Goal: Task Accomplishment & Management: Complete application form

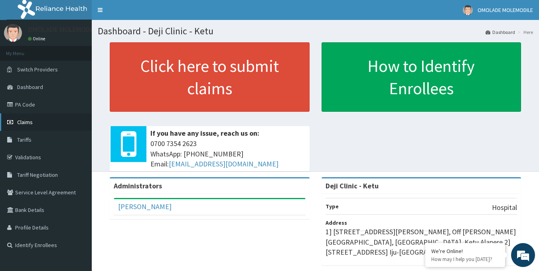
click at [32, 122] on span "Claims" at bounding box center [25, 121] width 16 height 7
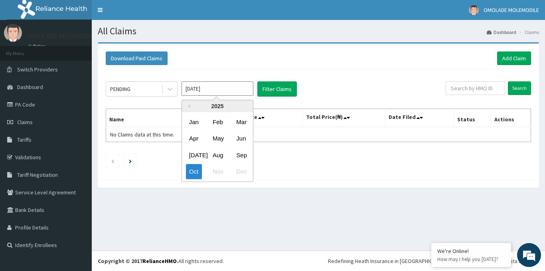
click at [221, 89] on input "[DATE]" at bounding box center [217, 88] width 72 height 14
click at [244, 155] on div "Sep" at bounding box center [241, 155] width 16 height 15
type input "Sep 2025"
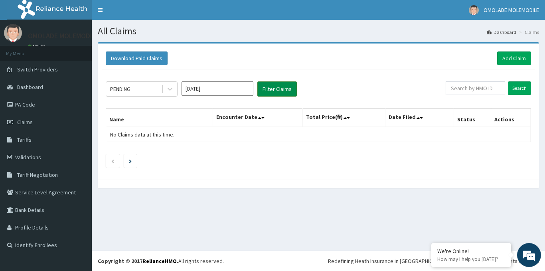
click at [287, 89] on button "Filter Claims" at bounding box center [276, 88] width 39 height 15
click at [169, 89] on icon at bounding box center [169, 89] width 5 height 3
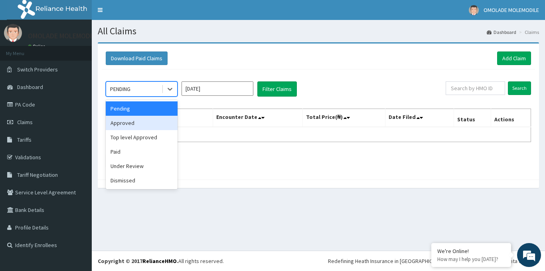
click at [149, 122] on div "Approved" at bounding box center [142, 123] width 72 height 14
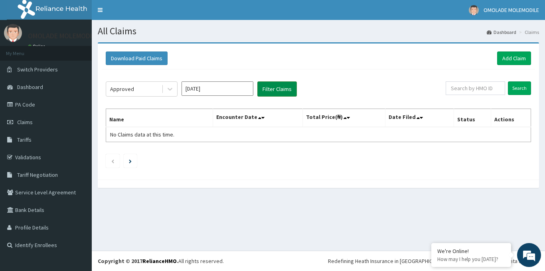
click at [271, 87] on button "Filter Claims" at bounding box center [276, 88] width 39 height 15
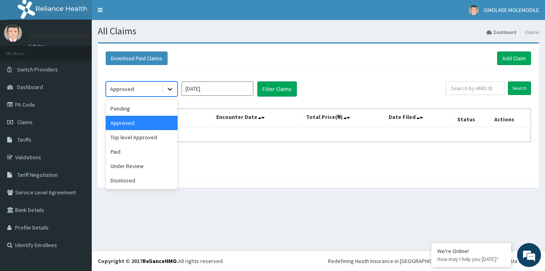
click at [171, 89] on icon at bounding box center [169, 89] width 5 height 3
click at [140, 152] on div "Paid" at bounding box center [142, 151] width 72 height 14
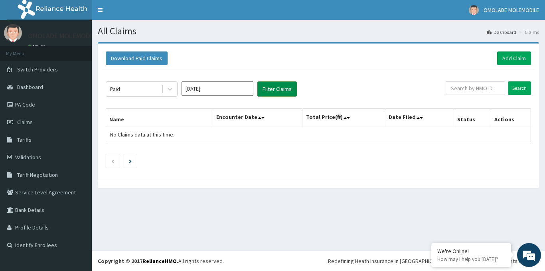
click at [284, 83] on button "Filter Claims" at bounding box center [276, 88] width 39 height 15
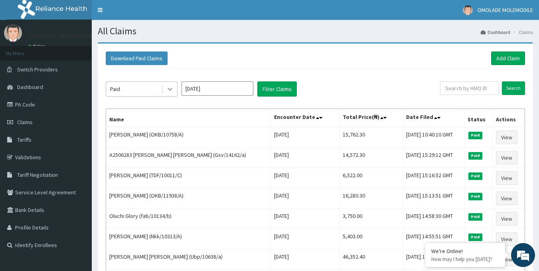
click at [167, 90] on icon at bounding box center [170, 89] width 8 height 8
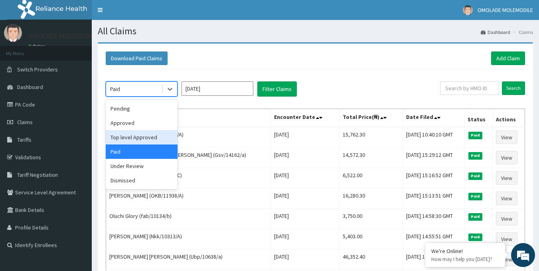
click at [140, 137] on div "Top level Approved" at bounding box center [142, 137] width 72 height 14
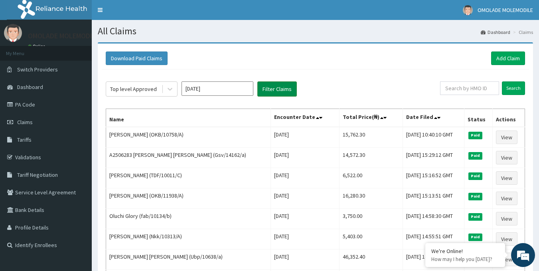
click at [268, 91] on button "Filter Claims" at bounding box center [276, 88] width 39 height 15
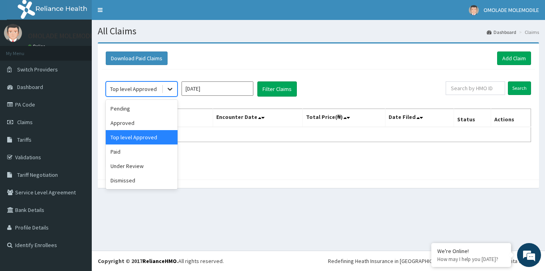
click at [171, 88] on icon at bounding box center [170, 89] width 8 height 8
click at [141, 166] on div "Under Review" at bounding box center [142, 166] width 72 height 14
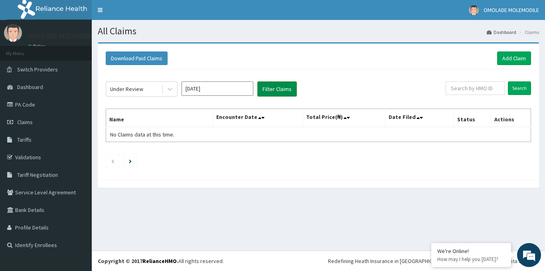
click at [277, 90] on button "Filter Claims" at bounding box center [276, 88] width 39 height 15
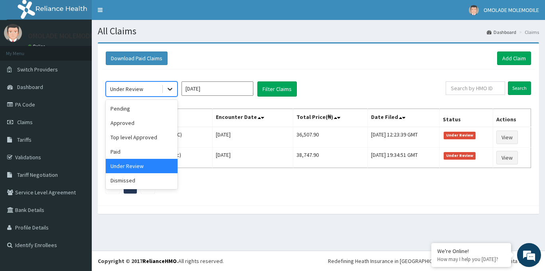
click at [169, 88] on icon at bounding box center [170, 89] width 8 height 8
click at [144, 122] on div "Approved" at bounding box center [142, 123] width 72 height 14
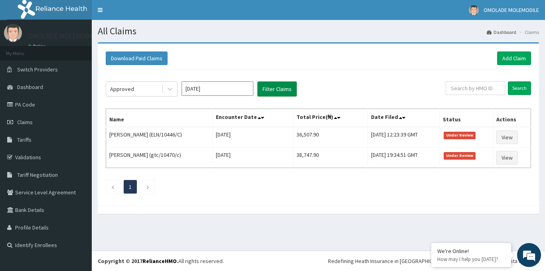
click at [275, 88] on button "Filter Claims" at bounding box center [276, 88] width 39 height 15
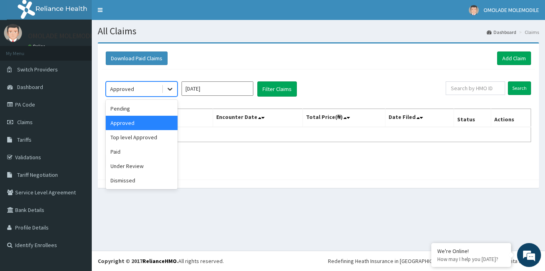
click at [169, 90] on icon at bounding box center [169, 89] width 5 height 3
click at [158, 108] on div "Pending" at bounding box center [142, 108] width 72 height 14
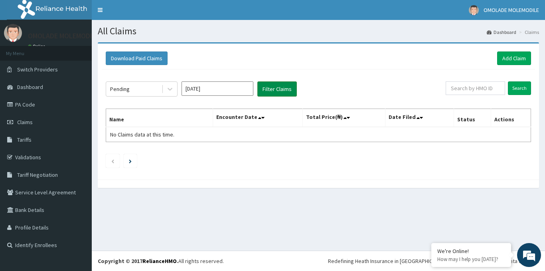
click at [268, 89] on button "Filter Claims" at bounding box center [276, 88] width 39 height 15
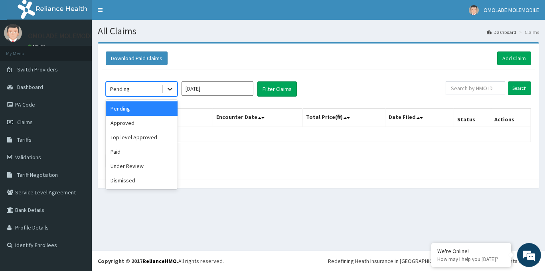
click at [170, 90] on icon at bounding box center [169, 89] width 5 height 3
click at [137, 152] on div "Paid" at bounding box center [142, 151] width 72 height 14
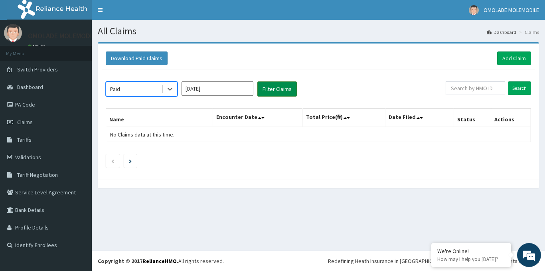
click at [269, 87] on button "Filter Claims" at bounding box center [276, 88] width 39 height 15
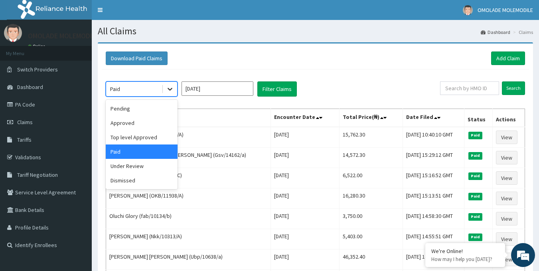
click at [168, 90] on icon at bounding box center [170, 89] width 8 height 8
click at [143, 169] on div "Under Review" at bounding box center [142, 166] width 72 height 14
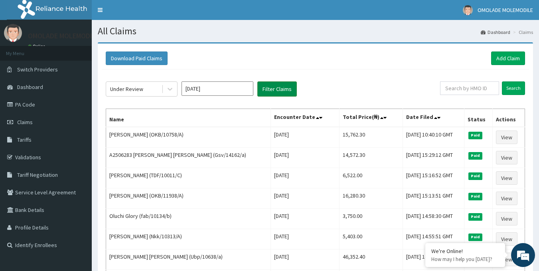
click at [265, 90] on button "Filter Claims" at bounding box center [276, 88] width 39 height 15
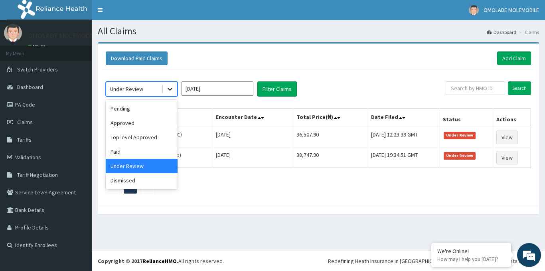
click at [173, 89] on icon at bounding box center [170, 89] width 8 height 8
click at [149, 182] on div "Dismissed" at bounding box center [142, 180] width 72 height 14
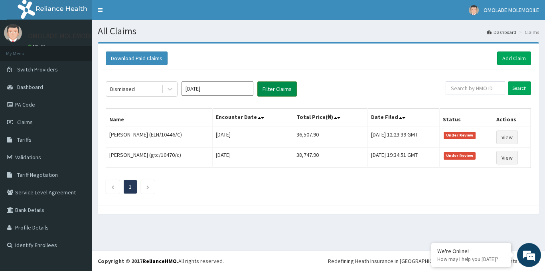
click at [272, 89] on button "Filter Claims" at bounding box center [276, 88] width 39 height 15
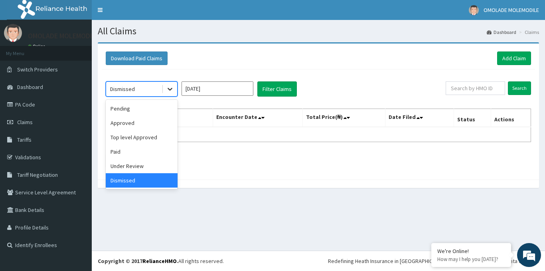
click at [170, 88] on icon at bounding box center [170, 89] width 8 height 8
click at [144, 136] on div "Top level Approved" at bounding box center [142, 137] width 72 height 14
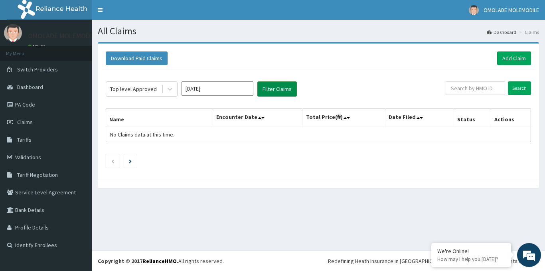
click at [289, 90] on button "Filter Claims" at bounding box center [276, 88] width 39 height 15
click at [511, 57] on link "Add Claim" at bounding box center [514, 58] width 34 height 14
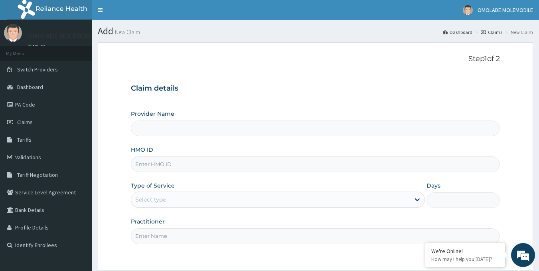
type input "Deji Clinic - Ketu"
click at [172, 163] on input "HMO ID" at bounding box center [315, 164] width 369 height 16
paste input "NNT/10001/A"
type input "NNT/10001/A"
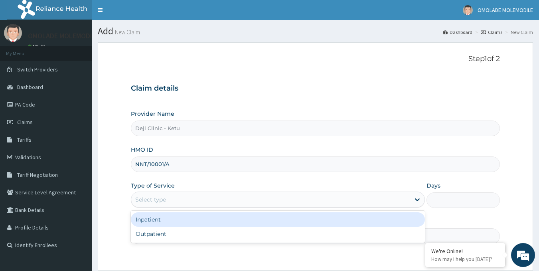
click at [179, 203] on div "Select type" at bounding box center [270, 199] width 279 height 13
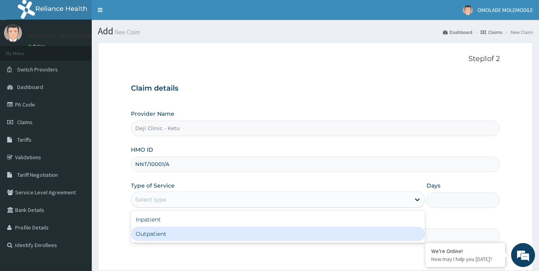
click at [161, 233] on div "Outpatient" at bounding box center [278, 233] width 294 height 14
type input "1"
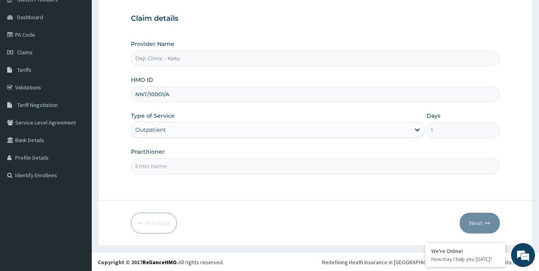
scroll to position [71, 0]
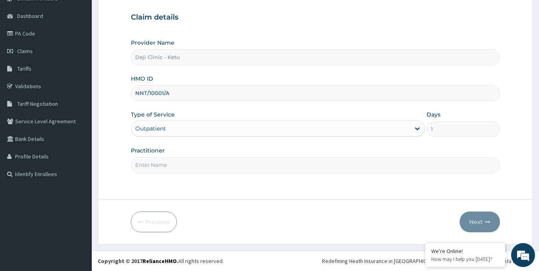
click at [173, 164] on input "Practitioner" at bounding box center [315, 165] width 369 height 16
type input "[PERSON_NAME]"
click at [471, 222] on button "Next" at bounding box center [479, 221] width 40 height 21
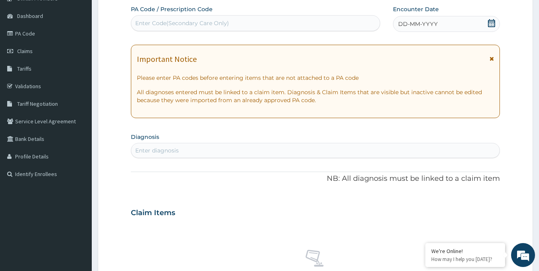
click at [491, 24] on icon at bounding box center [491, 23] width 8 height 8
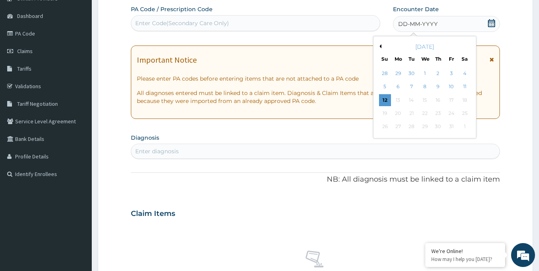
click at [383, 46] on div "October 2025" at bounding box center [424, 47] width 96 height 8
click at [379, 45] on button "Previous Month" at bounding box center [379, 46] width 4 height 4
click at [440, 113] on div "25" at bounding box center [438, 113] width 12 height 12
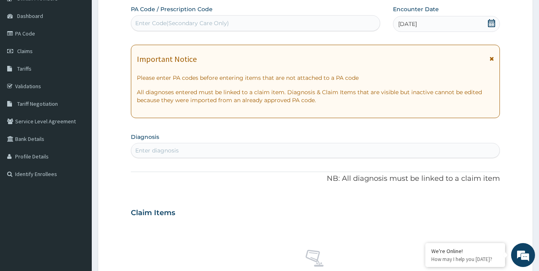
click at [174, 151] on div "Enter diagnosis" at bounding box center [156, 150] width 43 height 8
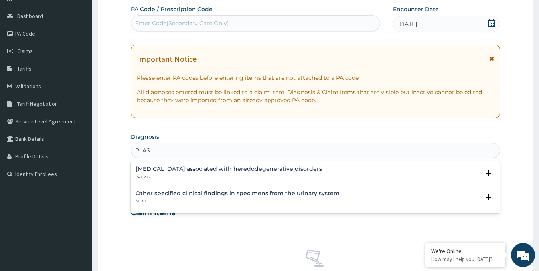
type input "PLASM"
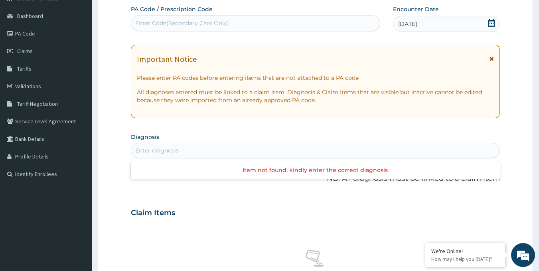
click at [186, 150] on div "Enter diagnosis" at bounding box center [315, 150] width 368 height 13
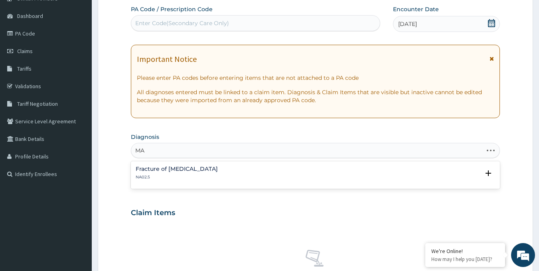
type input "M"
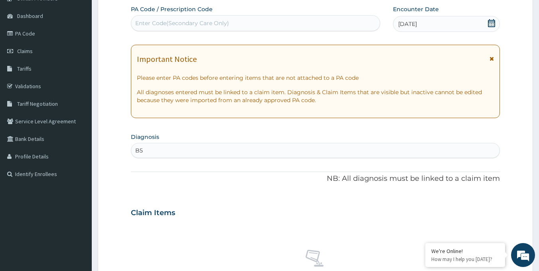
type input "B"
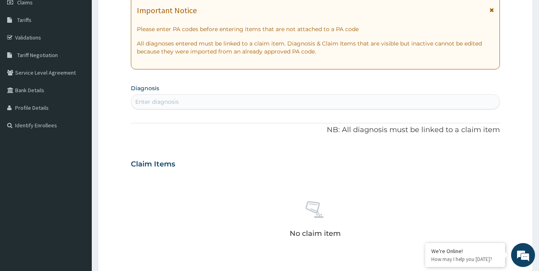
scroll to position [80, 0]
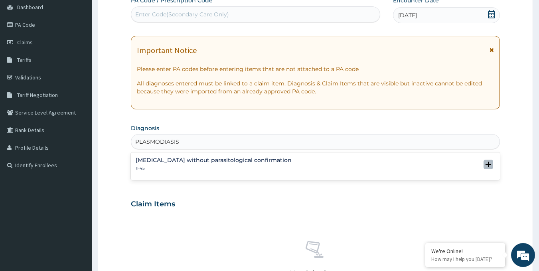
click at [486, 161] on icon "open select status" at bounding box center [488, 164] width 6 height 6
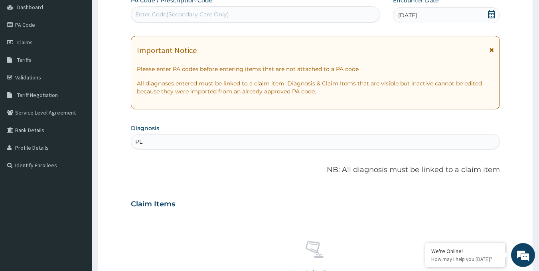
type input "P"
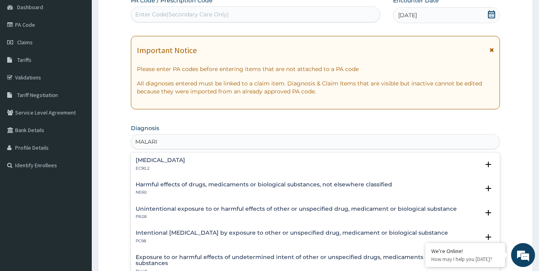
type input "MALARIA"
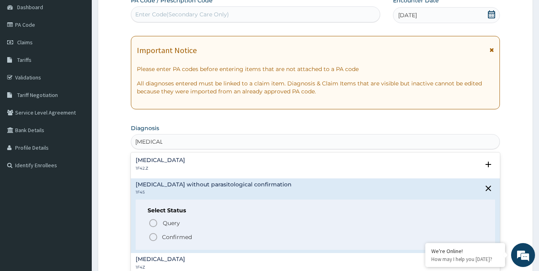
click at [154, 161] on h4 "Plasmodium malariae malaria without complication" at bounding box center [160, 160] width 49 height 6
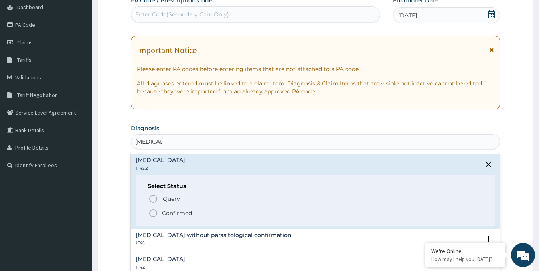
click at [153, 211] on icon "status option filled" at bounding box center [153, 213] width 10 height 10
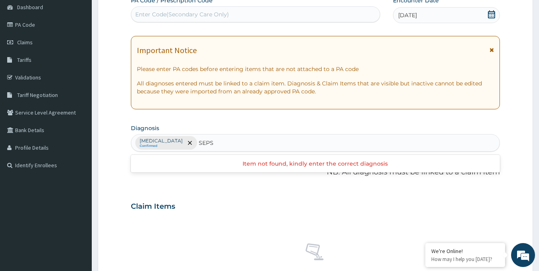
type input "SEPSI"
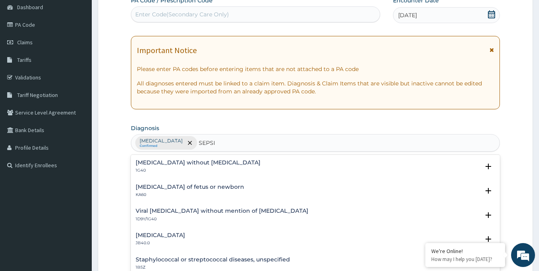
click at [200, 161] on h4 "[MEDICAL_DATA] without [MEDICAL_DATA]" at bounding box center [198, 162] width 125 height 6
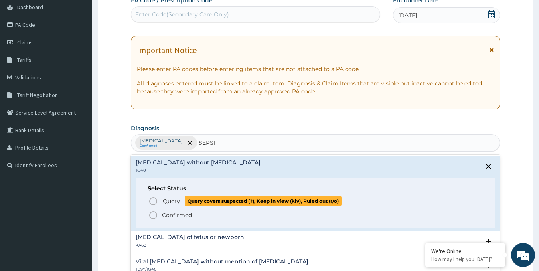
click at [154, 199] on icon "status option query" at bounding box center [153, 201] width 10 height 10
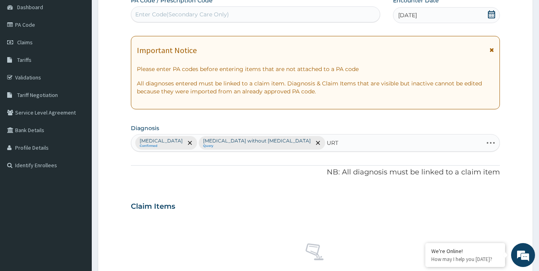
type input "URTI"
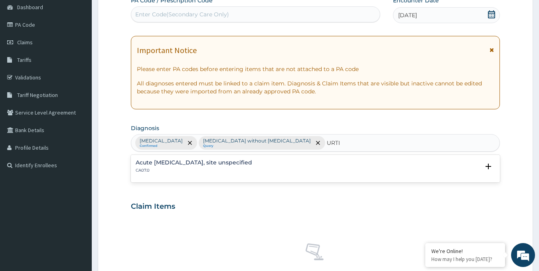
click at [194, 161] on h4 "Acute [MEDICAL_DATA], site unspecified" at bounding box center [194, 162] width 116 height 6
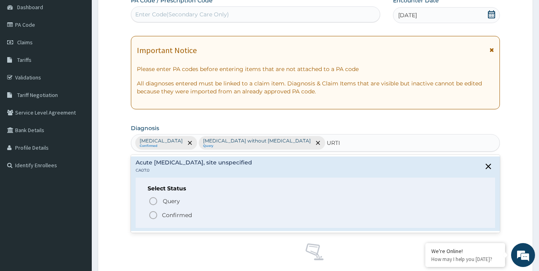
click at [151, 213] on icon "status option filled" at bounding box center [153, 215] width 10 height 10
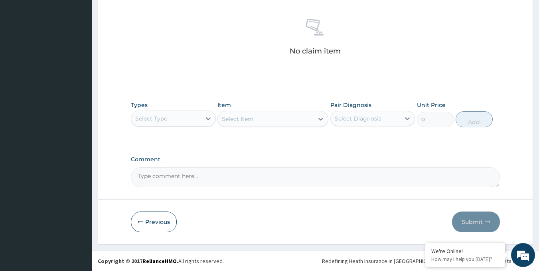
scroll to position [319, 0]
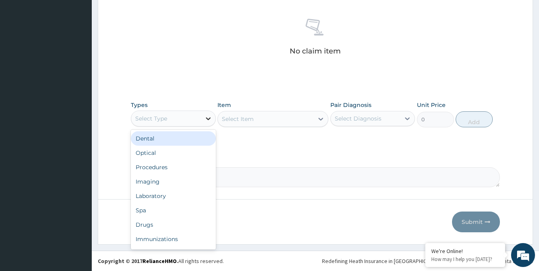
click at [204, 118] on icon at bounding box center [208, 118] width 8 height 8
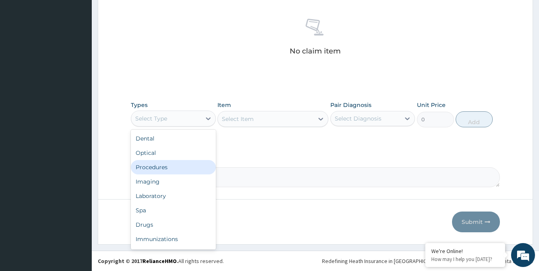
click at [161, 168] on div "Procedures" at bounding box center [173, 167] width 85 height 14
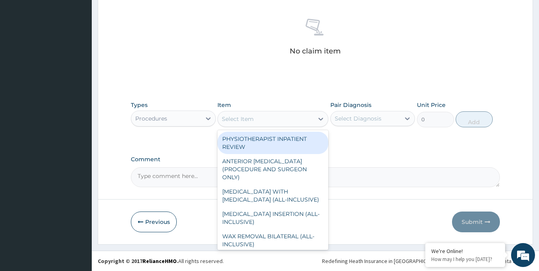
click at [273, 121] on div "Select Item" at bounding box center [266, 118] width 96 height 13
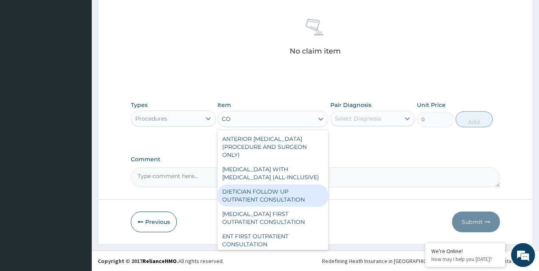
type input "C"
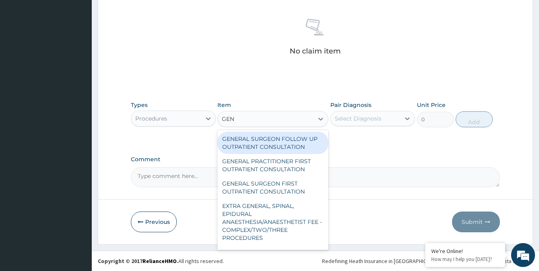
type input "GENE"
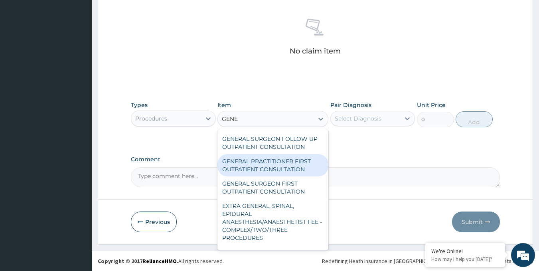
click at [273, 167] on div "GENERAL PRACTITIONER FIRST OUTPATIENT CONSULTATION" at bounding box center [272, 165] width 111 height 22
type input "3750"
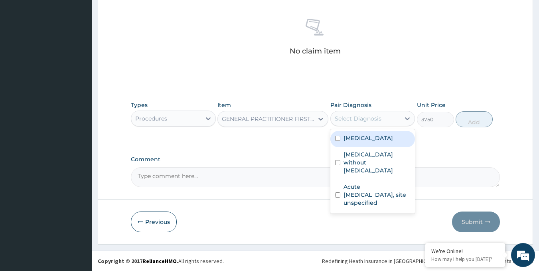
click at [380, 120] on div "Select Diagnosis" at bounding box center [357, 118] width 47 height 8
click at [339, 141] on input "checkbox" at bounding box center [337, 138] width 5 height 5
checkbox input "true"
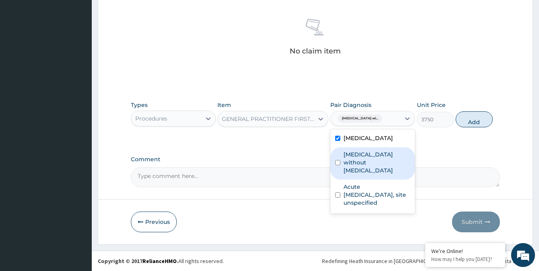
click at [336, 165] on input "checkbox" at bounding box center [337, 162] width 5 height 5
checkbox input "true"
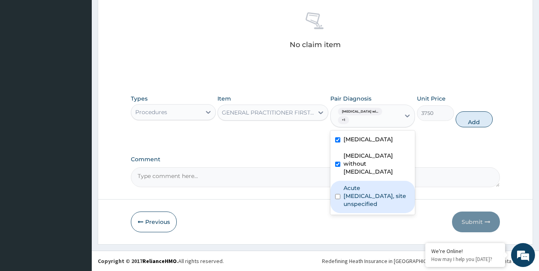
click at [336, 208] on div "Acute [MEDICAL_DATA], site unspecified" at bounding box center [372, 197] width 85 height 32
checkbox input "true"
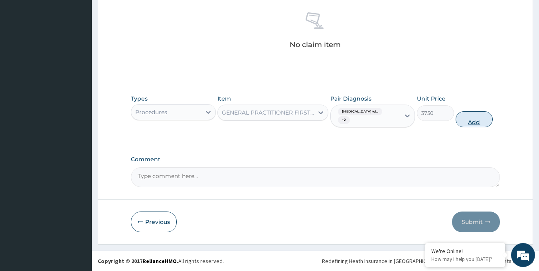
click at [467, 125] on button "Add" at bounding box center [473, 119] width 37 height 16
type input "0"
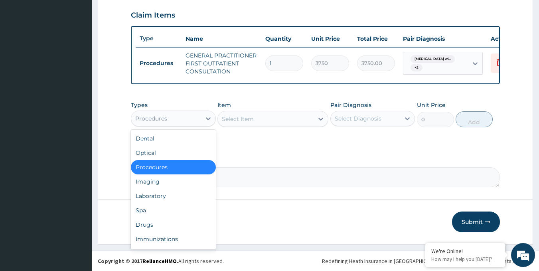
click at [192, 120] on div "Procedures" at bounding box center [166, 118] width 70 height 13
click at [152, 192] on div "Laboratory" at bounding box center [173, 196] width 85 height 14
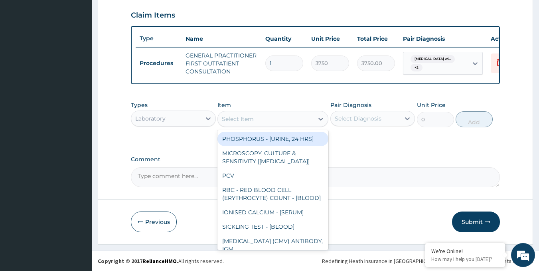
click at [311, 121] on div "Select Item" at bounding box center [266, 118] width 96 height 13
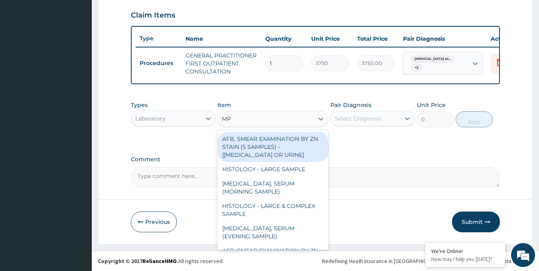
type input "M"
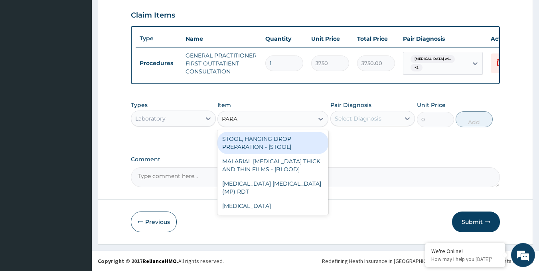
type input "PARAS"
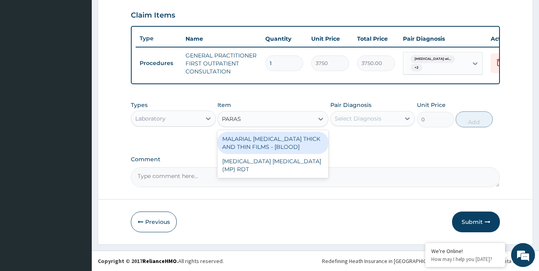
click at [296, 143] on div "MALARIAL [MEDICAL_DATA] THICK AND THIN FILMS - [BLOOD]" at bounding box center [272, 143] width 111 height 22
type input "2187.5"
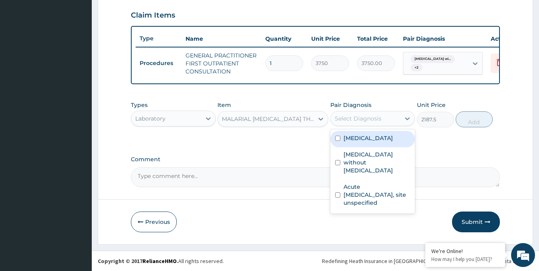
click at [379, 117] on div "Select Diagnosis" at bounding box center [357, 118] width 47 height 8
click at [359, 142] on label "Plasmodium malariae malaria without complication" at bounding box center [367, 138] width 49 height 8
checkbox input "true"
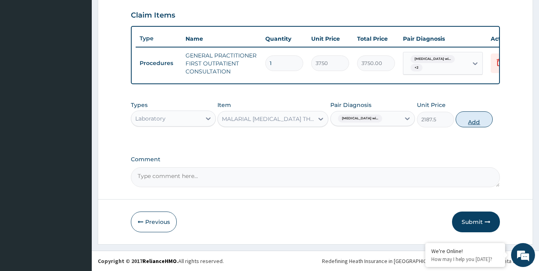
click at [468, 121] on button "Add" at bounding box center [473, 119] width 37 height 16
type input "0"
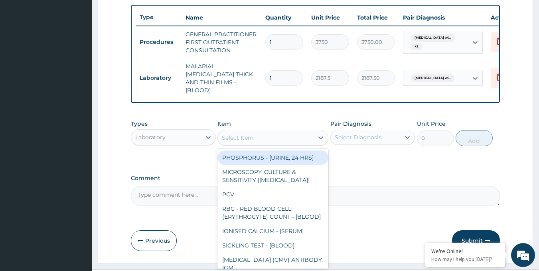
click at [245, 142] on div "Select Item" at bounding box center [238, 138] width 32 height 8
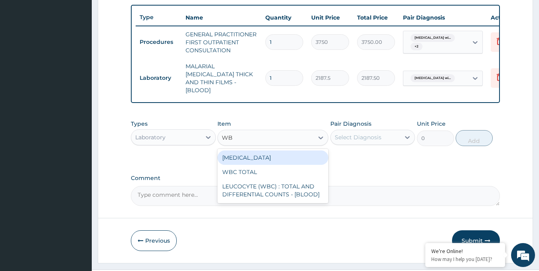
type input "WBC"
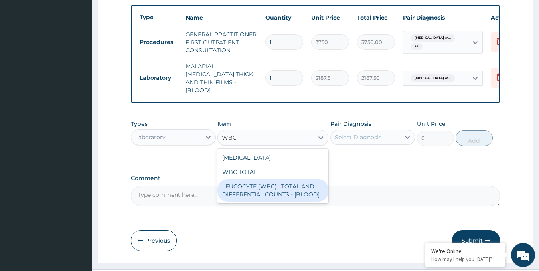
click at [254, 201] on div "LEUCOCYTE (WBC) : TOTAL AND DIFFERENTIAL COUNTS - [BLOOD]" at bounding box center [272, 190] width 111 height 22
type input "2500"
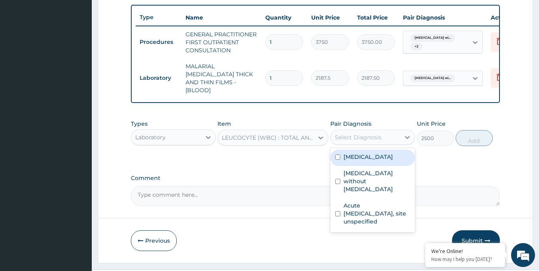
click at [364, 141] on div "Select Diagnosis" at bounding box center [357, 137] width 47 height 8
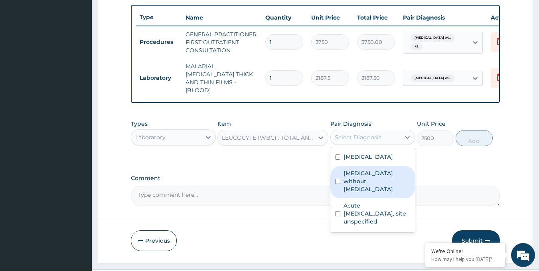
click at [354, 193] on label "[MEDICAL_DATA] without [MEDICAL_DATA]" at bounding box center [376, 181] width 67 height 24
checkbox input "true"
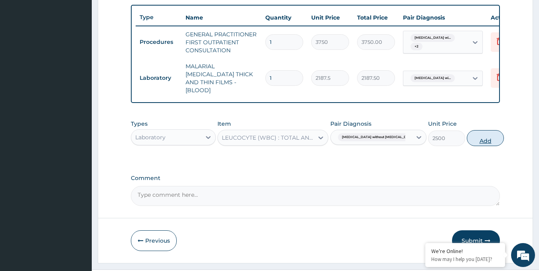
click at [466, 146] on button "Add" at bounding box center [484, 138] width 37 height 16
type input "0"
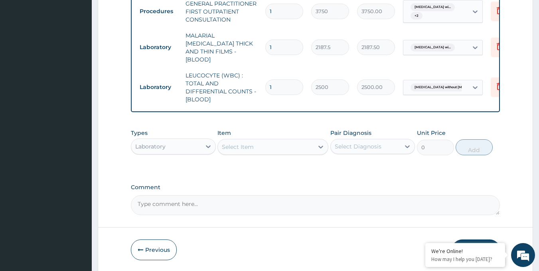
scroll to position [364, 0]
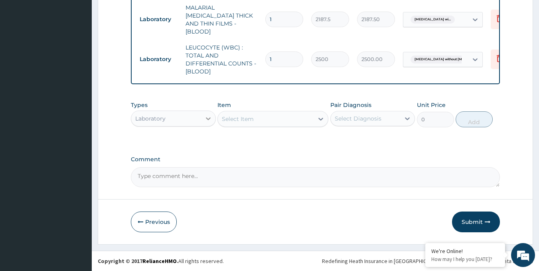
click at [203, 115] on div at bounding box center [208, 118] width 14 height 14
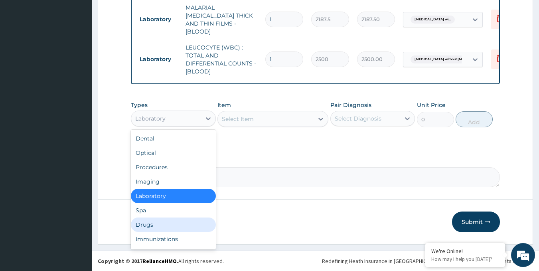
click at [147, 224] on div "Drugs" at bounding box center [173, 224] width 85 height 14
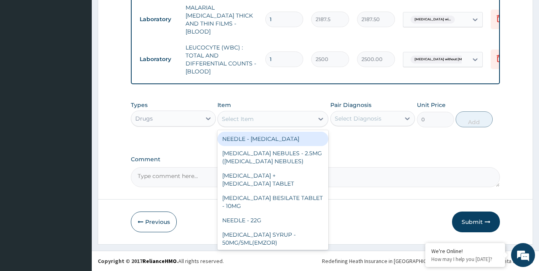
click at [275, 118] on div "Select Item" at bounding box center [266, 118] width 96 height 13
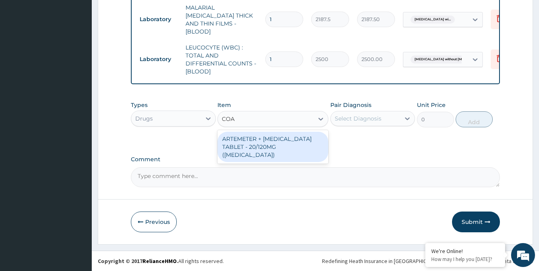
type input "COAR"
type input "210"
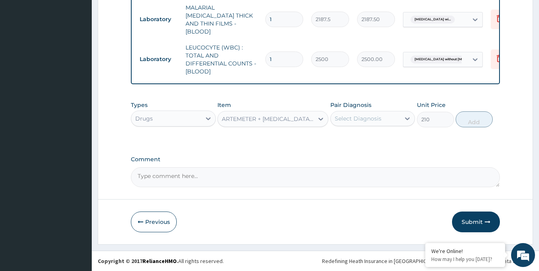
click at [353, 118] on div "Select Diagnosis" at bounding box center [357, 118] width 47 height 8
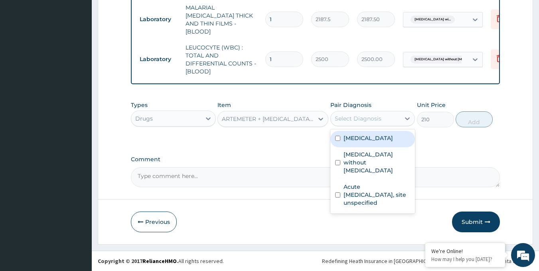
click at [355, 142] on label "Plasmodium malariae malaria without complication" at bounding box center [367, 138] width 49 height 8
checkbox input "true"
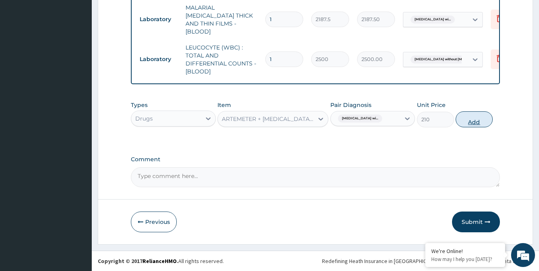
click at [466, 120] on button "Add" at bounding box center [473, 119] width 37 height 16
type input "0"
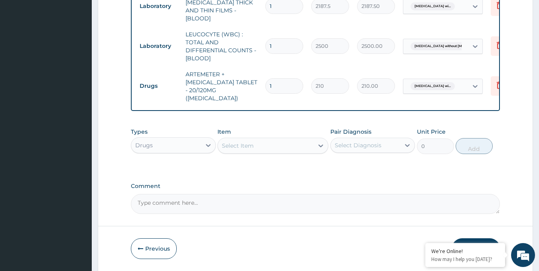
type input "0.00"
type input "2"
type input "420.00"
type input "24"
type input "5040.00"
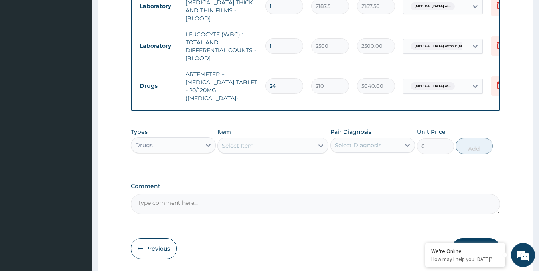
type input "24"
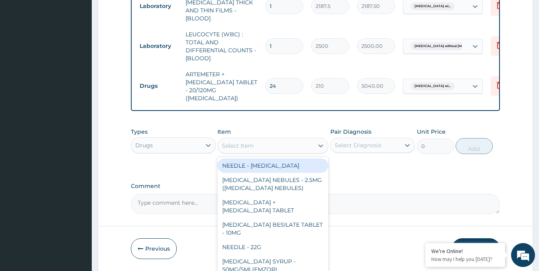
click at [296, 152] on div "Select Item" at bounding box center [266, 145] width 96 height 13
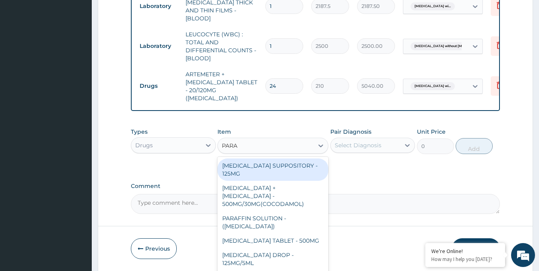
type input "PARAC"
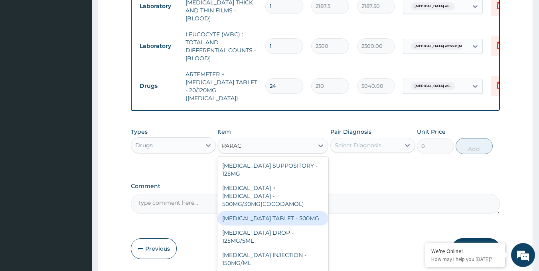
click at [283, 214] on div "[MEDICAL_DATA] TABLET - 500MG" at bounding box center [272, 218] width 111 height 14
type input "33.599999999999994"
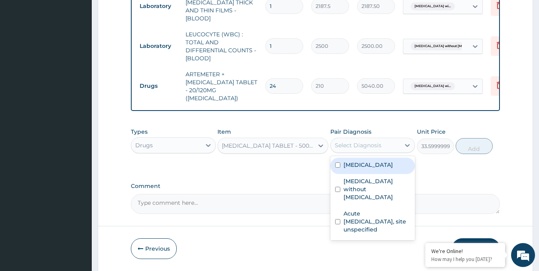
click at [388, 149] on div "Select Diagnosis" at bounding box center [365, 145] width 70 height 13
click at [380, 169] on label "Plasmodium malariae malaria without complication" at bounding box center [367, 165] width 49 height 8
checkbox input "true"
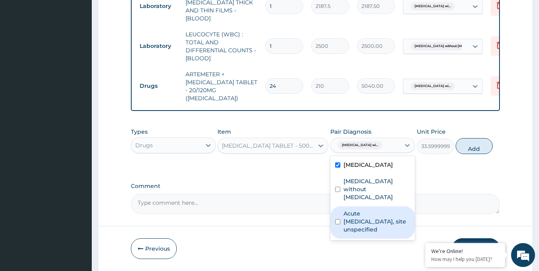
click at [368, 233] on label "Acute [MEDICAL_DATA], site unspecified" at bounding box center [376, 221] width 67 height 24
checkbox input "true"
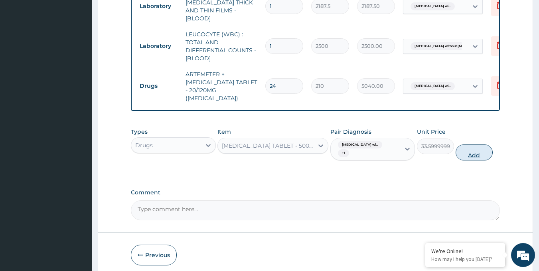
click at [472, 159] on button "Add" at bounding box center [473, 152] width 37 height 16
type input "0"
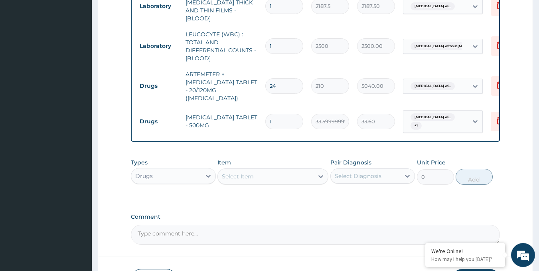
type input "18"
type input "604.80"
type input "18"
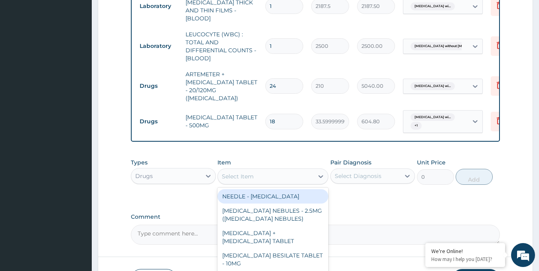
click at [241, 180] on div "Select Item" at bounding box center [238, 176] width 32 height 8
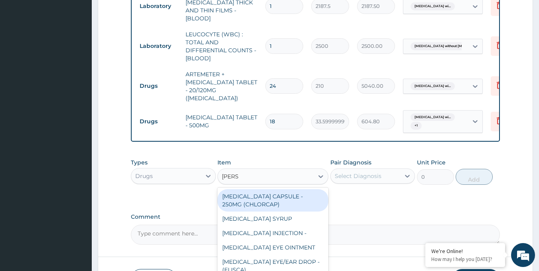
type input "LORAT"
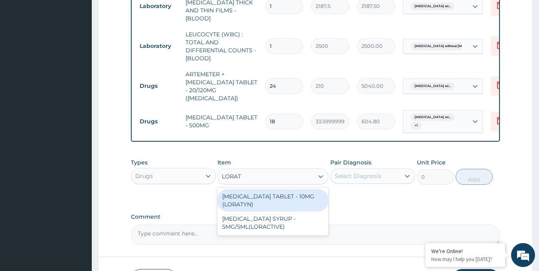
click at [243, 207] on div "LORATADINE TABLET - 10MG (LORATYN)" at bounding box center [272, 200] width 111 height 22
type input "98"
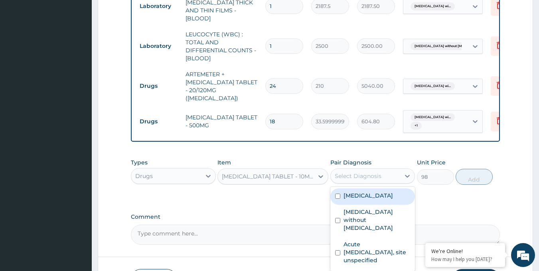
click at [367, 180] on div "Select Diagnosis" at bounding box center [357, 176] width 47 height 8
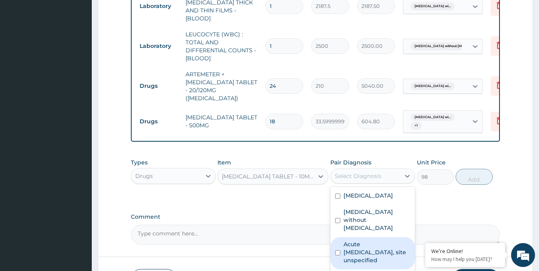
click at [364, 261] on label "Acute upper respiratory infection, site unspecified" at bounding box center [376, 252] width 67 height 24
checkbox input "true"
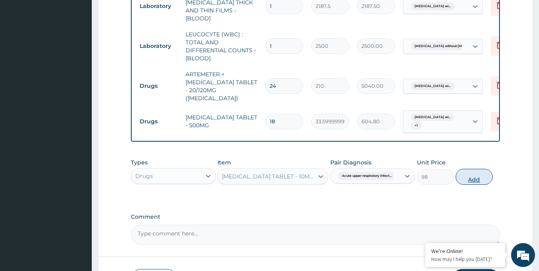
click at [467, 182] on button "Add" at bounding box center [473, 177] width 37 height 16
type input "0"
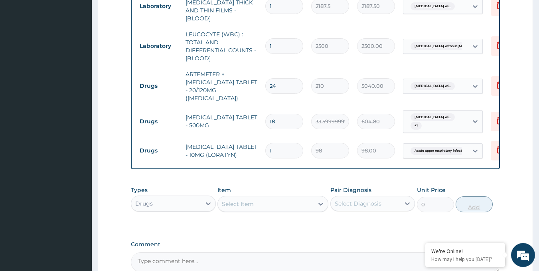
type input "0.00"
type input "5"
type input "490.00"
type input "5"
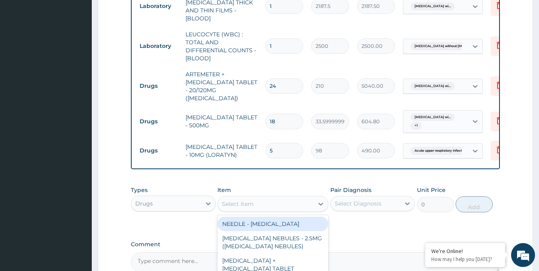
click at [271, 208] on div "Select Item" at bounding box center [266, 203] width 96 height 13
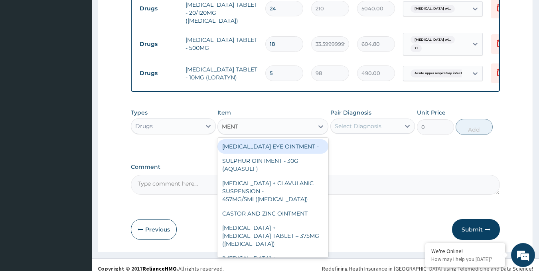
scroll to position [443, 0]
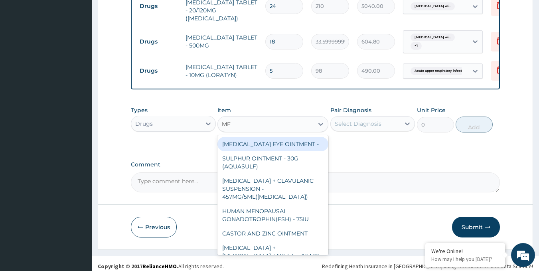
type input "M"
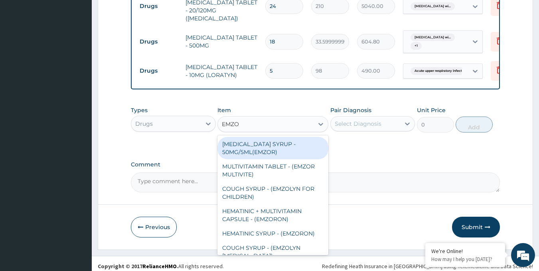
type input "EMZOL"
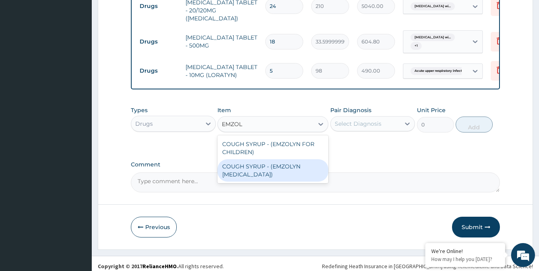
click at [289, 181] on div "COUGH SYRUP - (EMZOLYN [MEDICAL_DATA])" at bounding box center [272, 170] width 111 height 22
type input "1120"
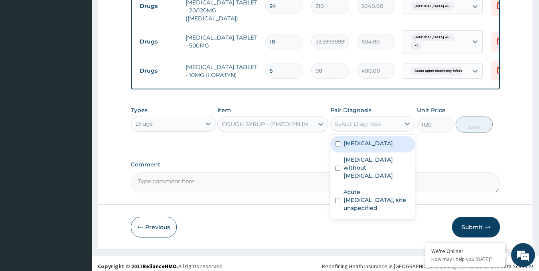
click at [369, 128] on div "Select Diagnosis" at bounding box center [357, 124] width 47 height 8
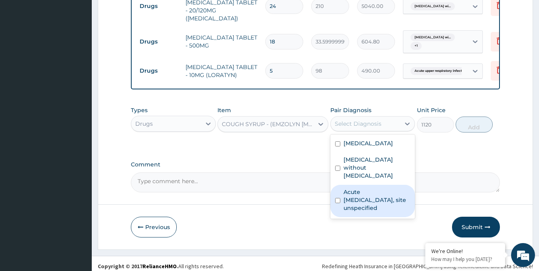
click at [356, 210] on label "Acute [MEDICAL_DATA], site unspecified" at bounding box center [376, 200] width 67 height 24
checkbox input "true"
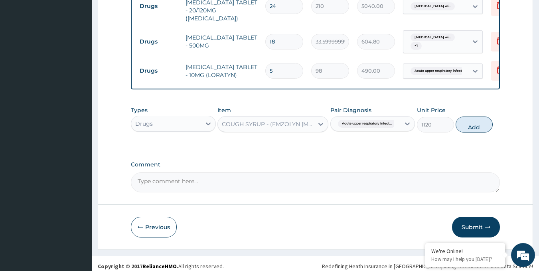
click at [477, 127] on button "Add" at bounding box center [473, 124] width 37 height 16
type input "0"
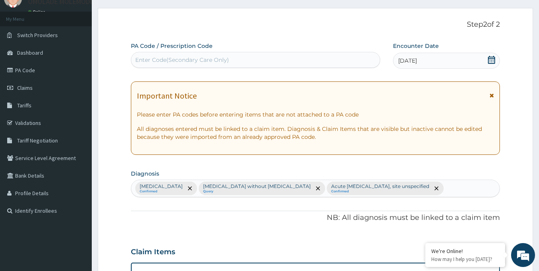
scroll to position [0, 0]
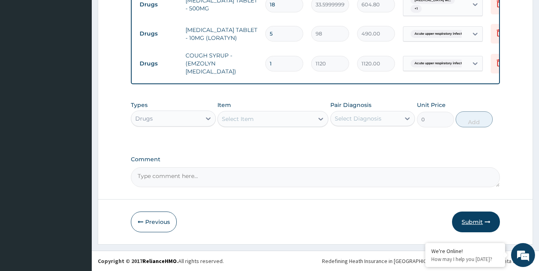
click at [466, 221] on button "Submit" at bounding box center [476, 221] width 48 height 21
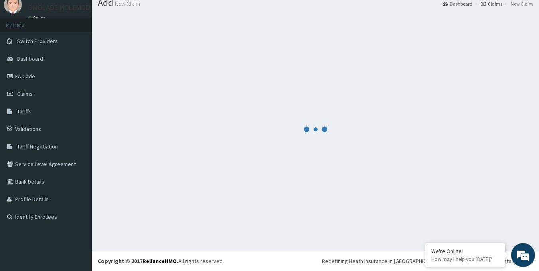
scroll to position [486, 0]
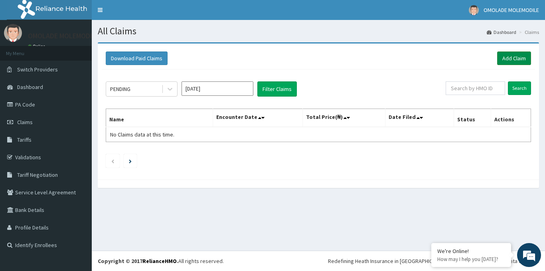
click at [502, 59] on link "Add Claim" at bounding box center [514, 58] width 34 height 14
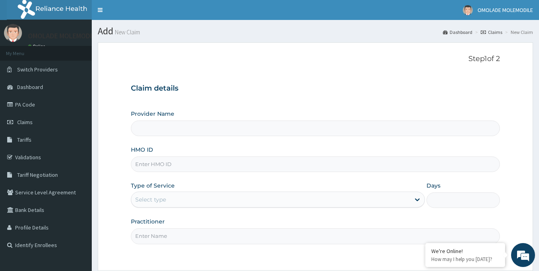
type input "Deji Clinic - Ketu"
click at [184, 168] on input "HMO ID" at bounding box center [315, 164] width 369 height 16
paste input "Exl/10018/b"
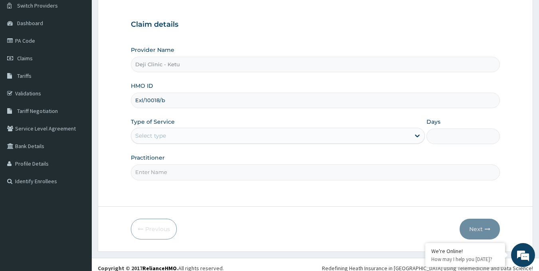
scroll to position [71, 0]
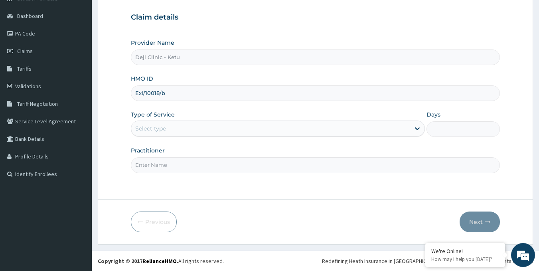
type input "Exl/10018/b"
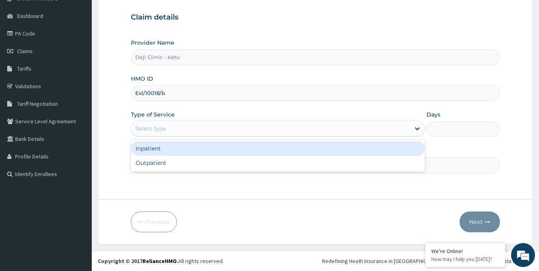
drag, startPoint x: 181, startPoint y: 124, endPoint x: 177, endPoint y: 128, distance: 4.8
click at [179, 126] on div "Select type" at bounding box center [270, 128] width 279 height 13
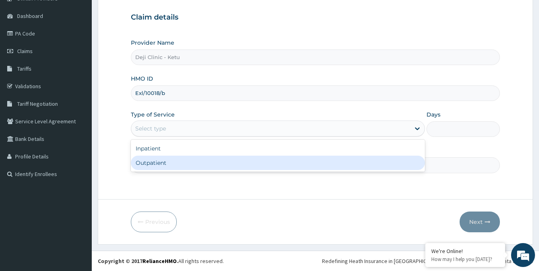
click at [165, 162] on div "Outpatient" at bounding box center [278, 162] width 294 height 14
type input "1"
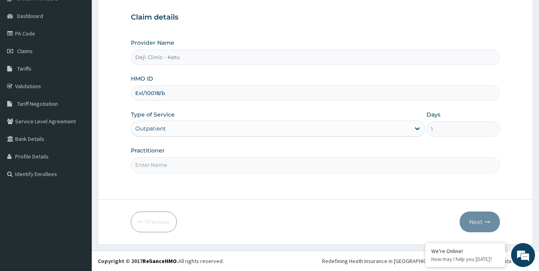
click at [170, 165] on input "Practitioner" at bounding box center [315, 165] width 369 height 16
type input "DR OLAWORE AYO"
click at [473, 220] on button "Next" at bounding box center [479, 221] width 40 height 21
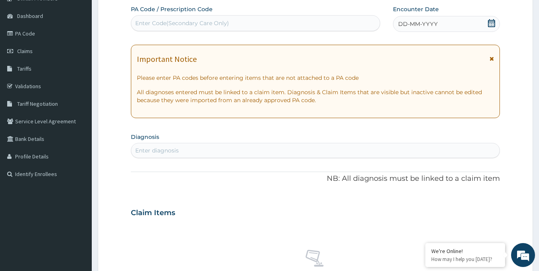
click at [491, 23] on icon at bounding box center [491, 23] width 8 height 8
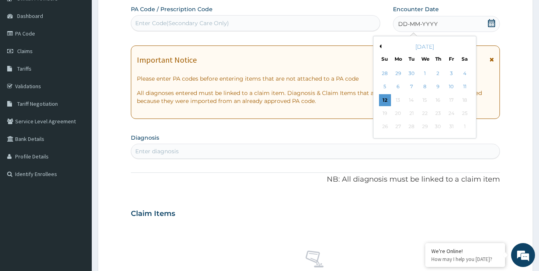
click at [380, 45] on button "Previous Month" at bounding box center [379, 46] width 4 height 4
click at [437, 112] on div "25" at bounding box center [438, 113] width 12 height 12
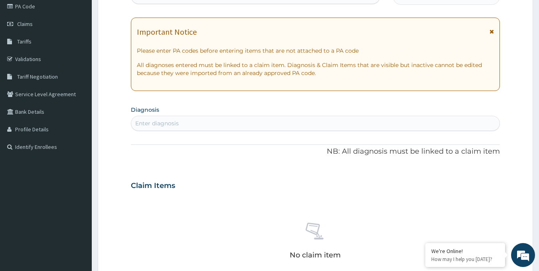
scroll to position [111, 0]
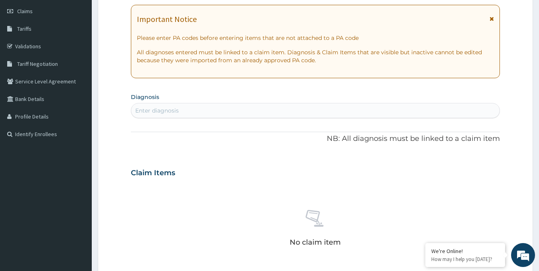
click at [188, 112] on div "Enter diagnosis" at bounding box center [315, 110] width 368 height 13
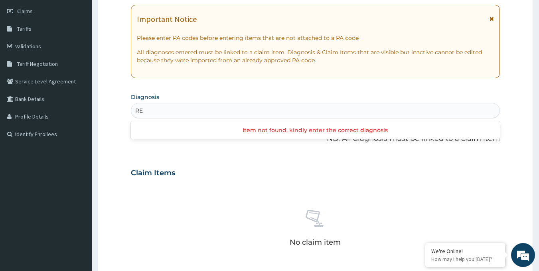
type input "R"
type input "MALARIA"
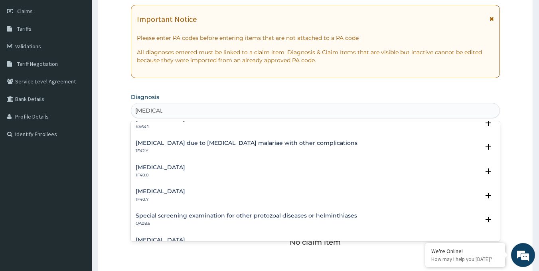
scroll to position [239, 0]
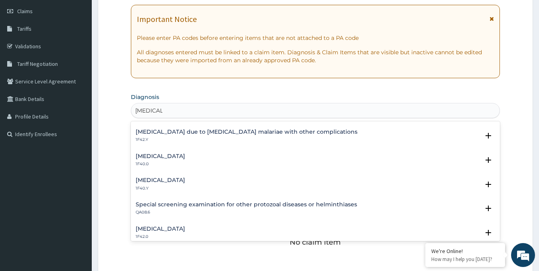
click at [185, 179] on h4 "Other severe and complicated Plasmodium falciparum malaria" at bounding box center [160, 180] width 49 height 6
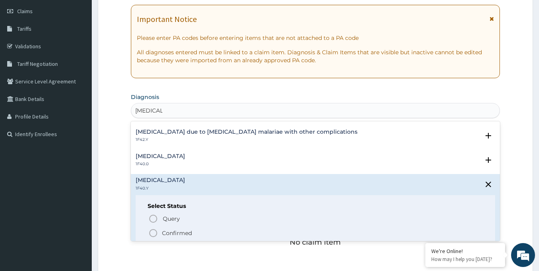
click at [153, 232] on icon "status option filled" at bounding box center [153, 233] width 10 height 10
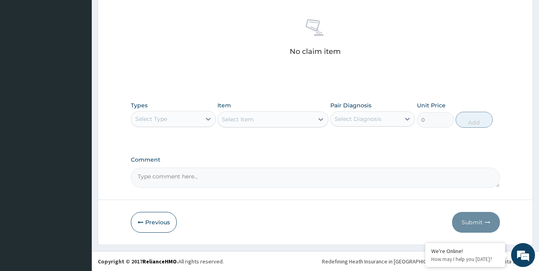
scroll to position [304, 0]
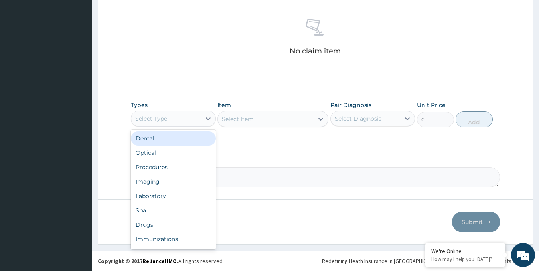
click at [195, 120] on div "Select Type" at bounding box center [166, 118] width 70 height 13
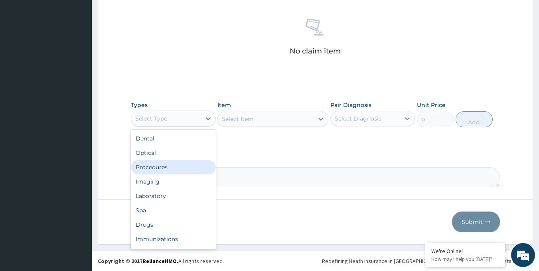
click at [176, 166] on div "Procedures" at bounding box center [173, 167] width 85 height 14
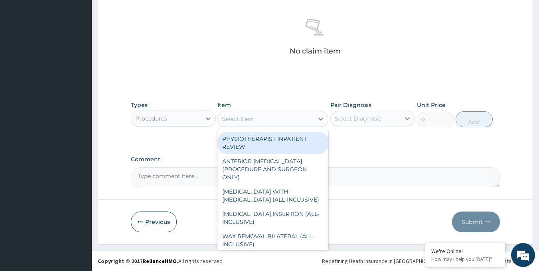
click at [263, 122] on div "Select Item" at bounding box center [266, 118] width 96 height 13
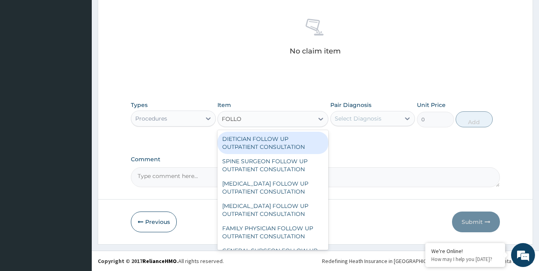
type input "FOLLOW"
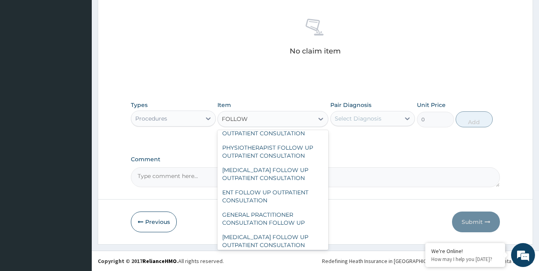
scroll to position [411, 0]
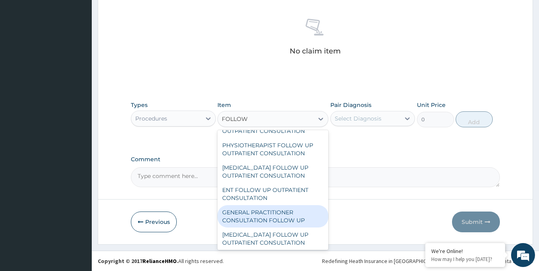
click at [293, 214] on div "GENERAL PRACTITIONER CONSULTATION FOLLOW UP" at bounding box center [272, 216] width 111 height 22
type input "1875"
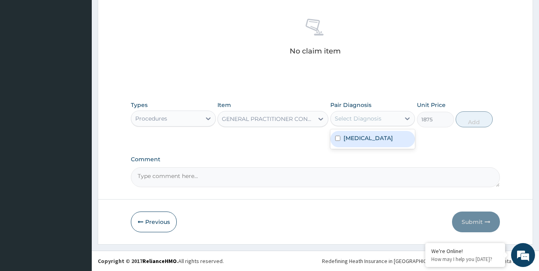
click at [376, 114] on div "Select Diagnosis" at bounding box center [357, 118] width 47 height 8
click at [354, 142] on label "Other severe and complicated Plasmodium falciparum malaria" at bounding box center [367, 138] width 49 height 8
checkbox input "true"
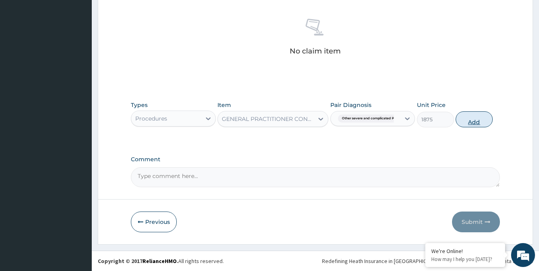
click at [474, 122] on button "Add" at bounding box center [473, 119] width 37 height 16
type input "0"
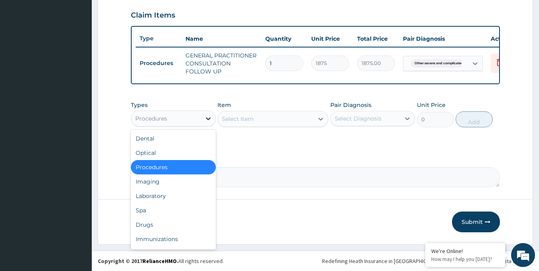
click at [206, 118] on icon at bounding box center [208, 118] width 8 height 8
click at [154, 223] on div "Drugs" at bounding box center [173, 224] width 85 height 14
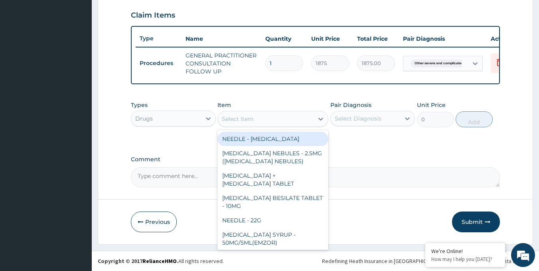
click at [297, 122] on div "Select Item" at bounding box center [266, 118] width 96 height 13
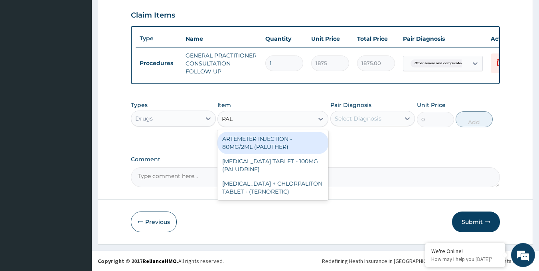
type input "PALU"
click at [282, 145] on div "ARTEMETER INJECTION - 80MG/2ML (PALUTHER)" at bounding box center [272, 143] width 111 height 22
type input "700"
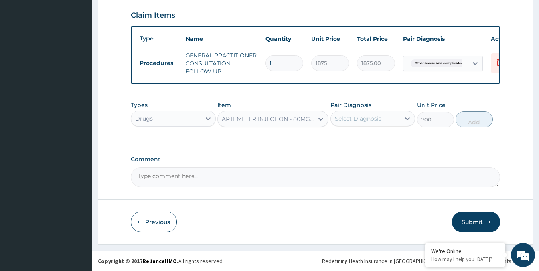
click at [378, 121] on div "Select Diagnosis" at bounding box center [357, 118] width 47 height 8
click at [384, 142] on label "Other severe and complicated Plasmodium falciparum malaria" at bounding box center [367, 138] width 49 height 8
checkbox input "true"
click at [469, 120] on button "Add" at bounding box center [473, 119] width 37 height 16
type input "0"
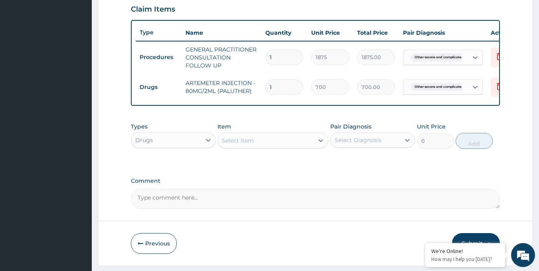
type input "0.00"
type input "3"
type input "2100.00"
type input "3"
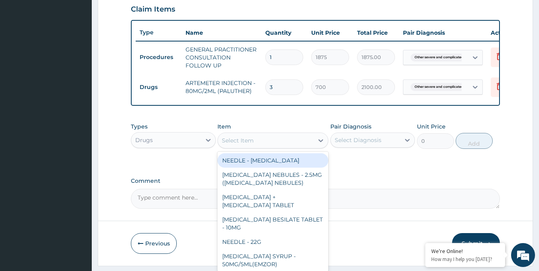
click at [244, 144] on div "Select Item" at bounding box center [238, 140] width 32 height 8
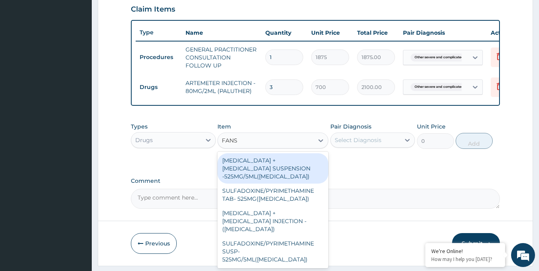
type input "FANSI"
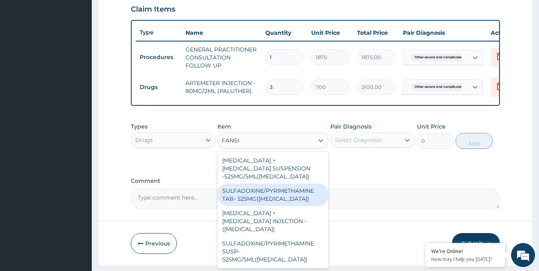
click at [264, 198] on div "SULFADOXINE/PYRIMETHAMINE TAB- 525MG(FANSIDAR)" at bounding box center [272, 194] width 111 height 22
type input "210"
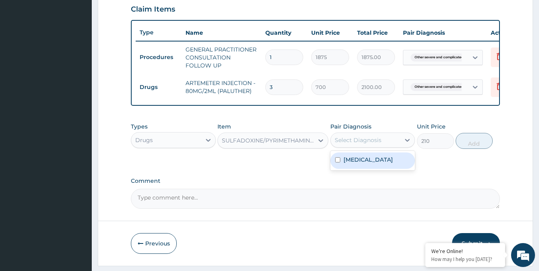
click at [358, 144] on div "Select Diagnosis" at bounding box center [357, 140] width 47 height 8
click at [362, 163] on label "Other severe and complicated Plasmodium falciparum malaria" at bounding box center [367, 159] width 49 height 8
checkbox input "true"
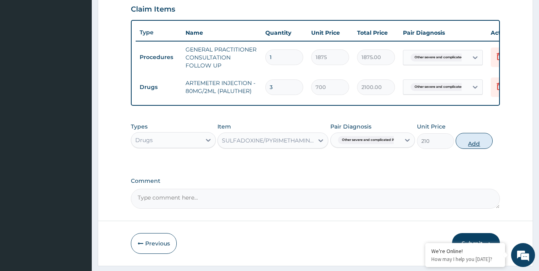
click at [466, 145] on button "Add" at bounding box center [473, 141] width 37 height 16
type input "0"
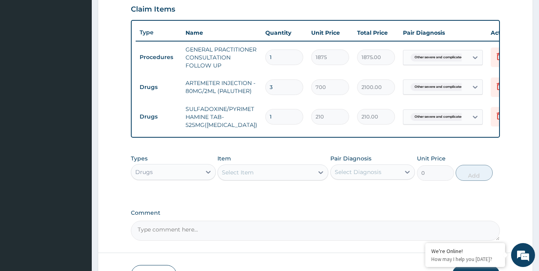
click at [283, 179] on div "Select Item" at bounding box center [266, 172] width 96 height 13
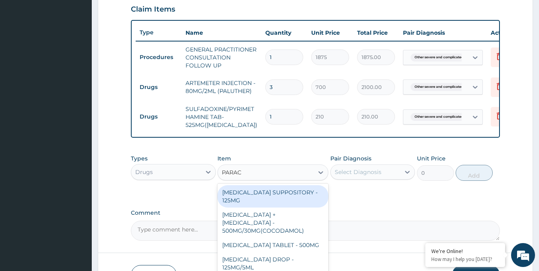
type input "PARACE"
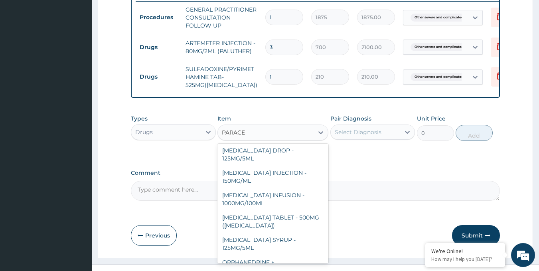
scroll to position [80, 0]
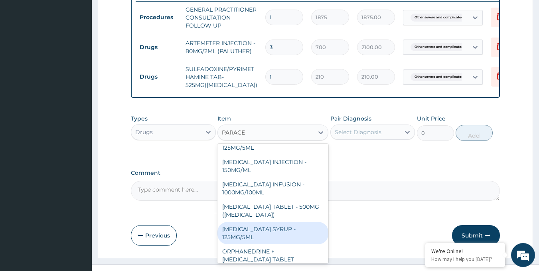
click at [275, 231] on div "[MEDICAL_DATA] SYRUP - 125MG/5ML" at bounding box center [272, 233] width 111 height 22
type input "840"
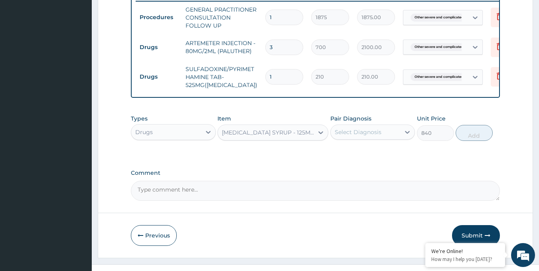
click at [360, 136] on div "Select Diagnosis" at bounding box center [357, 132] width 47 height 8
click at [362, 155] on label "Other severe and complicated Plasmodium falciparum malaria" at bounding box center [367, 152] width 49 height 8
checkbox input "true"
click at [463, 139] on button "Add" at bounding box center [473, 133] width 37 height 16
type input "0"
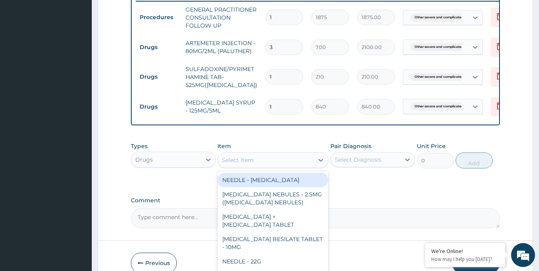
click at [257, 164] on div "Select Item" at bounding box center [266, 159] width 96 height 13
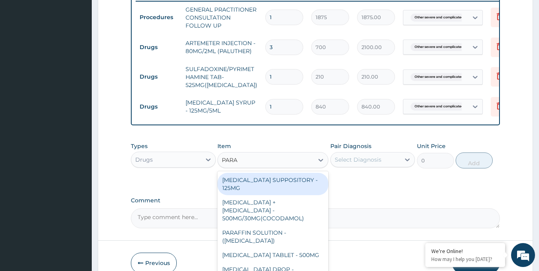
type input "PARAC"
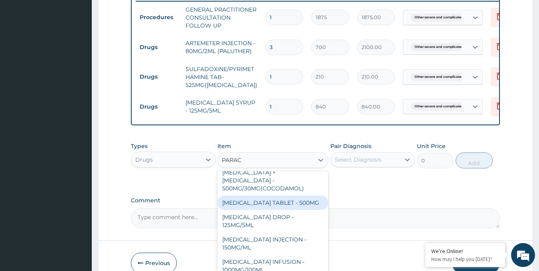
scroll to position [40, 0]
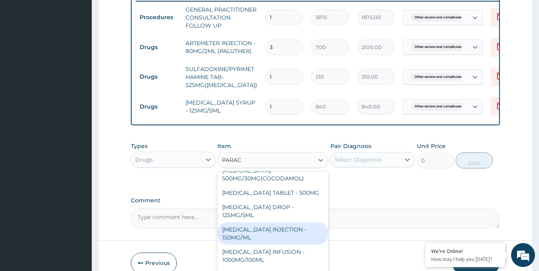
click at [274, 233] on div "PARACETAMOL INJECTION - 150MG/ML" at bounding box center [272, 233] width 111 height 22
type input "560"
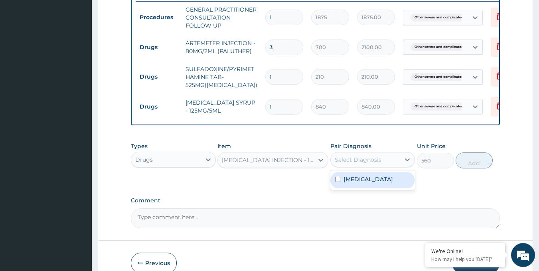
click at [357, 163] on div "Select Diagnosis" at bounding box center [357, 159] width 47 height 8
click at [363, 183] on label "Other severe and complicated Plasmodium falciparum malaria" at bounding box center [367, 179] width 49 height 8
checkbox input "true"
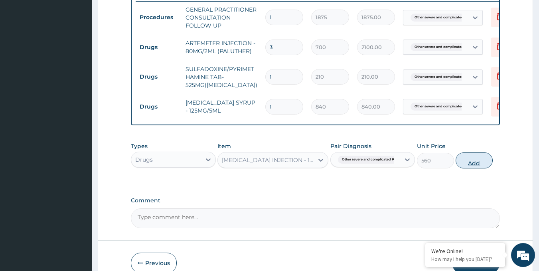
click at [470, 167] on button "Add" at bounding box center [473, 160] width 37 height 16
type input "0"
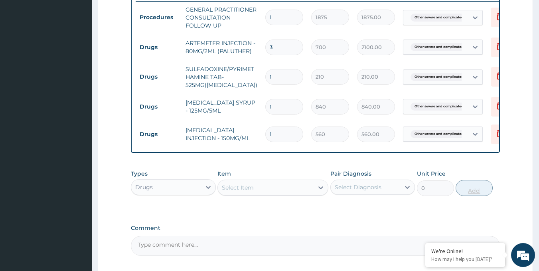
type input "0.00"
type input "2"
type input "1120.00"
type input "2"
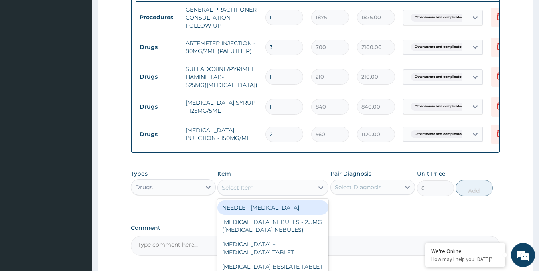
click at [245, 191] on div "Select Item" at bounding box center [238, 187] width 32 height 8
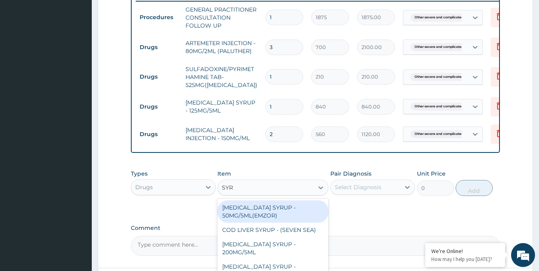
type input "SYRI"
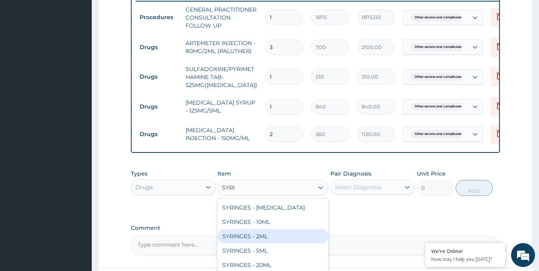
click at [247, 242] on div "SYRINGES - 2ML" at bounding box center [272, 236] width 111 height 14
type input "42"
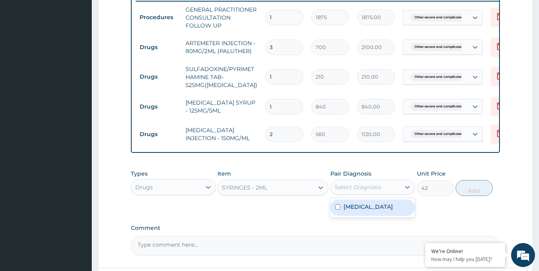
click at [399, 193] on div "Select Diagnosis" at bounding box center [365, 187] width 70 height 13
click at [385, 210] on label "Other severe and complicated Plasmodium falciparum malaria" at bounding box center [367, 207] width 49 height 8
checkbox input "true"
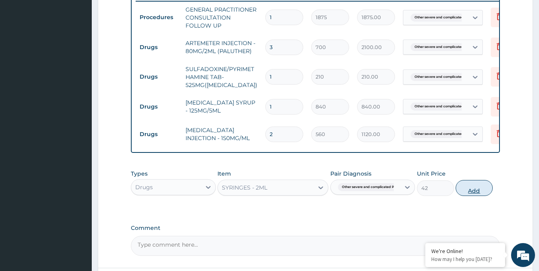
click at [477, 194] on button "Add" at bounding box center [473, 188] width 37 height 16
type input "0"
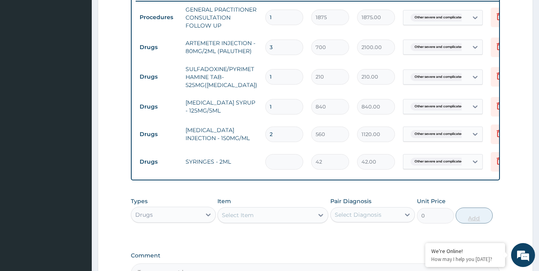
type input "0.00"
type input "4"
type input "168.00"
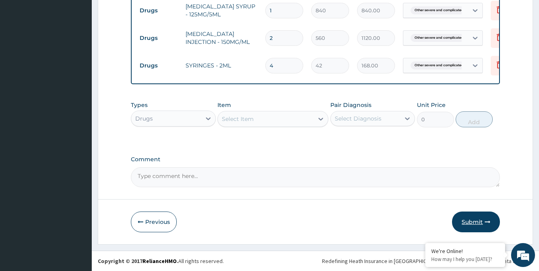
type input "4"
click at [477, 221] on button "Submit" at bounding box center [476, 221] width 48 height 21
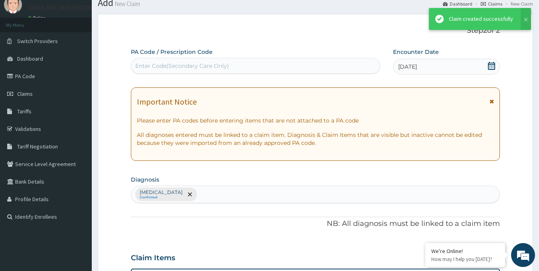
scroll to position [419, 0]
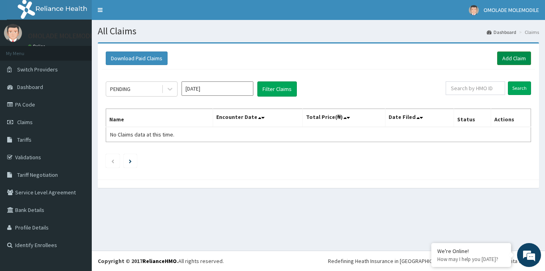
click at [505, 58] on link "Add Claim" at bounding box center [514, 58] width 34 height 14
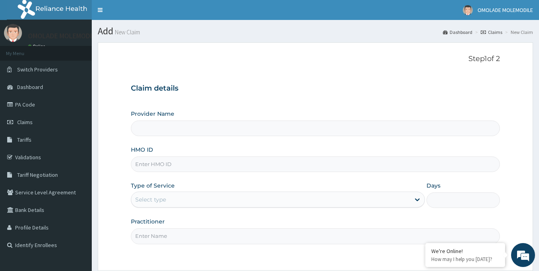
type input "Deji Clinic - Ketu"
click at [171, 163] on input "HMO ID" at bounding box center [315, 164] width 369 height 16
paste input "rtm/10127/d"
type input "rtm/10127/d"
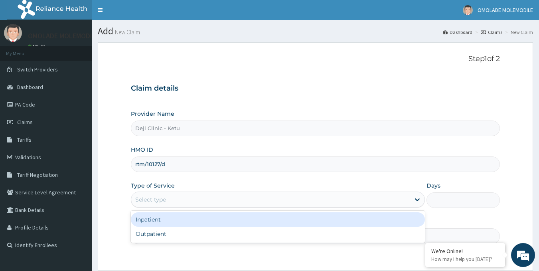
click at [168, 201] on div "Select type" at bounding box center [270, 199] width 279 height 13
click at [157, 216] on div "Inpatient" at bounding box center [278, 219] width 294 height 14
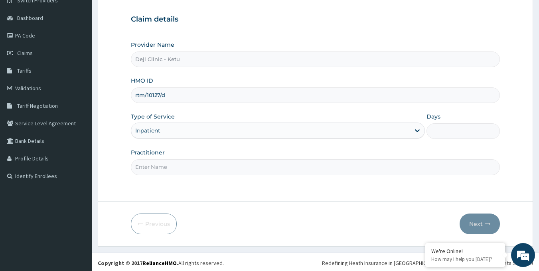
scroll to position [71, 0]
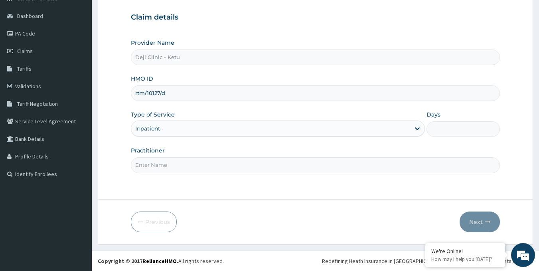
click at [438, 127] on input "Days" at bounding box center [462, 129] width 73 height 16
type input "1"
click at [196, 164] on input "Practitioner" at bounding box center [315, 165] width 369 height 16
type input "[PERSON_NAME]"
click at [474, 219] on button "Next" at bounding box center [479, 221] width 40 height 21
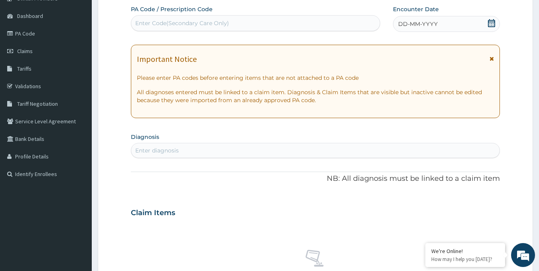
click at [232, 24] on div "Enter Code(Secondary Care Only)" at bounding box center [255, 23] width 249 height 13
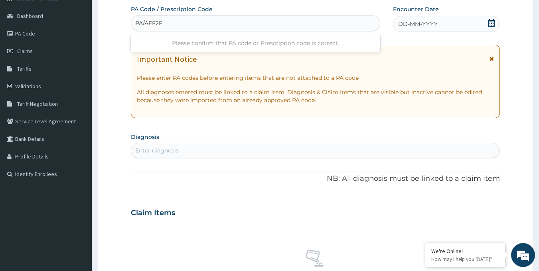
type input "PA/AEF2F1"
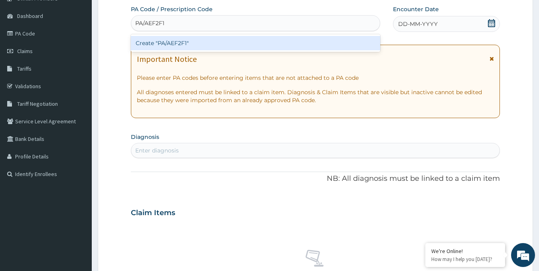
click at [185, 44] on div "Create "PA/AEF2F1"" at bounding box center [256, 43] width 250 height 14
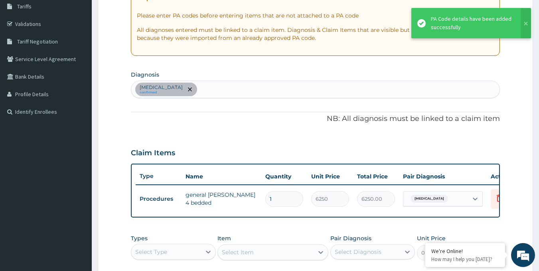
scroll to position [151, 0]
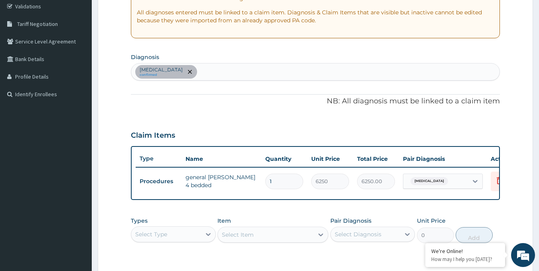
click at [210, 73] on div "[MEDICAL_DATA] confirmed" at bounding box center [315, 71] width 368 height 17
type input "G"
type input "ENTER"
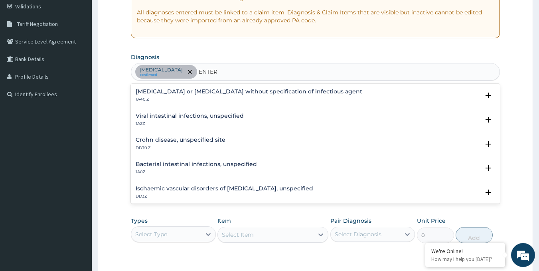
click at [230, 92] on h4 "[MEDICAL_DATA] or [MEDICAL_DATA] without specification of infectious agent" at bounding box center [249, 92] width 226 height 6
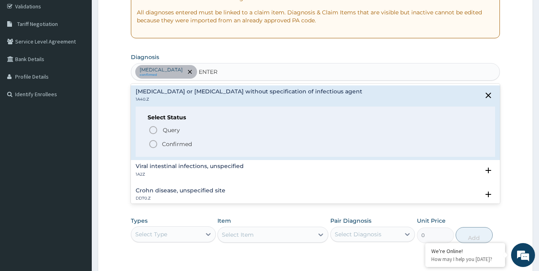
click at [151, 142] on icon "status option filled" at bounding box center [153, 144] width 10 height 10
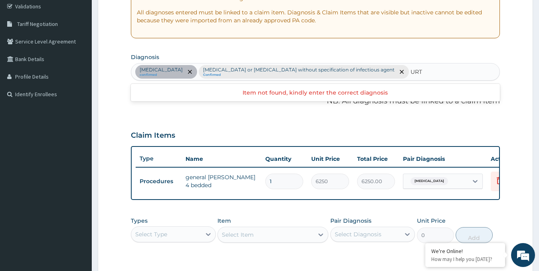
type input "URTI"
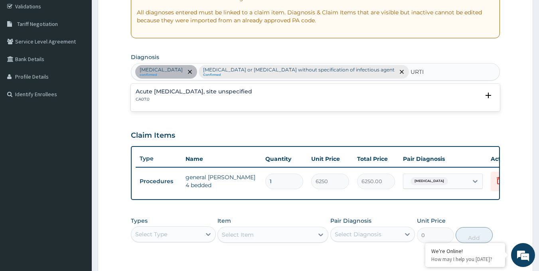
click at [252, 91] on h4 "Acute [MEDICAL_DATA], site unspecified" at bounding box center [194, 92] width 116 height 6
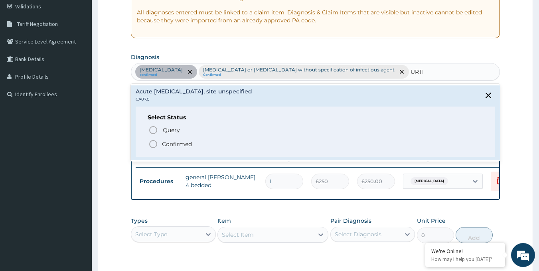
click at [152, 142] on icon "status option filled" at bounding box center [153, 144] width 10 height 10
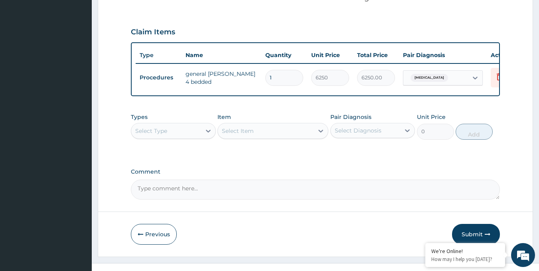
scroll to position [270, 0]
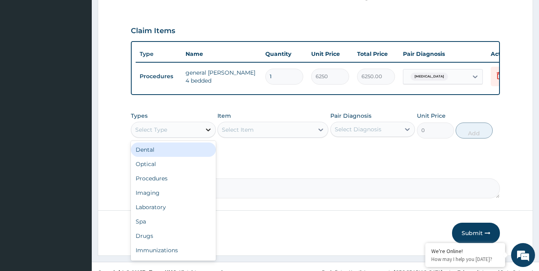
click at [204, 134] on icon at bounding box center [208, 130] width 8 height 8
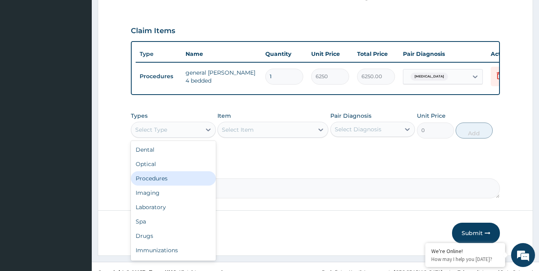
click at [167, 183] on div "Procedures" at bounding box center [173, 178] width 85 height 14
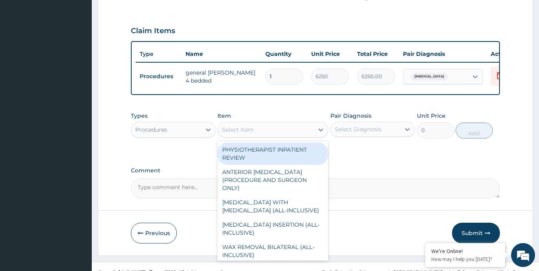
click at [256, 136] on div "Select Item" at bounding box center [266, 129] width 96 height 13
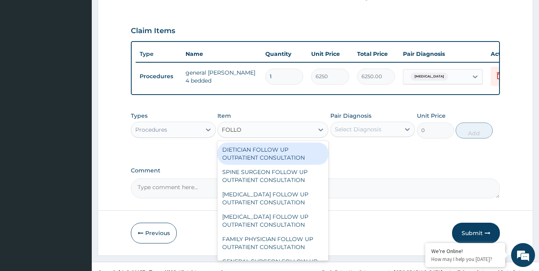
type input "FOLLOW"
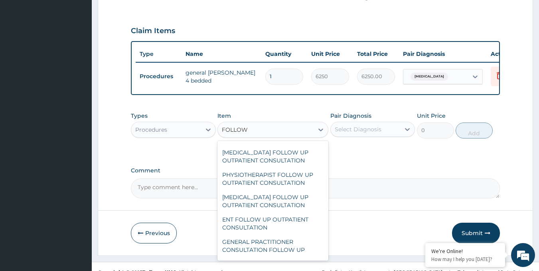
scroll to position [409, 0]
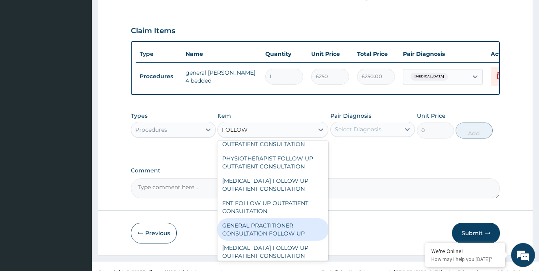
click at [292, 234] on div "GENERAL PRACTITIONER CONSULTATION FOLLOW UP" at bounding box center [272, 229] width 111 height 22
type input "1875"
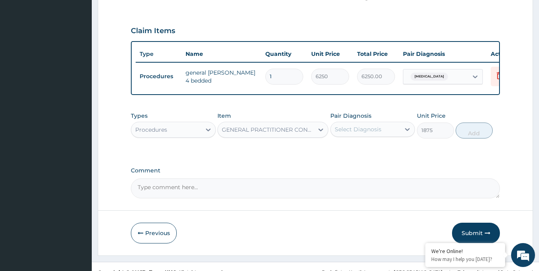
click at [378, 133] on div "Select Diagnosis" at bounding box center [357, 129] width 47 height 8
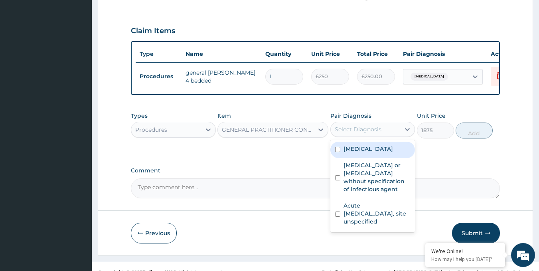
drag, startPoint x: 377, startPoint y: 153, endPoint x: 375, endPoint y: 158, distance: 4.8
click at [376, 153] on label "[MEDICAL_DATA]" at bounding box center [367, 149] width 49 height 8
checkbox input "true"
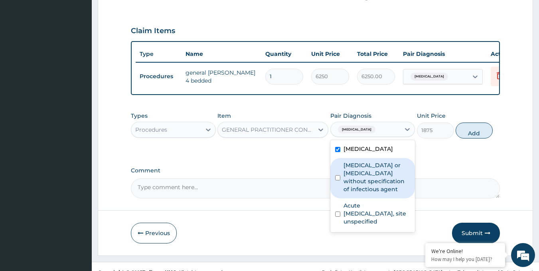
click at [366, 187] on label "[MEDICAL_DATA] or [MEDICAL_DATA] without specification of infectious agent" at bounding box center [376, 177] width 67 height 32
checkbox input "true"
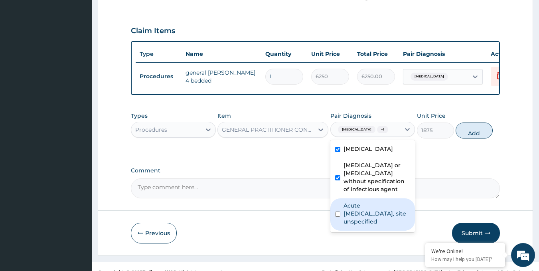
click at [358, 221] on label "Acute [MEDICAL_DATA], site unspecified" at bounding box center [376, 213] width 67 height 24
checkbox input "true"
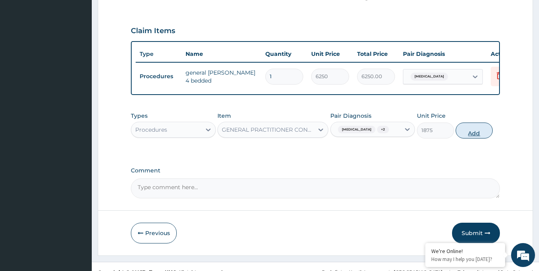
click at [470, 138] on button "Add" at bounding box center [473, 130] width 37 height 16
type input "0"
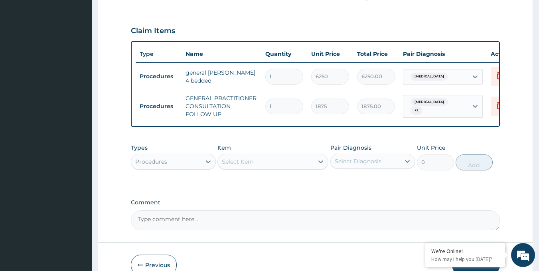
click at [252, 165] on div "Select Item" at bounding box center [238, 161] width 32 height 8
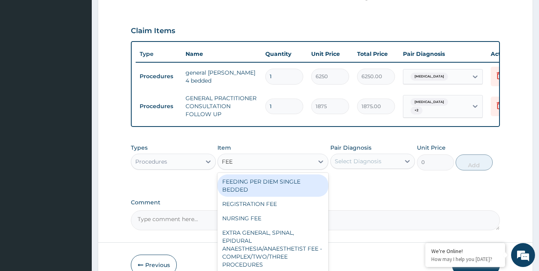
type input "FEED"
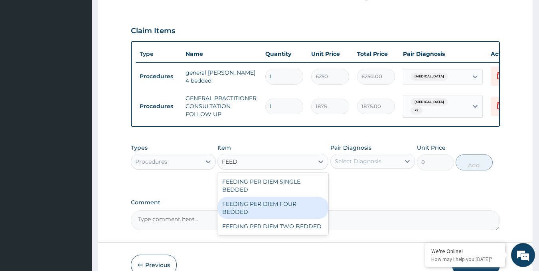
click at [278, 211] on div "FEEDING PER DIEM FOUR BEDDED" at bounding box center [272, 208] width 111 height 22
type input "6250"
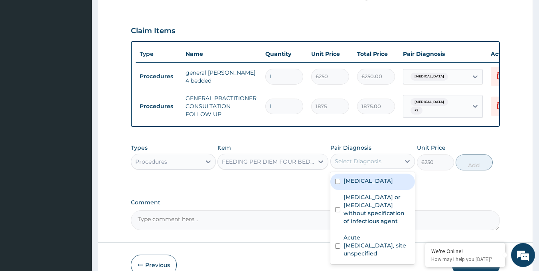
click at [368, 165] on div "Select Diagnosis" at bounding box center [357, 161] width 47 height 8
click at [371, 185] on label "[MEDICAL_DATA]" at bounding box center [367, 181] width 49 height 8
checkbox input "true"
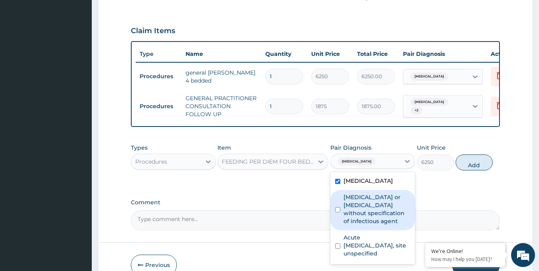
click at [371, 212] on label "[MEDICAL_DATA] or [MEDICAL_DATA] without specification of infectious agent" at bounding box center [376, 209] width 67 height 32
checkbox input "true"
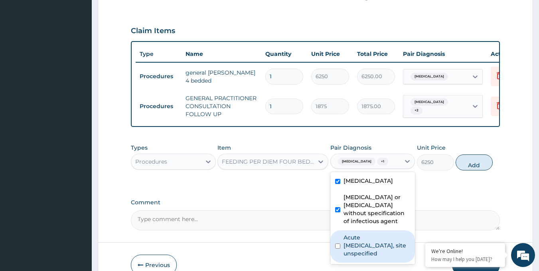
drag, startPoint x: 365, startPoint y: 249, endPoint x: 370, endPoint y: 247, distance: 5.0
click at [365, 250] on label "Acute [MEDICAL_DATA], site unspecified" at bounding box center [376, 245] width 67 height 24
checkbox input "true"
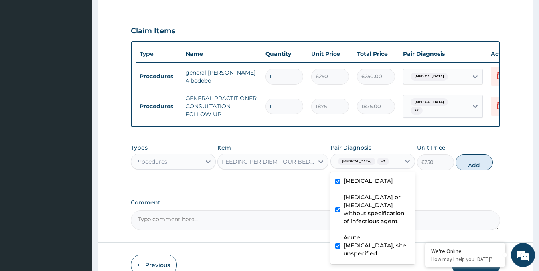
click at [473, 169] on button "Add" at bounding box center [473, 162] width 37 height 16
type input "0"
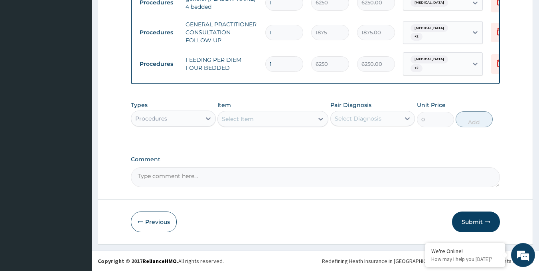
scroll to position [350, 0]
click at [194, 115] on div "Procedures" at bounding box center [166, 118] width 70 height 13
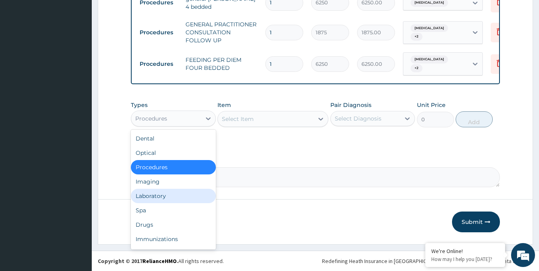
click at [162, 197] on div "Laboratory" at bounding box center [173, 196] width 85 height 14
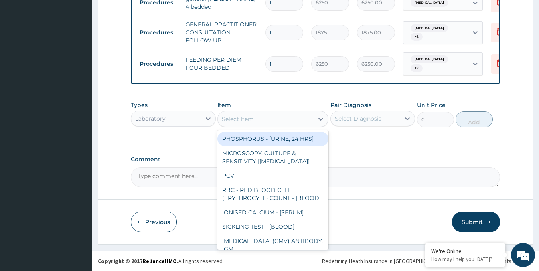
click at [274, 119] on div "Select Item" at bounding box center [266, 118] width 96 height 13
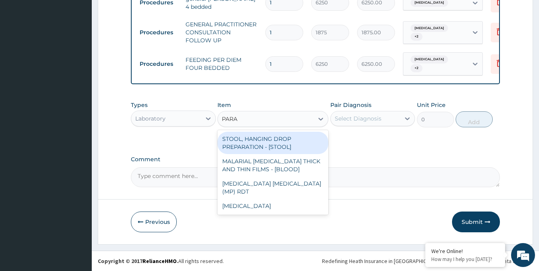
type input "PARAS"
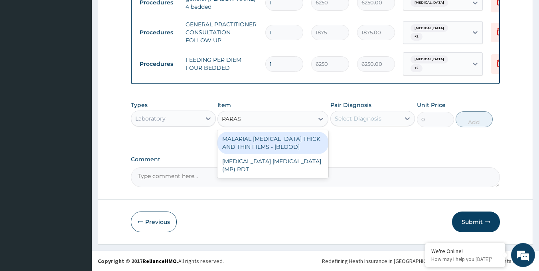
click at [281, 140] on div "MALARIAL [MEDICAL_DATA] THICK AND THIN FILMS - [BLOOD]" at bounding box center [272, 143] width 111 height 22
type input "2187.5"
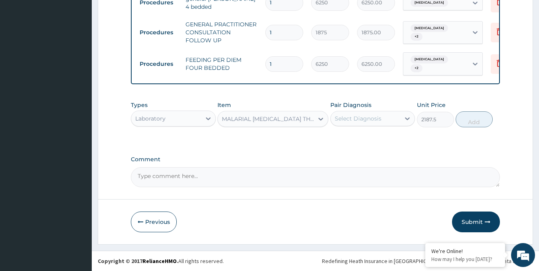
click at [373, 119] on div "Select Diagnosis" at bounding box center [357, 118] width 47 height 8
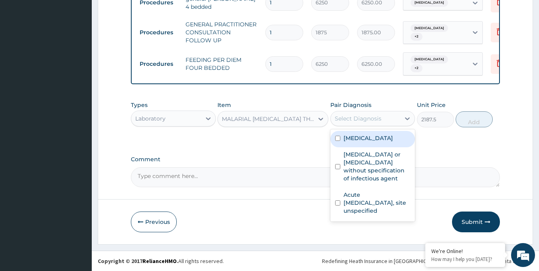
click at [371, 139] on label "[MEDICAL_DATA]" at bounding box center [367, 138] width 49 height 8
checkbox input "true"
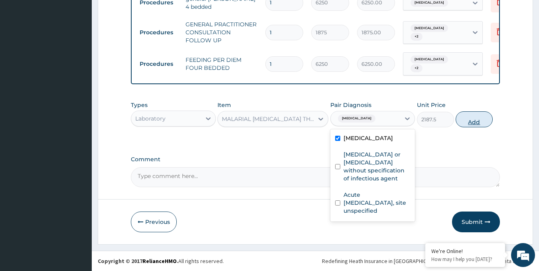
click at [464, 121] on button "Add" at bounding box center [473, 119] width 37 height 16
type input "0"
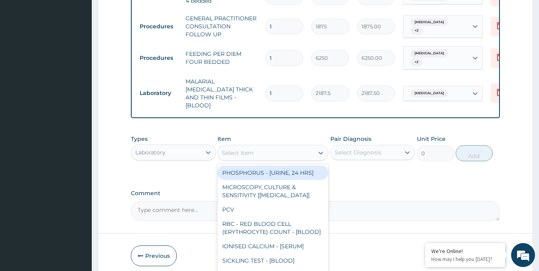
click at [236, 151] on div "Select Item" at bounding box center [238, 153] width 32 height 8
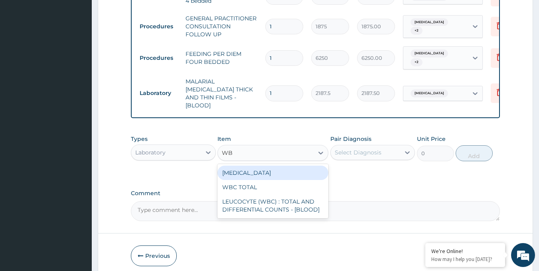
type input "WBC"
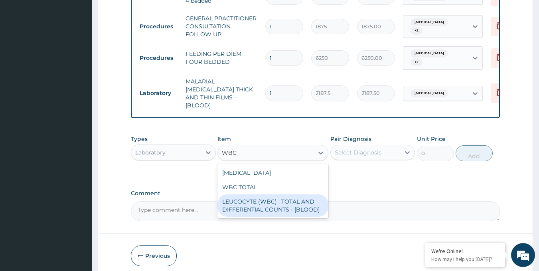
click at [256, 212] on div "LEUCOCYTE (WBC) : TOTAL AND DIFFERENTIAL COUNTS - [BLOOD]" at bounding box center [272, 205] width 111 height 22
type input "2500"
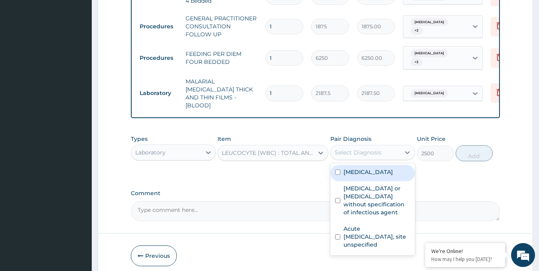
click at [367, 150] on div "Select Diagnosis" at bounding box center [357, 152] width 47 height 8
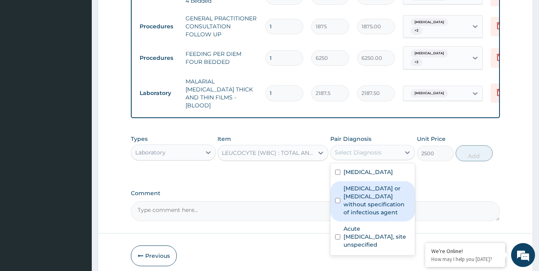
click at [370, 207] on label "[MEDICAL_DATA] or [MEDICAL_DATA] without specification of infectious agent" at bounding box center [376, 200] width 67 height 32
checkbox input "true"
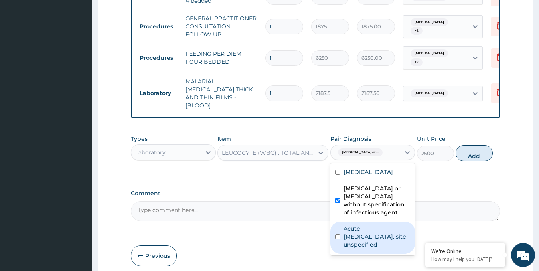
click at [387, 237] on label "Acute [MEDICAL_DATA], site unspecified" at bounding box center [376, 236] width 67 height 24
checkbox input "true"
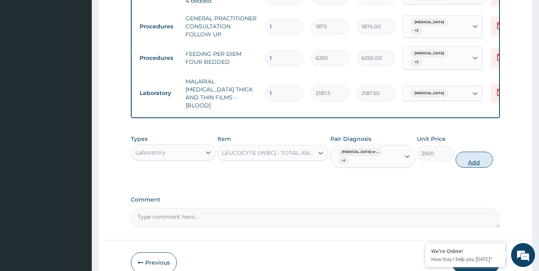
click at [482, 160] on button "Add" at bounding box center [473, 159] width 37 height 16
type input "0"
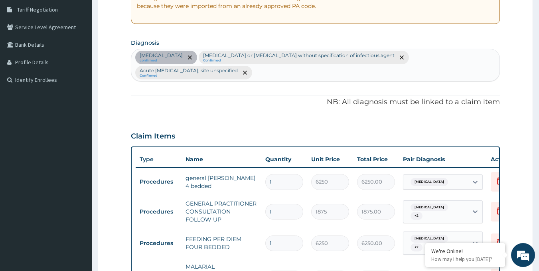
scroll to position [151, 0]
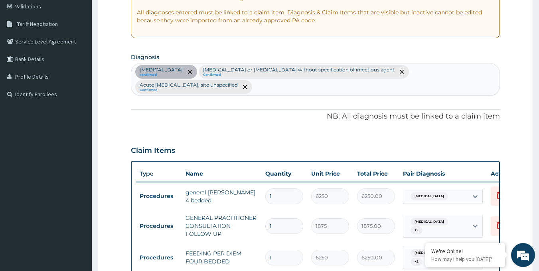
click at [303, 88] on div "[MEDICAL_DATA] confirmed [MEDICAL_DATA] or [MEDICAL_DATA] without specification…" at bounding box center [315, 79] width 368 height 32
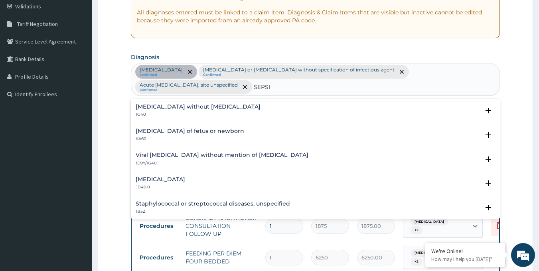
type input "[MEDICAL_DATA]"
click at [209, 106] on h4 "[MEDICAL_DATA] without [MEDICAL_DATA]" at bounding box center [198, 107] width 125 height 6
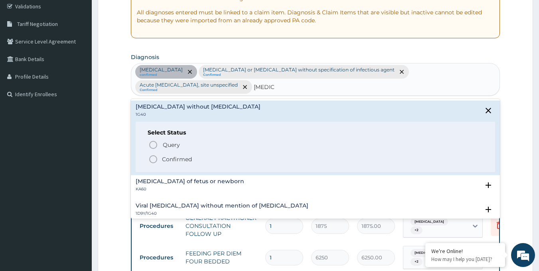
drag, startPoint x: 153, startPoint y: 157, endPoint x: 158, endPoint y: 156, distance: 4.5
click at [154, 157] on icon "status option filled" at bounding box center [153, 159] width 10 height 10
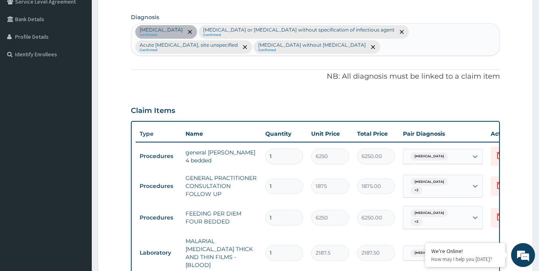
scroll to position [230, 0]
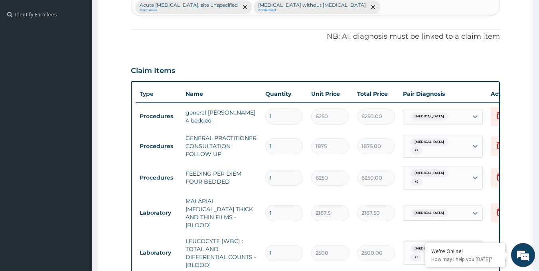
click at [425, 152] on div "[MEDICAL_DATA] + 2" at bounding box center [434, 146] width 54 height 19
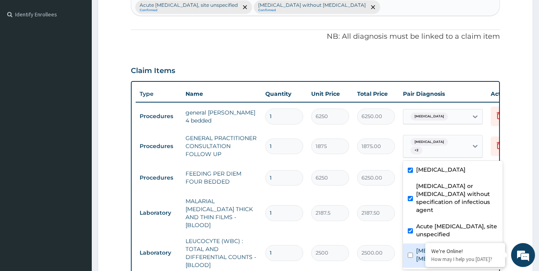
click at [412, 252] on input "checkbox" at bounding box center [409, 254] width 5 height 5
checkbox input "true"
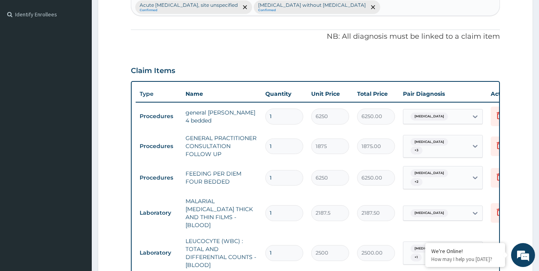
click at [520, 159] on form "Step 2 of 2 PA Code / Prescription Code PA/AEF2F1 Encounter Date [DATE] Importa…" at bounding box center [315, 125] width 435 height 626
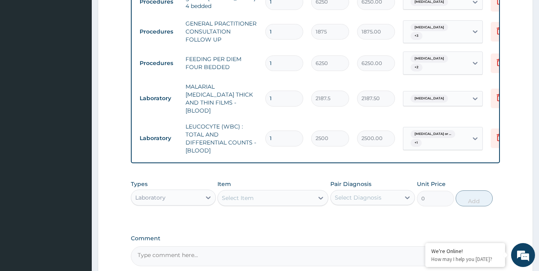
scroll to position [350, 0]
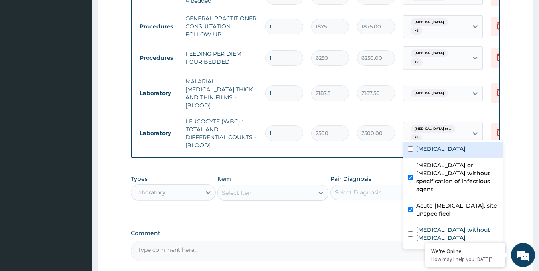
click at [423, 130] on div "[MEDICAL_DATA] or ... + 1" at bounding box center [434, 133] width 54 height 19
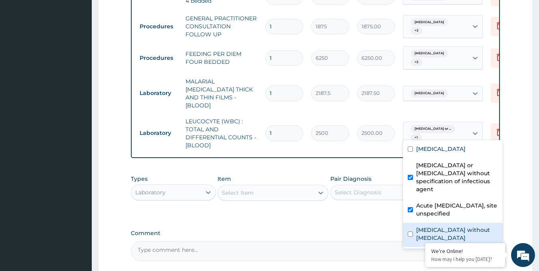
click at [410, 231] on input "checkbox" at bounding box center [409, 233] width 5 height 5
checkbox input "true"
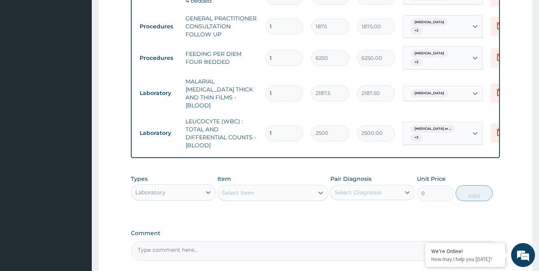
click at [515, 136] on form "Step 2 of 2 PA Code / Prescription Code PA/AEF2F1 Encounter Date [DATE] Importa…" at bounding box center [315, 5] width 435 height 626
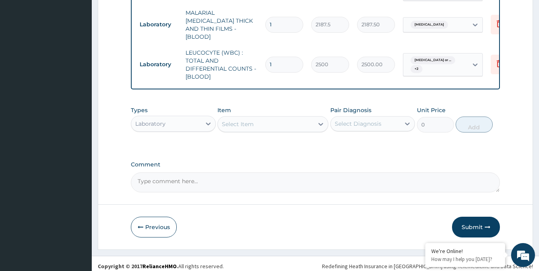
scroll to position [422, 0]
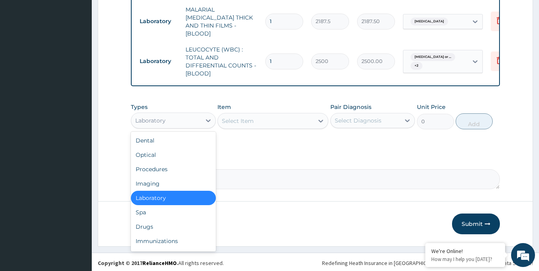
click at [197, 118] on div "Laboratory" at bounding box center [166, 120] width 70 height 13
click at [156, 224] on div "Drugs" at bounding box center [173, 226] width 85 height 14
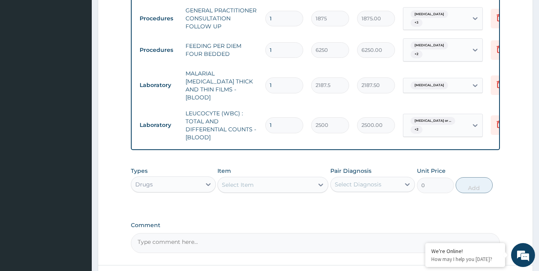
scroll to position [382, 0]
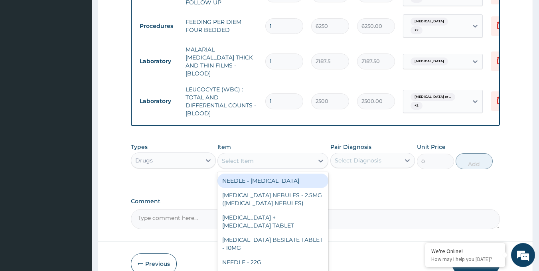
click at [252, 159] on div "Select Item" at bounding box center [238, 161] width 32 height 8
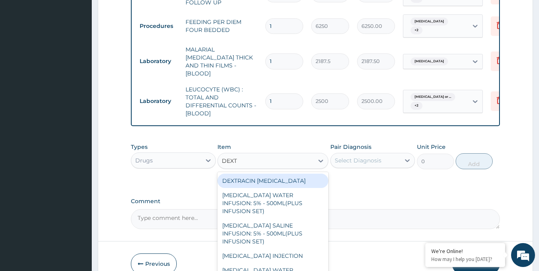
type input "DEXTR"
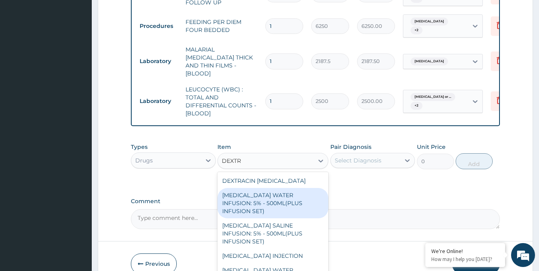
click at [260, 200] on div "DEXTROSE WATER INFUSION: 5% - 500ML(PLUS INFUSION SET)" at bounding box center [272, 203] width 111 height 30
type input "1092"
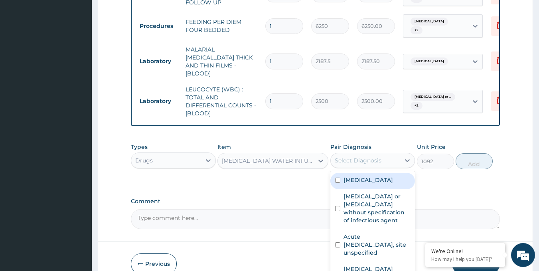
click at [362, 158] on div "Select Diagnosis" at bounding box center [357, 160] width 47 height 8
click at [370, 181] on label "Falciparum malaria" at bounding box center [367, 180] width 49 height 8
checkbox input "true"
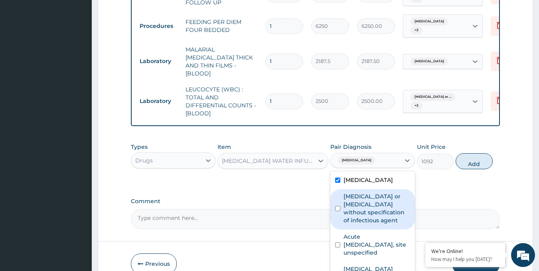
click at [370, 203] on label "Infectious gastroenteritis or colitis without specification of infectious agent" at bounding box center [376, 208] width 67 height 32
checkbox input "true"
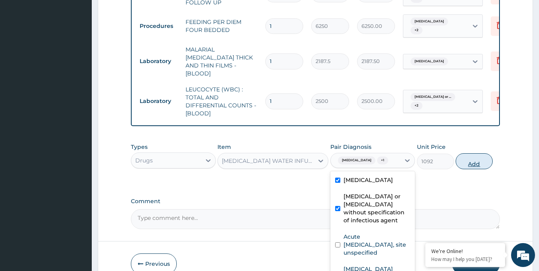
click at [468, 160] on button "Add" at bounding box center [473, 161] width 37 height 16
type input "0"
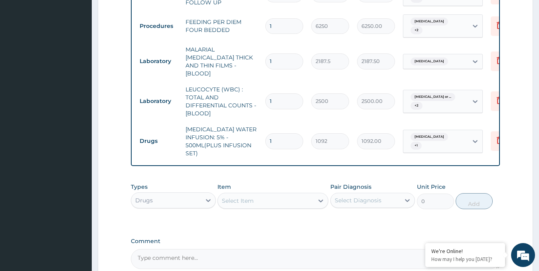
type input "0.00"
type input "3"
type input "3276.00"
type input "3"
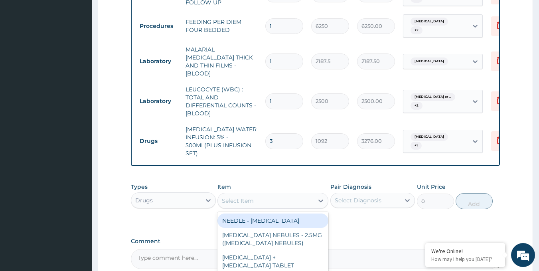
click at [252, 199] on div "Select Item" at bounding box center [238, 201] width 32 height 8
type input "QUININ"
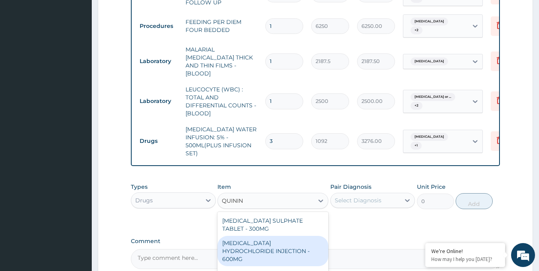
click at [285, 244] on div "[MEDICAL_DATA] HYDROCHLORIDE INJECTION - 600MG" at bounding box center [272, 251] width 111 height 30
type input "218.39999999999998"
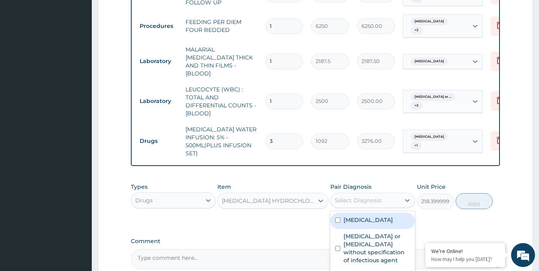
click at [370, 201] on div "Select Diagnosis" at bounding box center [357, 200] width 47 height 8
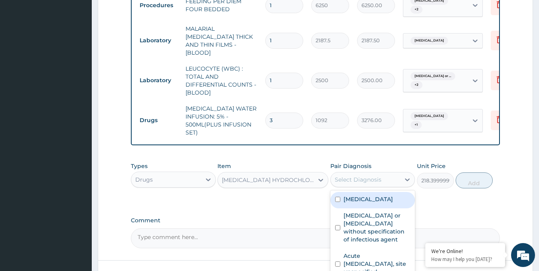
scroll to position [422, 0]
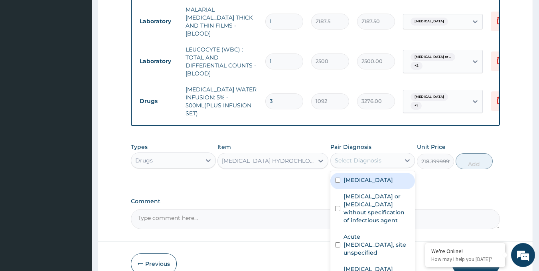
click at [379, 182] on div "Falciparum malaria" at bounding box center [372, 181] width 85 height 16
checkbox input "true"
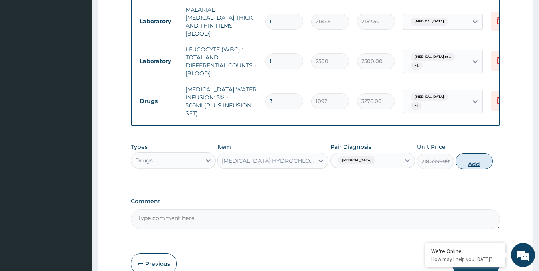
click at [474, 158] on button "Add" at bounding box center [473, 161] width 37 height 16
type input "0"
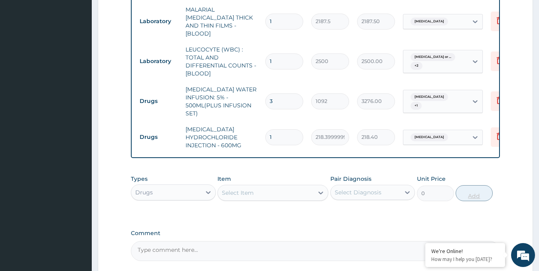
type input "0.00"
type input "3"
type input "655.20"
type input "3"
click at [307, 190] on div "Select Item" at bounding box center [266, 192] width 96 height 13
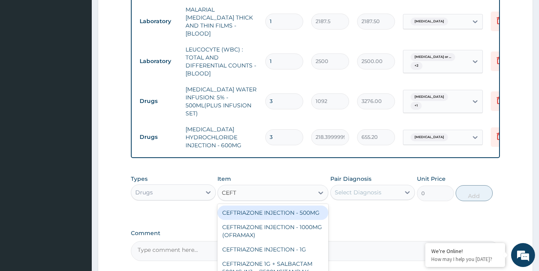
type input "CEFTR"
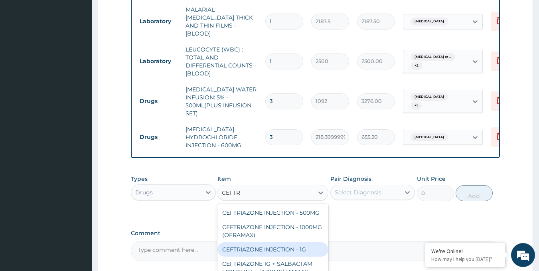
click at [298, 256] on div "CEFTRIAZONE INJECTION - 1G" at bounding box center [272, 249] width 111 height 14
type input "1652"
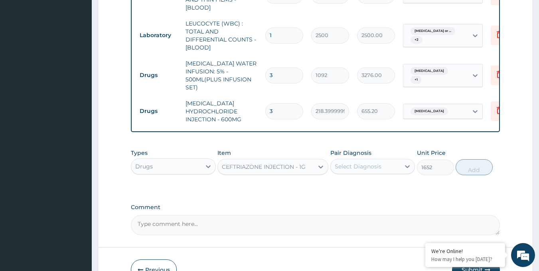
scroll to position [462, 0]
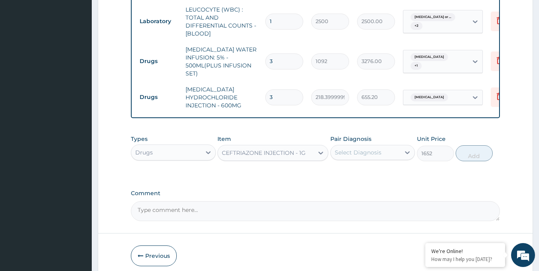
click at [380, 151] on div "Select Diagnosis" at bounding box center [365, 152] width 70 height 13
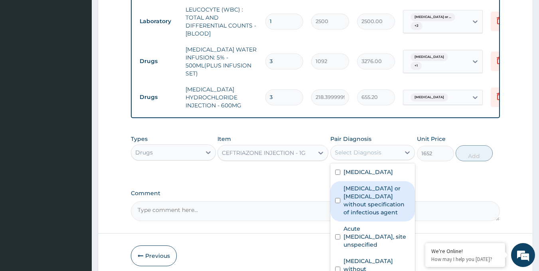
click at [365, 202] on label "Infectious gastroenteritis or colitis without specification of infectious agent" at bounding box center [376, 200] width 67 height 32
checkbox input "true"
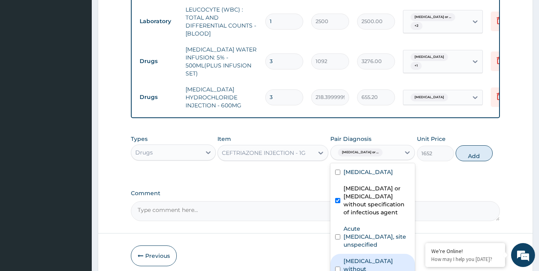
click at [373, 260] on label "Sepsis without septic shock" at bounding box center [376, 269] width 67 height 24
checkbox input "true"
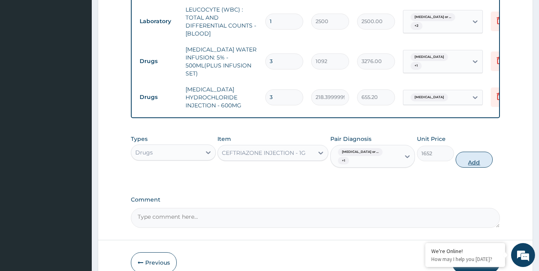
click at [478, 159] on button "Add" at bounding box center [473, 159] width 37 height 16
type input "0"
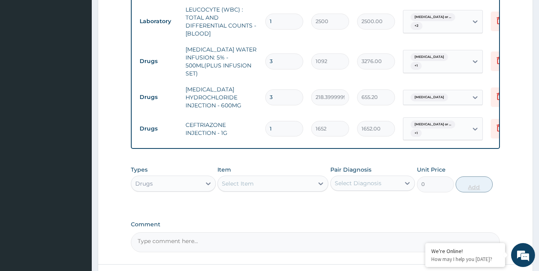
type input "0.00"
type input "3"
type input "4956.00"
type input "3"
click at [238, 184] on div "Select Item" at bounding box center [238, 183] width 32 height 8
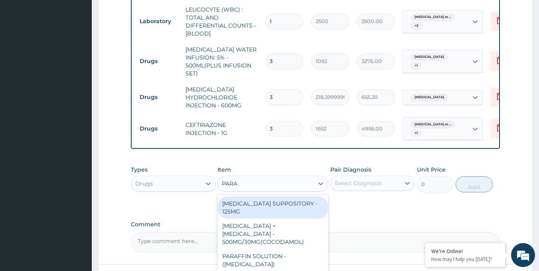
type input "PARAC"
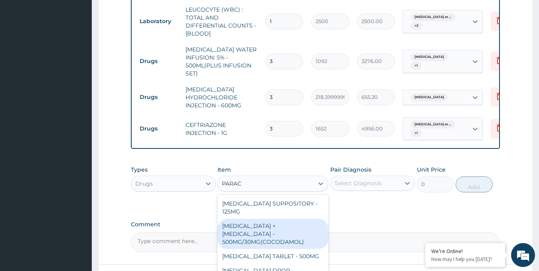
scroll to position [40, 0]
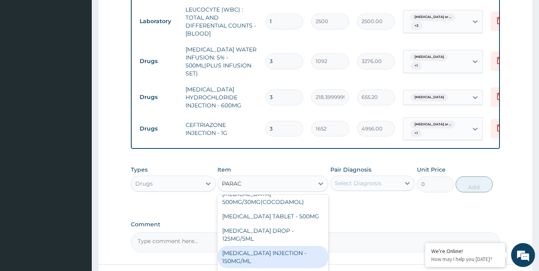
click at [307, 246] on div "PARACETAMOL INJECTION - 150MG/ML" at bounding box center [272, 257] width 111 height 22
type input "560"
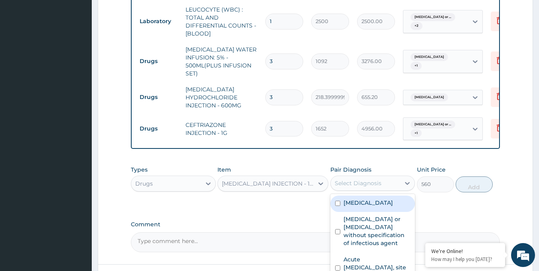
click at [372, 184] on div "Select Diagnosis" at bounding box center [357, 183] width 47 height 8
click at [372, 199] on label "Falciparum malaria" at bounding box center [367, 203] width 49 height 8
checkbox input "true"
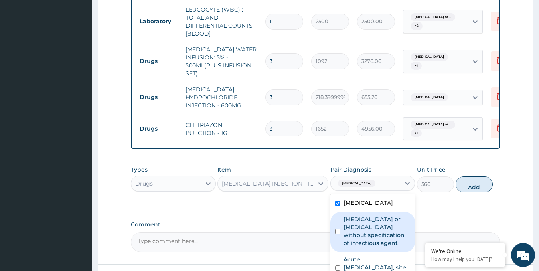
click at [385, 226] on label "Infectious gastroenteritis or colitis without specification of infectious agent" at bounding box center [376, 231] width 67 height 32
checkbox input "true"
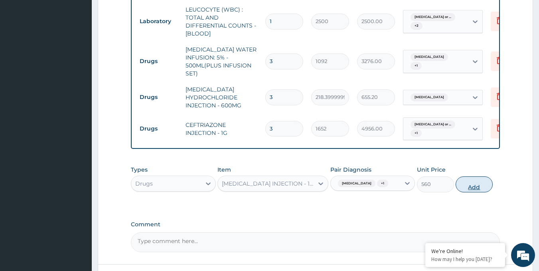
click at [480, 185] on button "Add" at bounding box center [473, 184] width 37 height 16
type input "0"
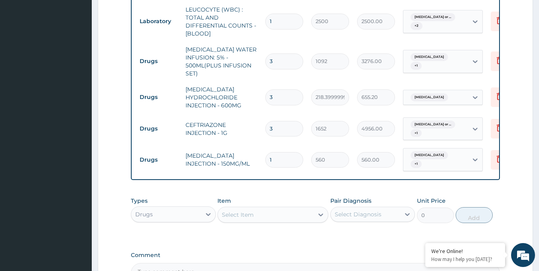
type input "0.00"
type input "4"
type input "2240.00"
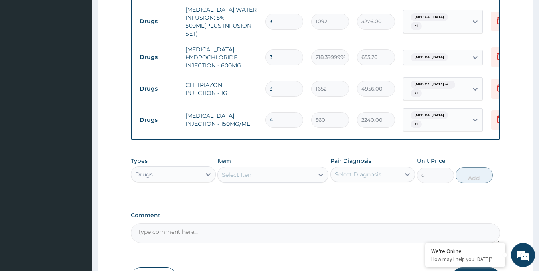
type input "4"
click at [246, 175] on div "Select Item" at bounding box center [238, 175] width 32 height 8
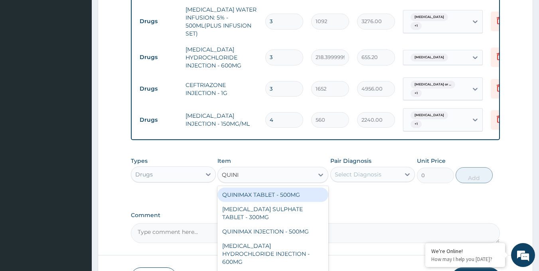
type input "QUININ"
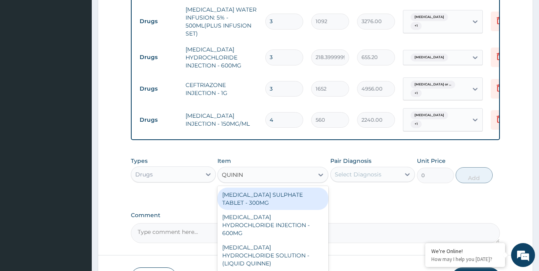
click at [253, 203] on div "QUININE SULPHATE TABLET - 300MG" at bounding box center [272, 198] width 111 height 22
type input "112"
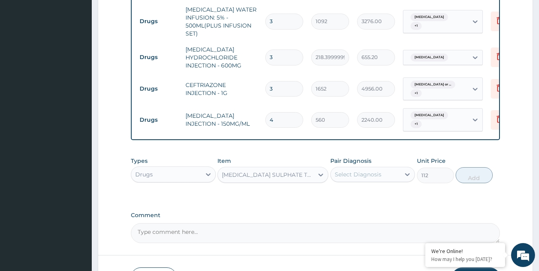
click at [395, 174] on div "Select Diagnosis" at bounding box center [365, 174] width 70 height 13
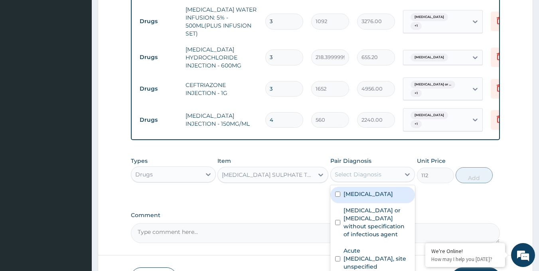
click at [388, 195] on label "Falciparum malaria" at bounding box center [367, 194] width 49 height 8
checkbox input "true"
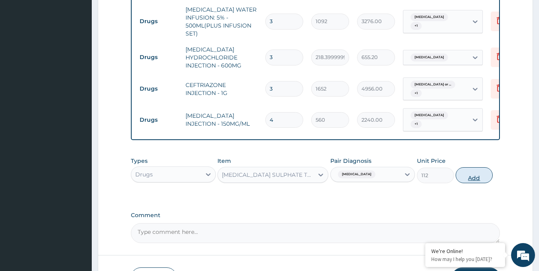
click at [475, 173] on button "Add" at bounding box center [473, 175] width 37 height 16
type input "0"
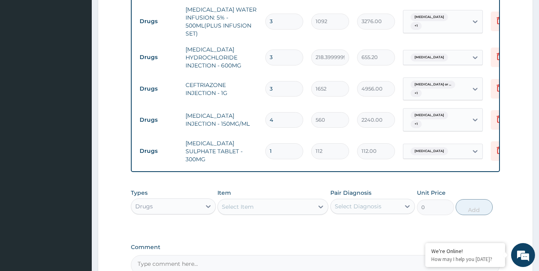
type input "12"
type input "1344.00"
type input "12"
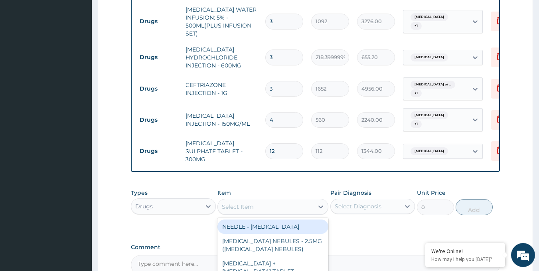
click at [242, 203] on div "Select Item" at bounding box center [238, 207] width 32 height 8
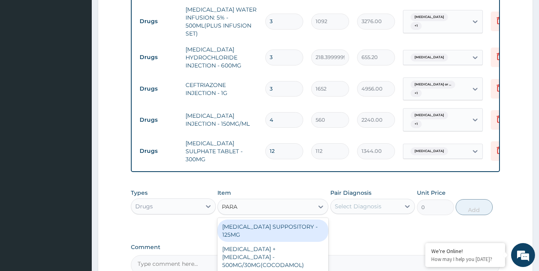
type input "PARAC"
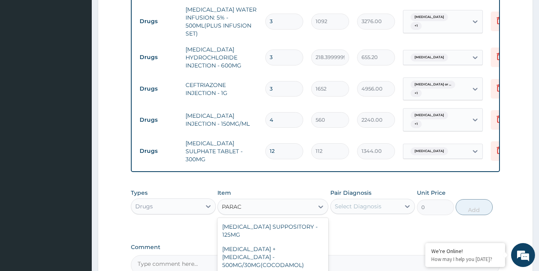
drag, startPoint x: 275, startPoint y: 263, endPoint x: 281, endPoint y: 260, distance: 6.6
type input "33.599999999999994"
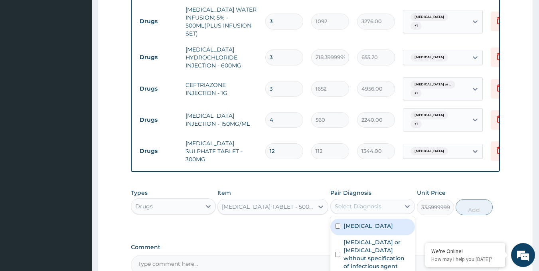
click at [388, 200] on div "Select Diagnosis" at bounding box center [365, 206] width 70 height 13
click at [389, 222] on label "Falciparum malaria" at bounding box center [367, 226] width 49 height 8
checkbox input "true"
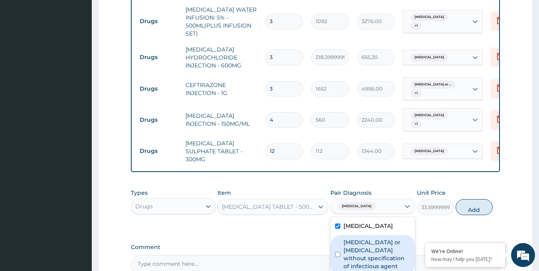
click at [378, 248] on label "Infectious gastroenteritis or colitis without specification of infectious agent" at bounding box center [376, 254] width 67 height 32
checkbox input "true"
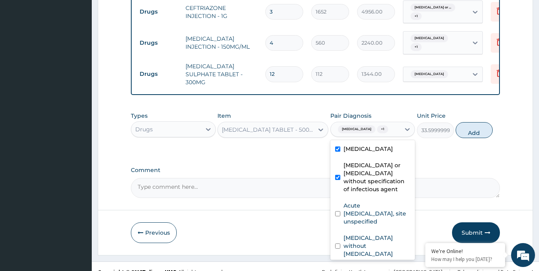
scroll to position [583, 0]
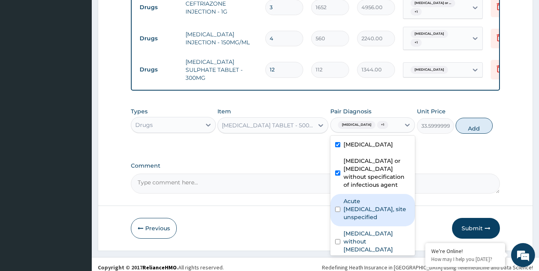
click at [378, 206] on label "Acute upper respiratory infection, site unspecified" at bounding box center [376, 209] width 67 height 24
checkbox input "true"
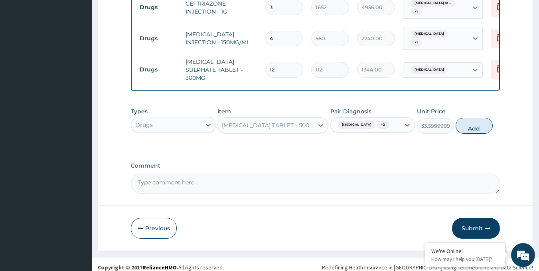
click at [481, 119] on button "Add" at bounding box center [473, 126] width 37 height 16
type input "0"
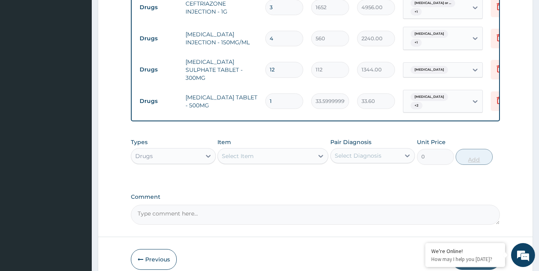
type input "18"
type input "604.80"
type input "18"
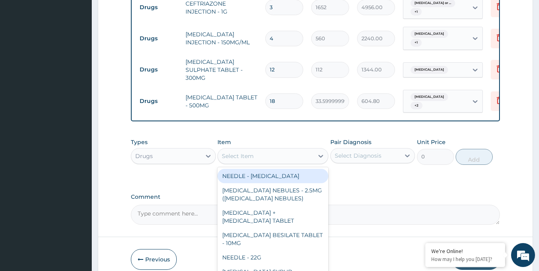
click at [255, 151] on div "Select Item" at bounding box center [266, 155] width 96 height 13
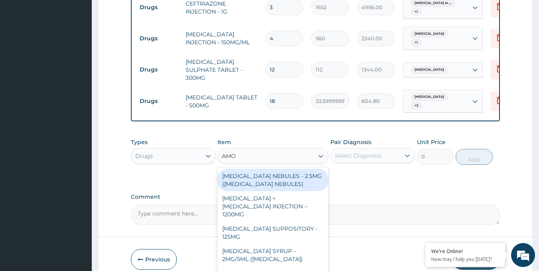
type input "AMOX"
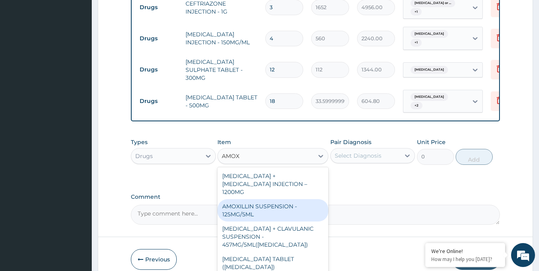
scroll to position [40, 0]
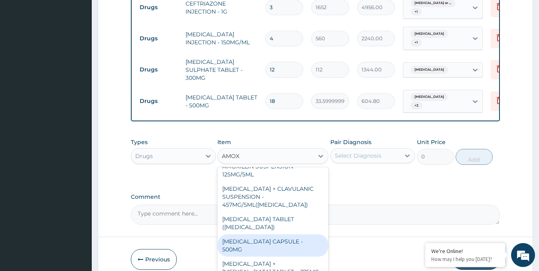
click at [301, 234] on div "AMOXICILLIN CAPSULE - 500MG" at bounding box center [272, 245] width 111 height 22
type input "112"
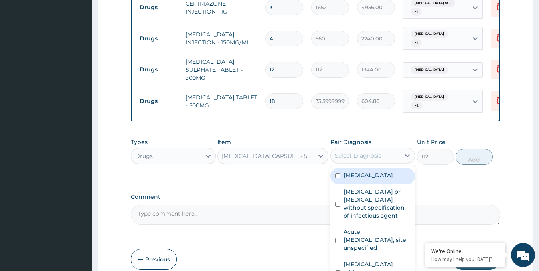
click at [373, 152] on div "Select Diagnosis" at bounding box center [357, 155] width 47 height 8
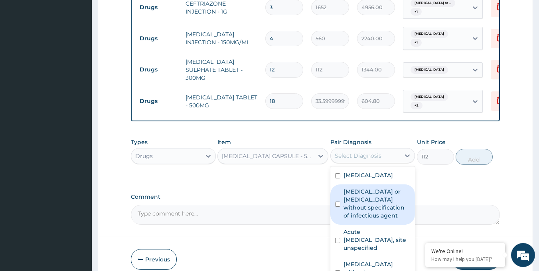
click at [386, 203] on label "Infectious gastroenteritis or colitis without specification of infectious agent" at bounding box center [376, 203] width 67 height 32
checkbox input "true"
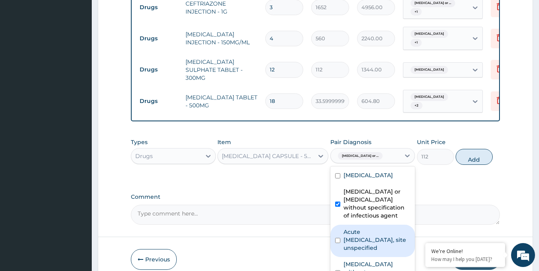
click at [376, 234] on label "Acute upper respiratory infection, site unspecified" at bounding box center [376, 240] width 67 height 24
checkbox input "true"
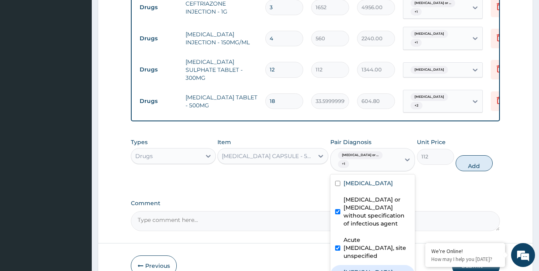
checkbox input "true"
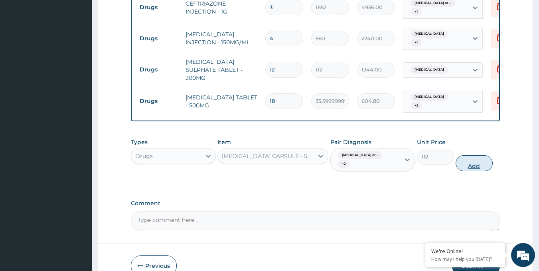
click at [468, 155] on button "Add" at bounding box center [473, 163] width 37 height 16
type input "0"
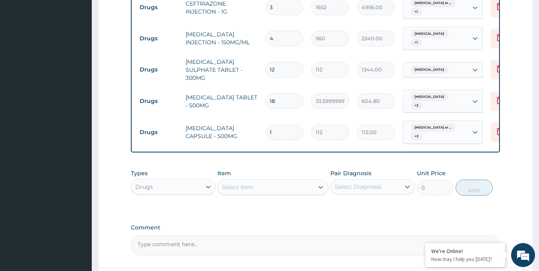
type input "15"
type input "1680.00"
type input "15"
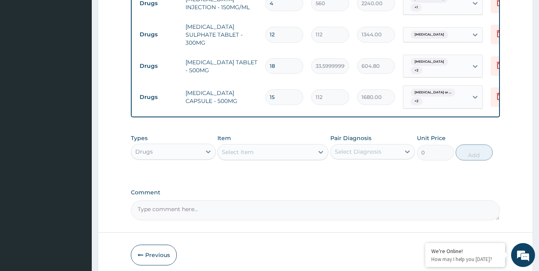
scroll to position [645, 0]
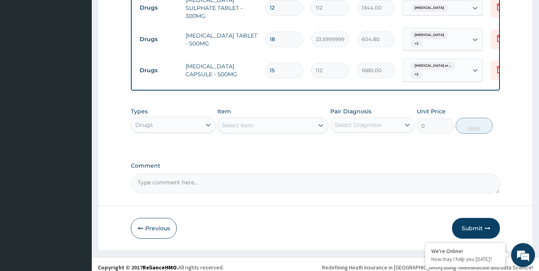
click at [258, 121] on div "Select Item" at bounding box center [266, 125] width 96 height 13
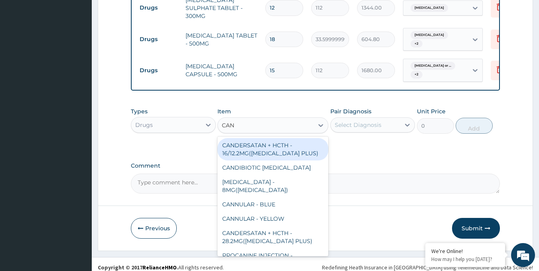
type input "CANN"
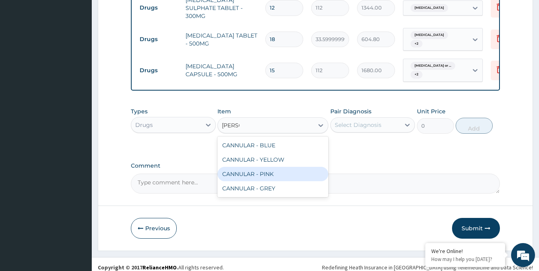
click at [255, 168] on div "CANNULAR - PINK" at bounding box center [272, 174] width 111 height 14
type input "140"
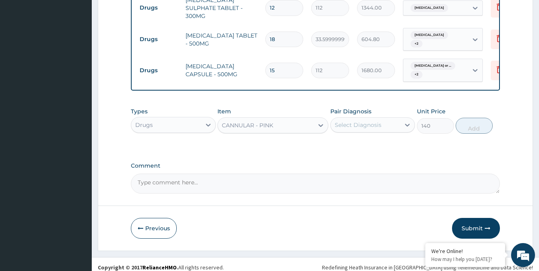
click at [363, 121] on div "Select Diagnosis" at bounding box center [357, 125] width 47 height 8
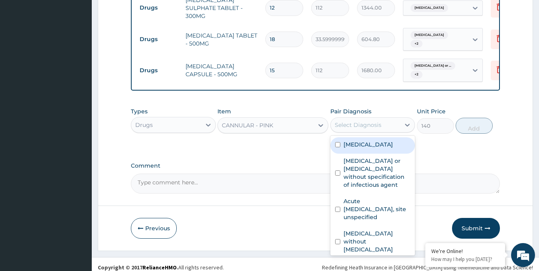
click at [378, 140] on label "Falciparum malaria" at bounding box center [367, 144] width 49 height 8
checkbox input "true"
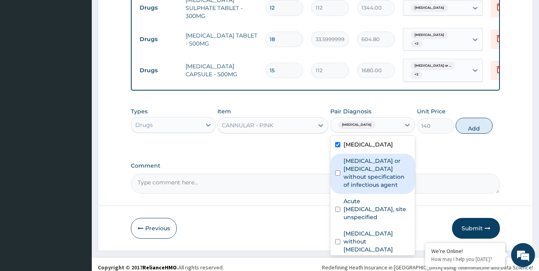
click at [375, 164] on label "Infectious gastroenteritis or colitis without specification of infectious agent" at bounding box center [376, 173] width 67 height 32
checkbox input "true"
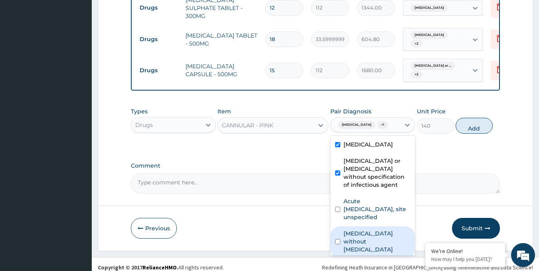
click at [385, 230] on label "Sepsis without septic shock" at bounding box center [376, 241] width 67 height 24
checkbox input "true"
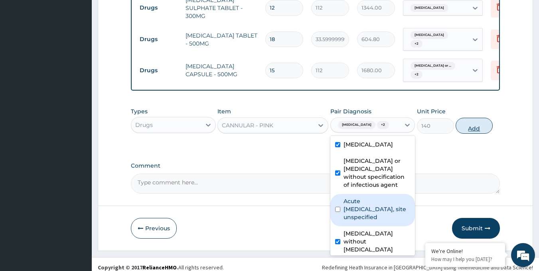
click at [471, 123] on button "Add" at bounding box center [473, 126] width 37 height 16
type input "0"
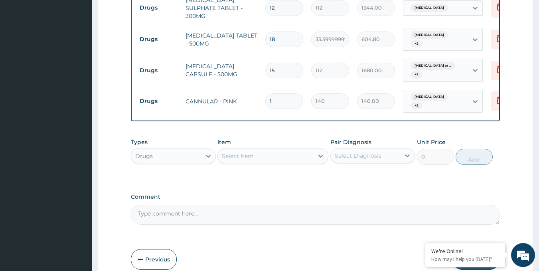
type input "0.00"
type input "2"
type input "280.00"
type input "2"
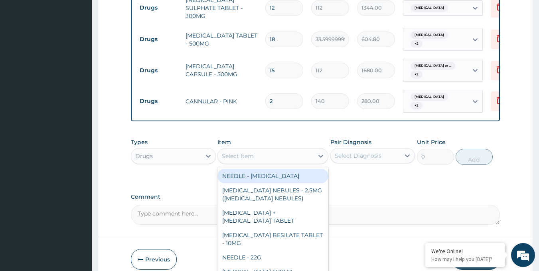
click at [282, 151] on div "Select Item" at bounding box center [266, 155] width 96 height 13
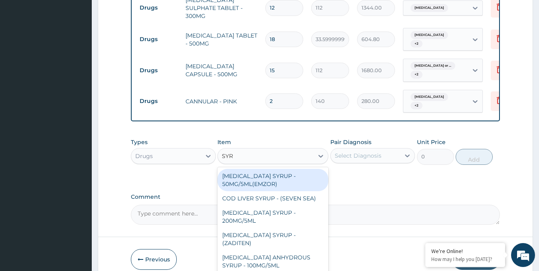
type input "SYRI"
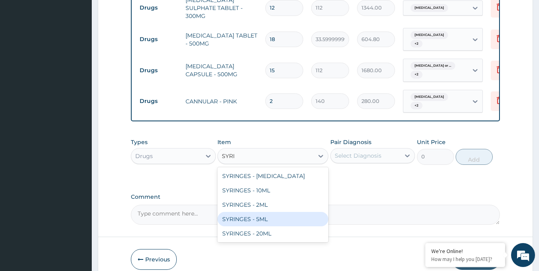
click at [252, 215] on div "SYRINGES - 5ML" at bounding box center [272, 219] width 111 height 14
type input "42"
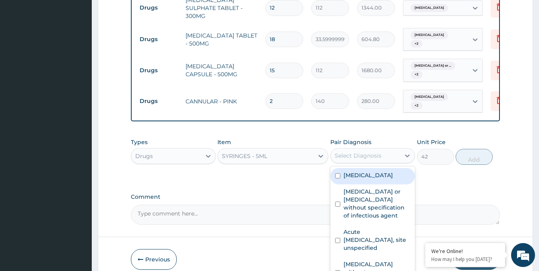
click at [393, 151] on div "Select Diagnosis" at bounding box center [365, 155] width 70 height 13
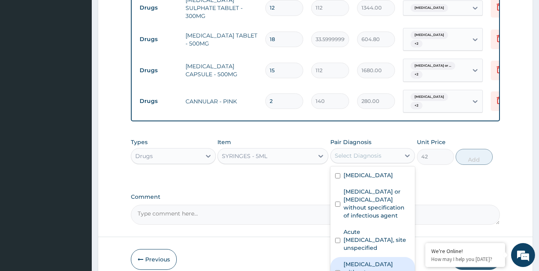
click at [375, 260] on label "Sepsis without septic shock" at bounding box center [376, 272] width 67 height 24
checkbox input "true"
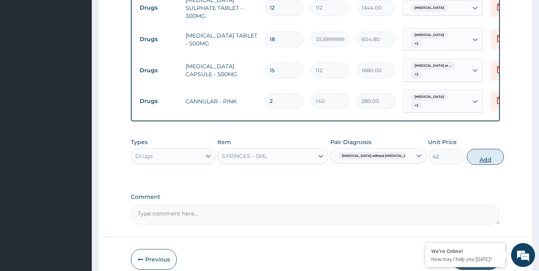
click at [467, 152] on button "Add" at bounding box center [484, 157] width 37 height 16
type input "0"
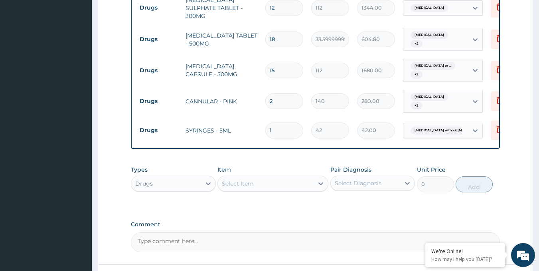
type input "0.00"
type input "2"
type input "84.00"
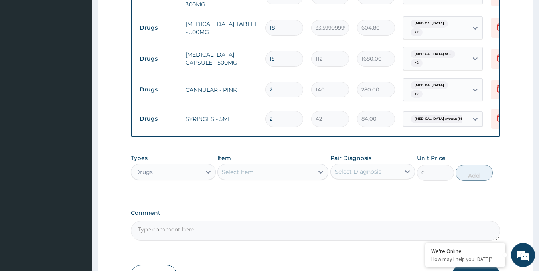
scroll to position [684, 0]
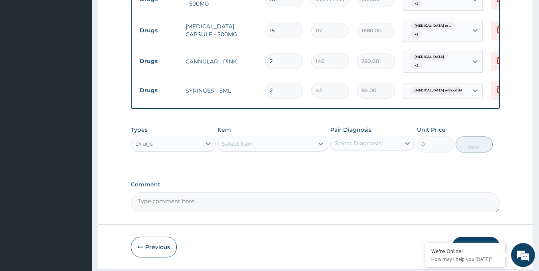
type input "2"
click at [265, 140] on div "Select Item" at bounding box center [266, 143] width 96 height 13
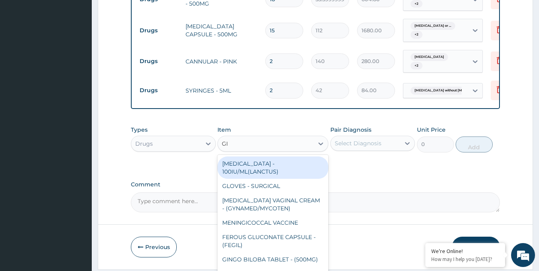
type input "G"
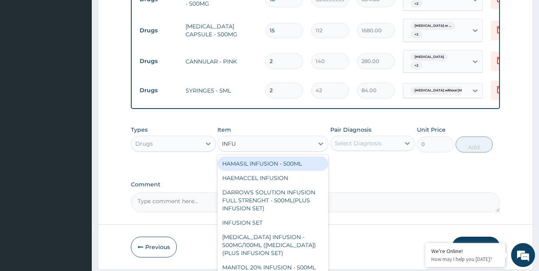
type input "INFUS"
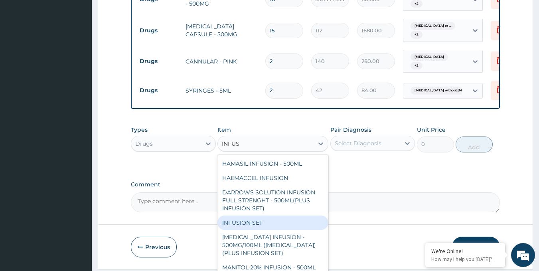
click at [259, 215] on div "INFUSION SET" at bounding box center [272, 222] width 111 height 14
type input "140"
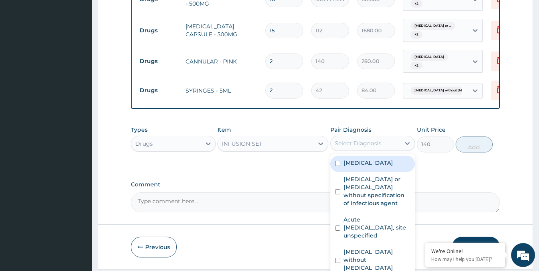
click at [366, 139] on div "Select Diagnosis" at bounding box center [357, 143] width 47 height 8
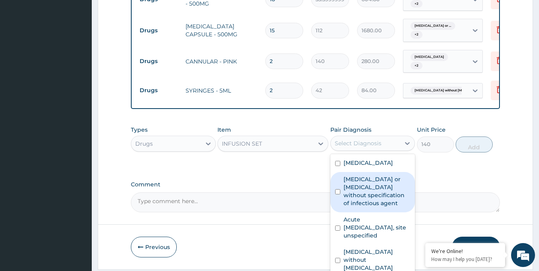
click at [358, 182] on label "Infectious gastroenteritis or colitis without specification of infectious agent" at bounding box center [376, 191] width 67 height 32
checkbox input "true"
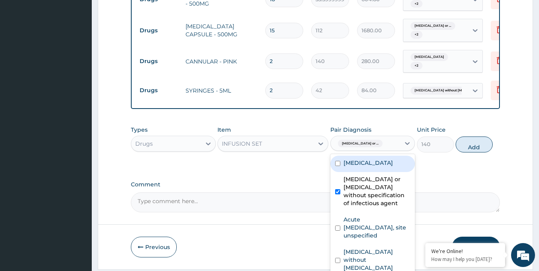
click at [401, 156] on div "Falciparum malaria" at bounding box center [372, 163] width 85 height 16
checkbox input "true"
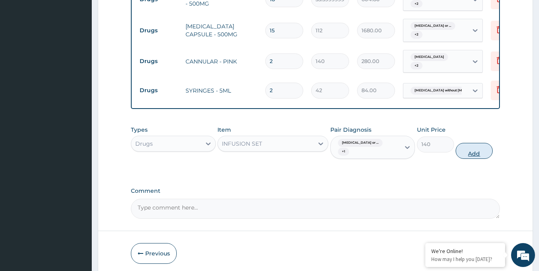
click at [469, 143] on button "Add" at bounding box center [473, 151] width 37 height 16
type input "0"
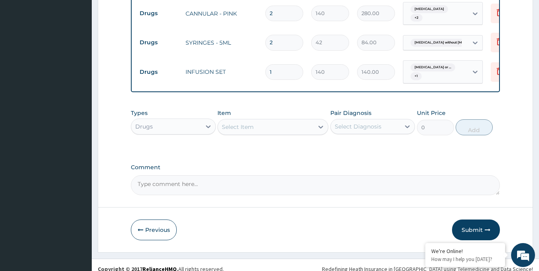
scroll to position [734, 0]
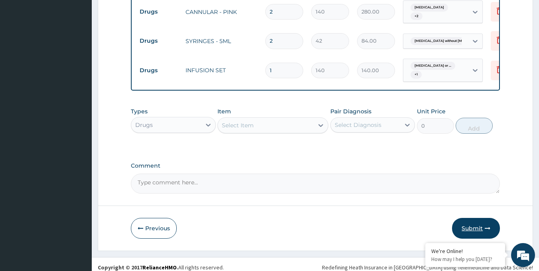
click at [472, 218] on button "Submit" at bounding box center [476, 228] width 48 height 21
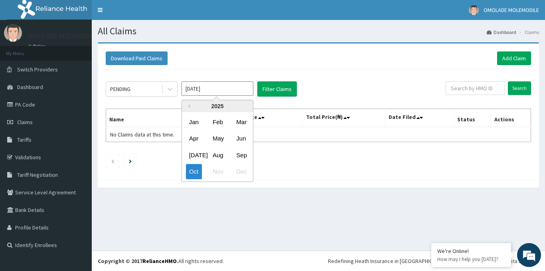
click at [232, 90] on input "[DATE]" at bounding box center [217, 88] width 72 height 14
click at [240, 156] on div "Sep" at bounding box center [241, 155] width 16 height 15
type input "[DATE]"
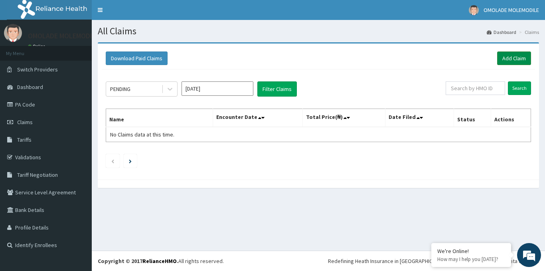
click at [510, 58] on link "Add Claim" at bounding box center [514, 58] width 34 height 14
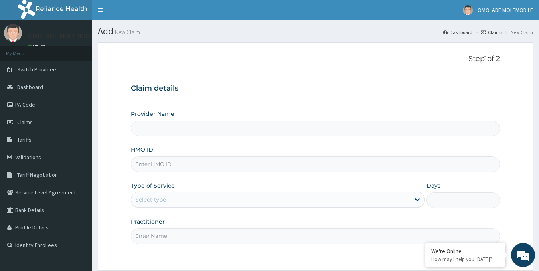
type input "Deji Clinic - Ketu"
click at [179, 166] on input "HMO ID" at bounding box center [315, 164] width 369 height 16
paste input "rpo/10068/b"
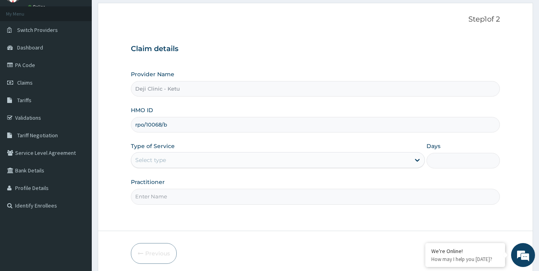
scroll to position [71, 0]
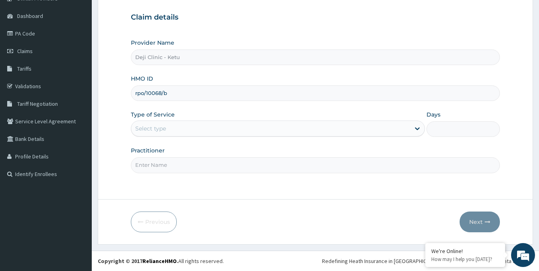
type input "rpo/10068/b"
click at [182, 128] on div "Select type" at bounding box center [270, 128] width 279 height 13
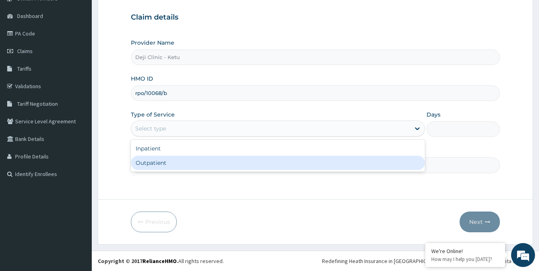
click at [165, 165] on div "Outpatient" at bounding box center [278, 162] width 294 height 14
type input "1"
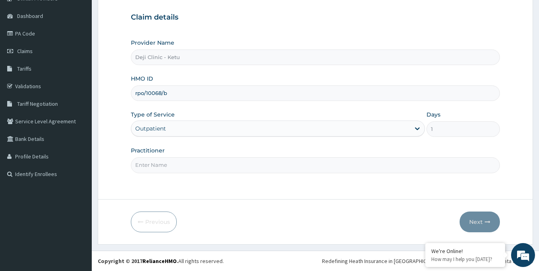
click at [175, 166] on input "Practitioner" at bounding box center [315, 165] width 369 height 16
type input "[PERSON_NAME]"
click at [479, 220] on button "Next" at bounding box center [479, 221] width 40 height 21
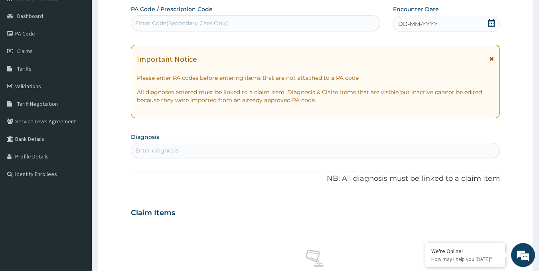
scroll to position [0, 0]
click at [491, 25] on icon at bounding box center [491, 23] width 7 height 8
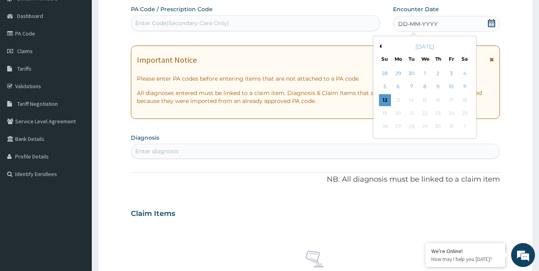
click at [380, 47] on button "Previous Month" at bounding box center [379, 46] width 4 height 4
click at [438, 112] on div "25" at bounding box center [438, 113] width 12 height 12
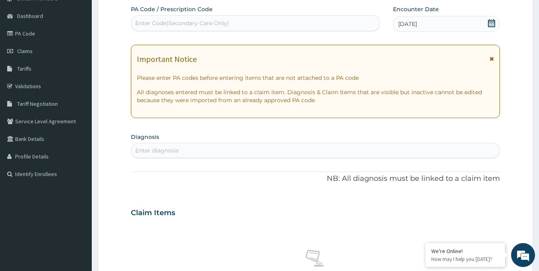
scroll to position [111, 0]
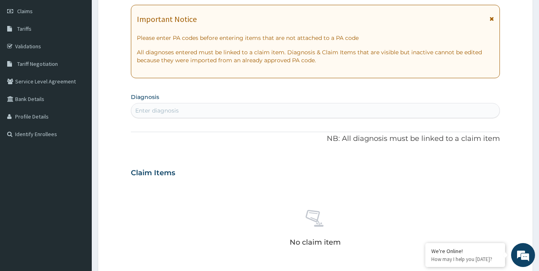
click at [169, 112] on div "Enter diagnosis" at bounding box center [156, 110] width 43 height 8
type input "URTI"
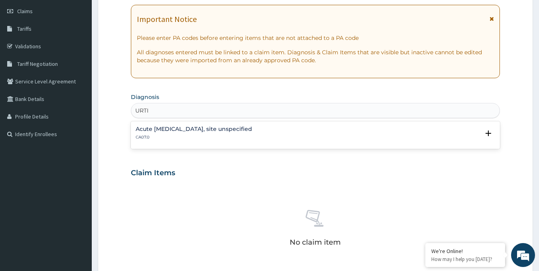
click at [176, 132] on div "Acute [MEDICAL_DATA], site unspecified CA07.0" at bounding box center [194, 133] width 116 height 14
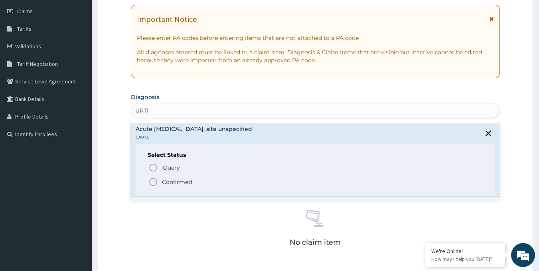
click at [157, 182] on icon "status option filled" at bounding box center [153, 182] width 10 height 10
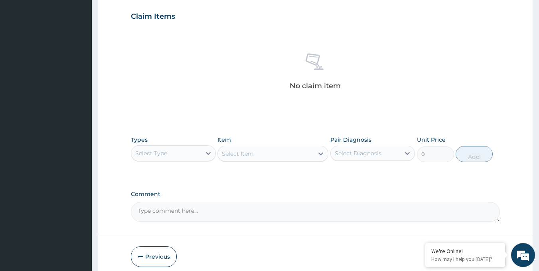
scroll to position [270, 0]
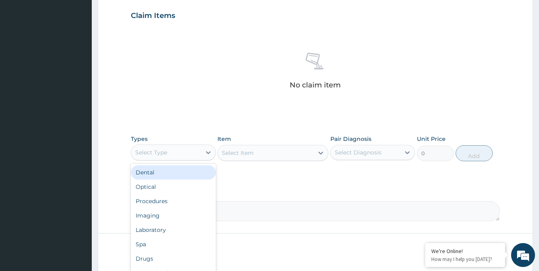
click at [193, 148] on div "Select Type" at bounding box center [166, 152] width 70 height 13
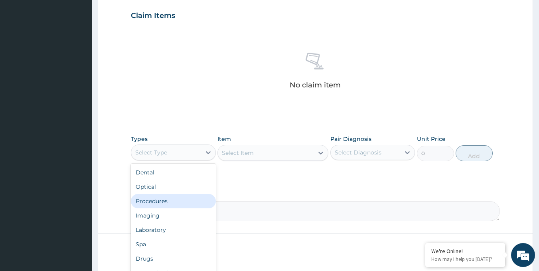
click at [166, 202] on div "Procedures" at bounding box center [173, 201] width 85 height 14
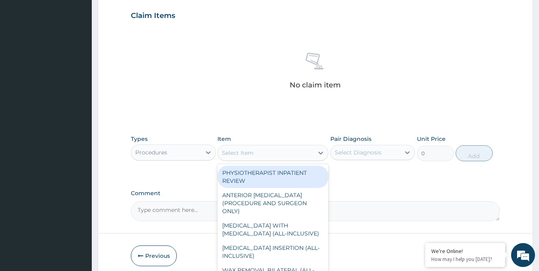
click at [301, 155] on div "Select Item" at bounding box center [266, 152] width 96 height 13
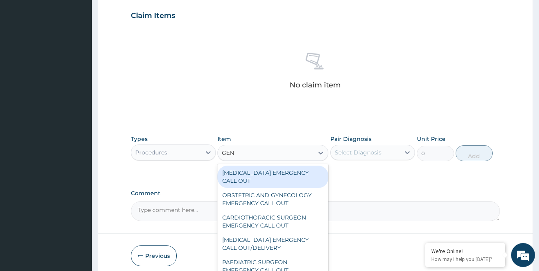
type input "GENE"
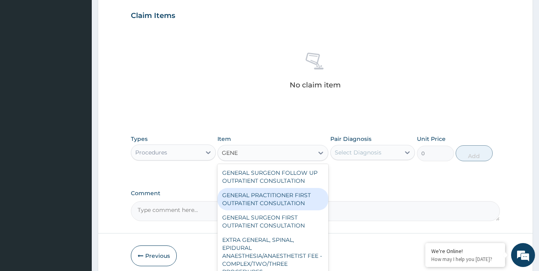
click at [294, 195] on div "GENERAL PRACTITIONER FIRST OUTPATIENT CONSULTATION" at bounding box center [272, 199] width 111 height 22
type input "3750"
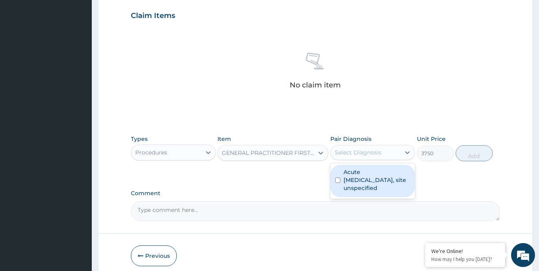
click at [353, 157] on div "Select Diagnosis" at bounding box center [365, 152] width 70 height 13
drag, startPoint x: 353, startPoint y: 177, endPoint x: 397, endPoint y: 177, distance: 44.7
click at [353, 177] on label "Acute [MEDICAL_DATA], site unspecified" at bounding box center [376, 180] width 67 height 24
checkbox input "true"
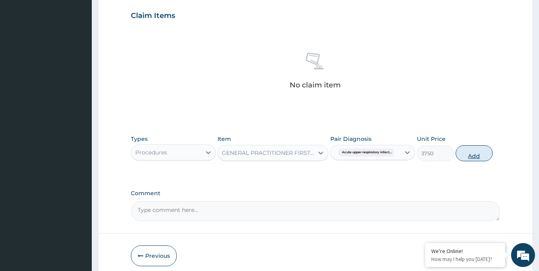
click at [478, 153] on button "Add" at bounding box center [473, 153] width 37 height 16
type input "0"
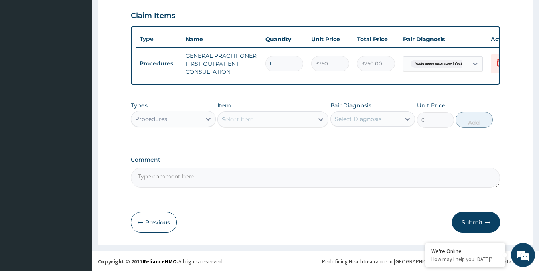
click at [195, 123] on div "Procedures" at bounding box center [166, 118] width 70 height 13
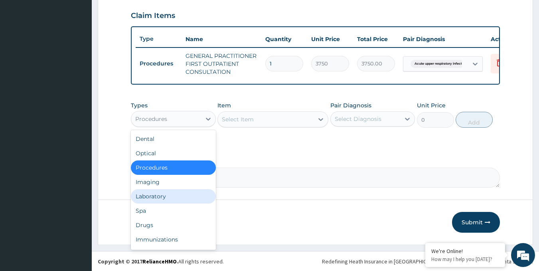
click at [162, 202] on div "Laboratory" at bounding box center [173, 196] width 85 height 14
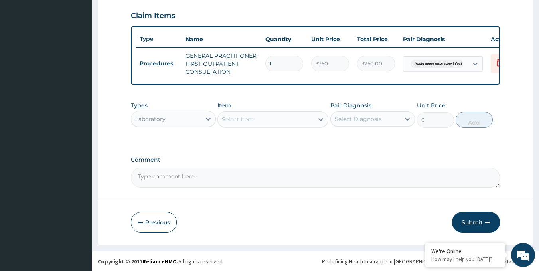
click at [196, 125] on div "Laboratory" at bounding box center [166, 118] width 70 height 13
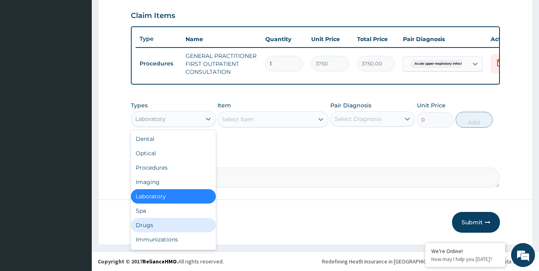
click at [160, 231] on div "Drugs" at bounding box center [173, 225] width 85 height 14
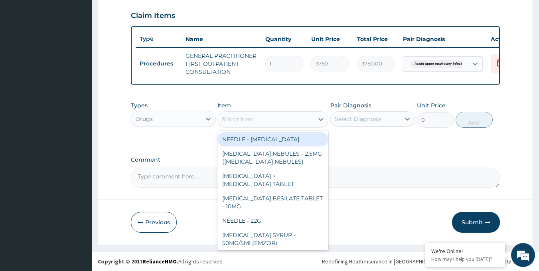
click at [266, 126] on div "Select Item" at bounding box center [266, 119] width 96 height 13
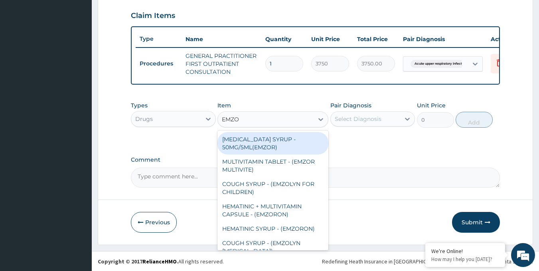
type input "EMZOL"
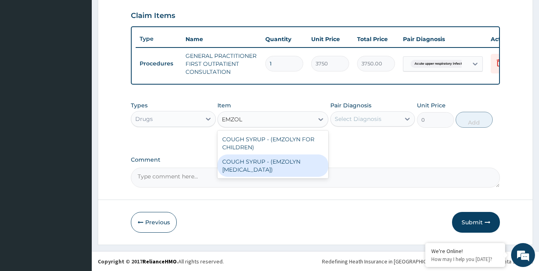
click at [266, 168] on div "COUGH SYRUP - (EMZOLYN EXPECTORANT)" at bounding box center [272, 165] width 111 height 22
type input "1120"
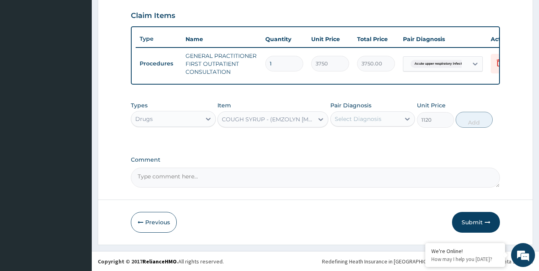
click at [359, 123] on div "Select Diagnosis" at bounding box center [357, 119] width 47 height 8
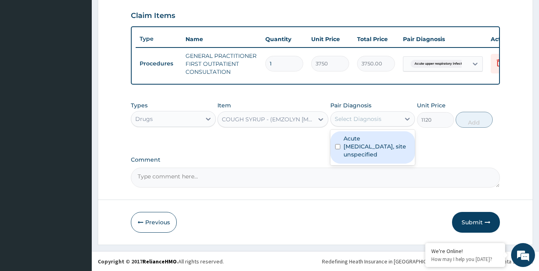
click at [362, 153] on label "Acute upper respiratory infection, site unspecified" at bounding box center [376, 146] width 67 height 24
checkbox input "true"
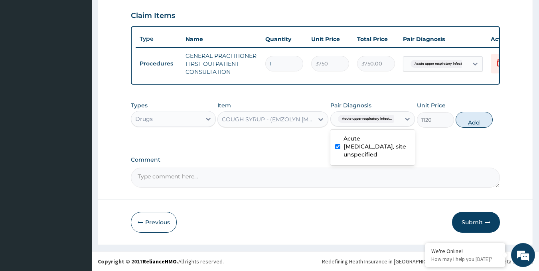
click at [465, 125] on button "Add" at bounding box center [473, 120] width 37 height 16
type input "0"
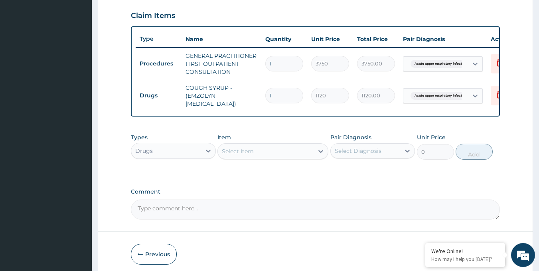
click at [293, 157] on div "Select Item" at bounding box center [266, 151] width 96 height 13
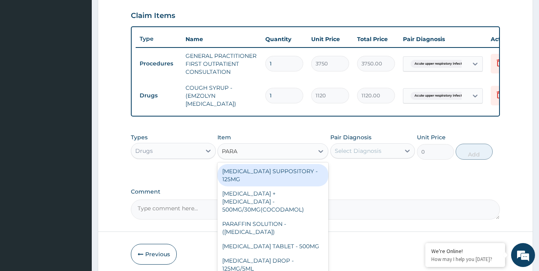
type input "PARAC"
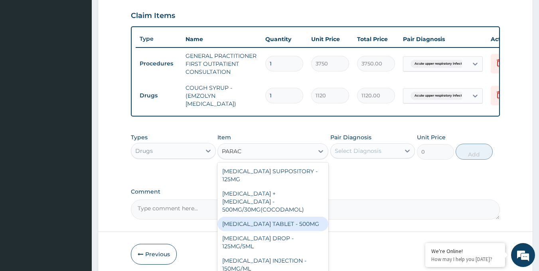
click at [310, 224] on div "PARACETAMOL TABLET - 500MG" at bounding box center [272, 223] width 111 height 14
type input "33.599999999999994"
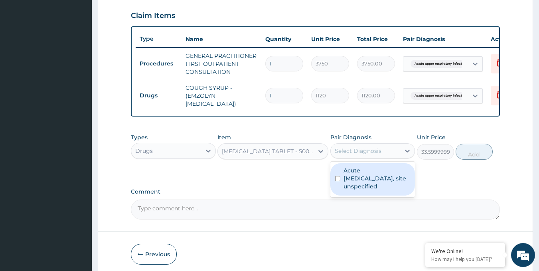
click at [387, 155] on div "Select Diagnosis" at bounding box center [365, 150] width 70 height 13
click at [382, 189] on label "Acute upper respiratory infection, site unspecified" at bounding box center [376, 178] width 67 height 24
checkbox input "true"
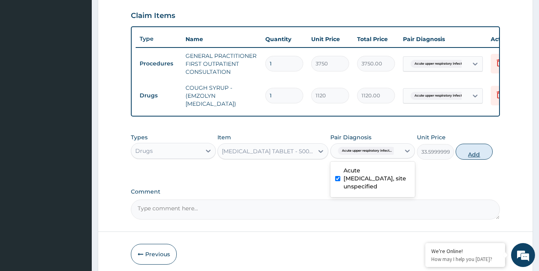
click at [476, 156] on button "Add" at bounding box center [473, 152] width 37 height 16
type input "0"
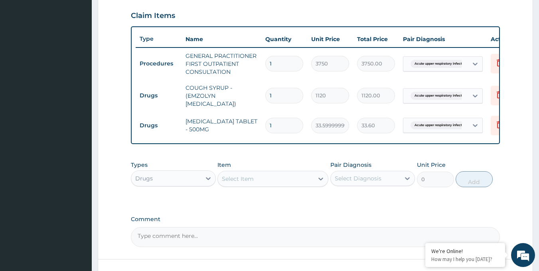
type input "18"
type input "604.80"
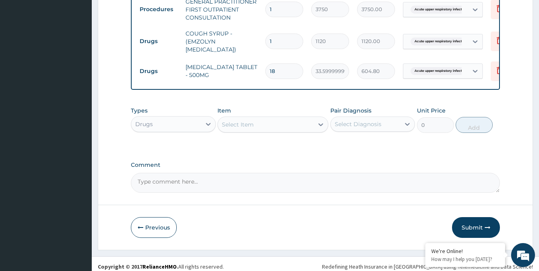
scroll to position [336, 0]
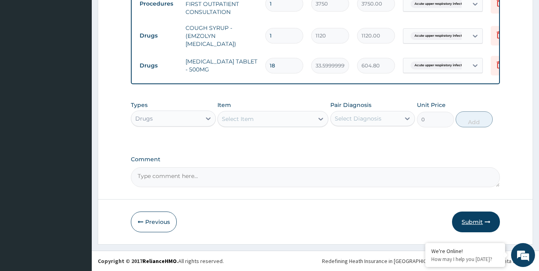
type input "18"
click at [466, 218] on button "Submit" at bounding box center [476, 221] width 48 height 21
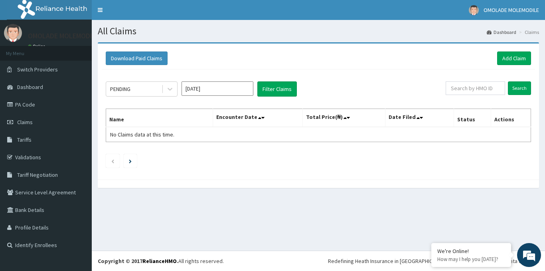
click at [242, 88] on input "[DATE]" at bounding box center [217, 88] width 72 height 14
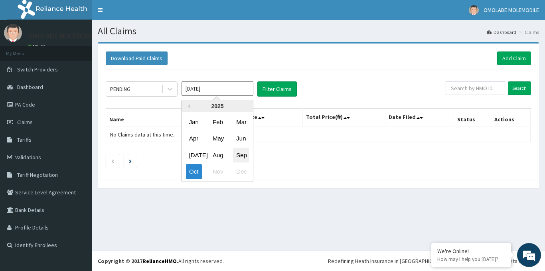
click at [240, 154] on div "Sep" at bounding box center [241, 155] width 16 height 15
type input "[DATE]"
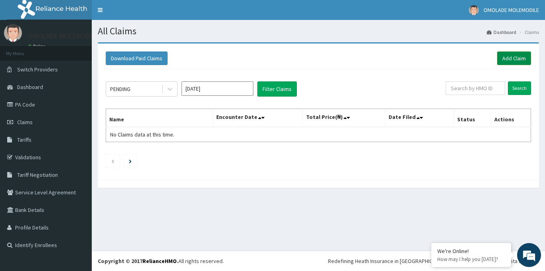
click at [498, 55] on link "Add Claim" at bounding box center [514, 58] width 34 height 14
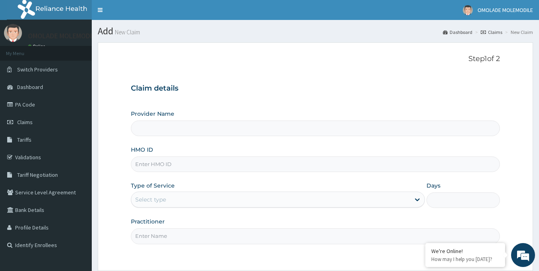
type input "Deji Clinic - Ketu"
click at [182, 163] on input "HMO ID" at bounding box center [315, 164] width 369 height 16
paste input "Exl/10018/d"
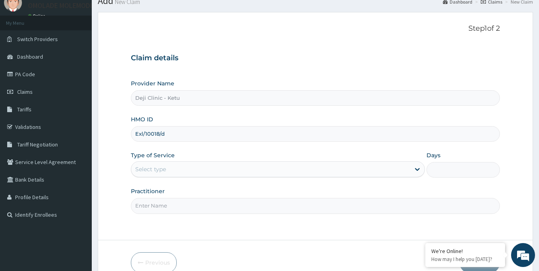
scroll to position [71, 0]
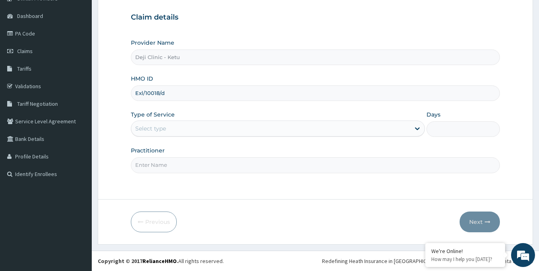
type input "Exl/10018/d"
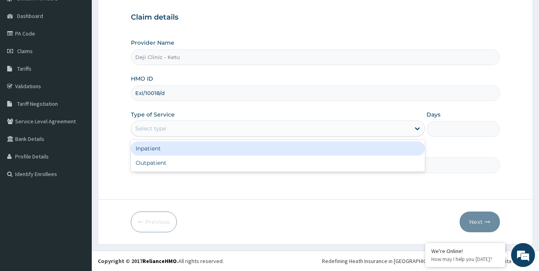
click at [172, 128] on div "Select type" at bounding box center [270, 128] width 279 height 13
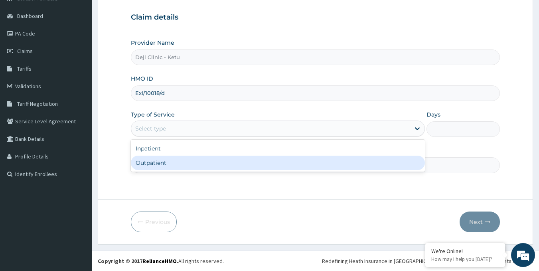
click at [159, 164] on div "Outpatient" at bounding box center [278, 162] width 294 height 14
type input "1"
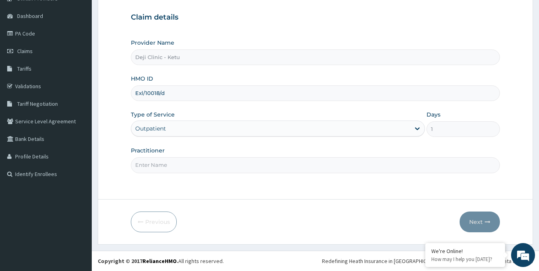
click at [163, 168] on input "Practitioner" at bounding box center [315, 165] width 369 height 16
type input "DR OLAWORE AYO"
click at [476, 224] on button "Next" at bounding box center [479, 221] width 40 height 21
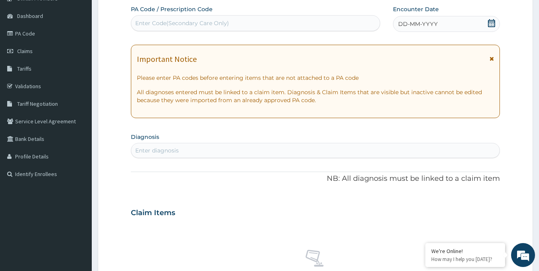
click at [423, 26] on span "DD-MM-YYYY" at bounding box center [417, 24] width 39 height 8
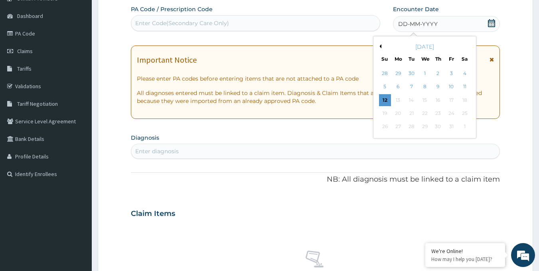
click at [378, 46] on button "Previous Month" at bounding box center [379, 46] width 4 height 4
click at [440, 111] on div "25" at bounding box center [438, 113] width 12 height 12
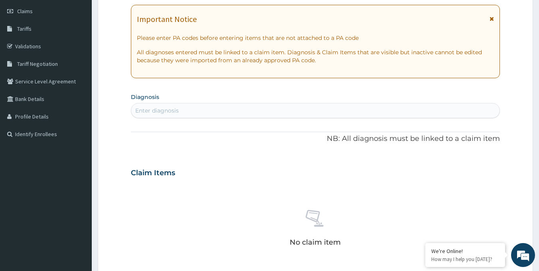
scroll to position [151, 0]
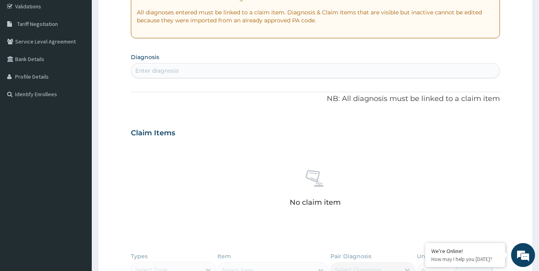
click at [179, 73] on div "Enter diagnosis" at bounding box center [315, 70] width 368 height 13
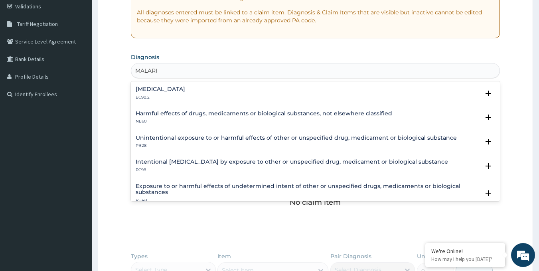
type input "MALARIA"
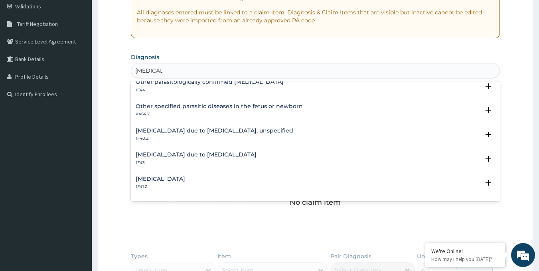
scroll to position [40, 0]
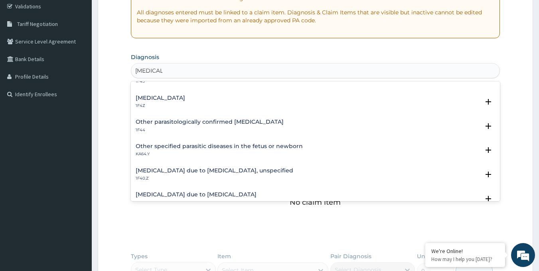
click at [185, 98] on h4 "Malaria, unspecified" at bounding box center [160, 98] width 49 height 6
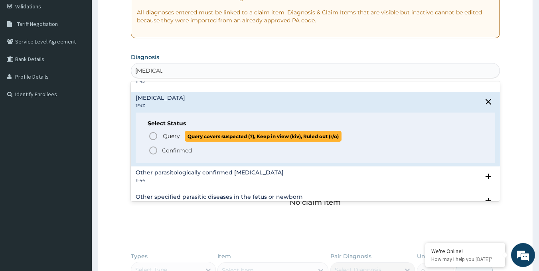
click at [153, 135] on icon "status option query" at bounding box center [153, 136] width 10 height 10
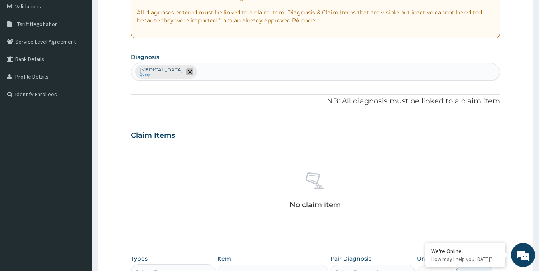
click at [192, 72] on icon "remove selection option" at bounding box center [190, 72] width 4 height 4
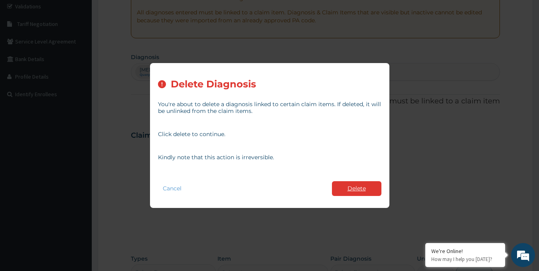
click at [348, 189] on button "Delete" at bounding box center [356, 188] width 49 height 15
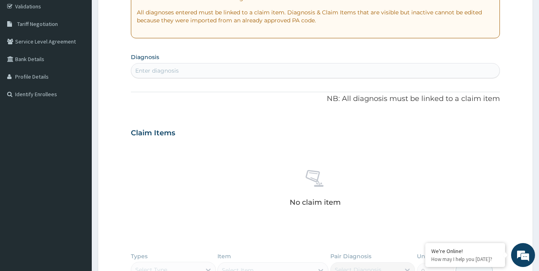
click at [175, 74] on div "Enter diagnosis" at bounding box center [156, 71] width 43 height 8
type input "M"
type input "B"
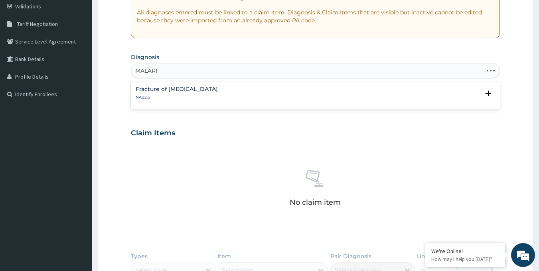
type input "MALARIA"
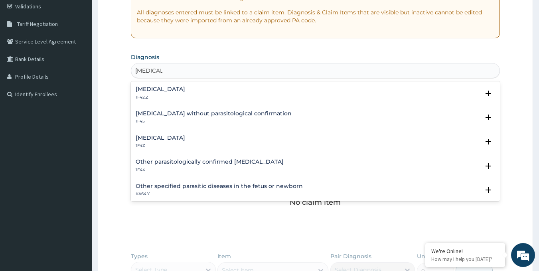
click at [185, 138] on h4 "[MEDICAL_DATA]" at bounding box center [160, 138] width 49 height 6
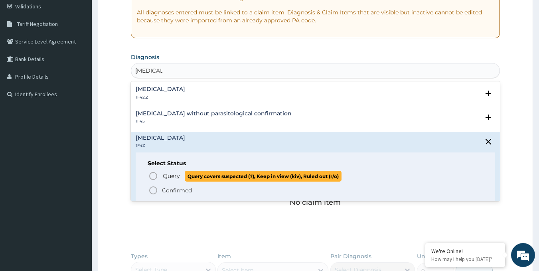
click at [153, 173] on icon "status option query" at bounding box center [153, 176] width 10 height 10
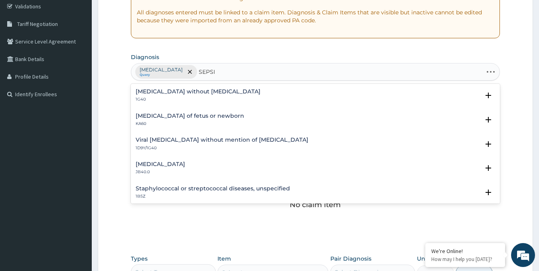
type input "SEPSIS"
click at [203, 92] on h4 "Sepsis without septic shock" at bounding box center [198, 92] width 125 height 6
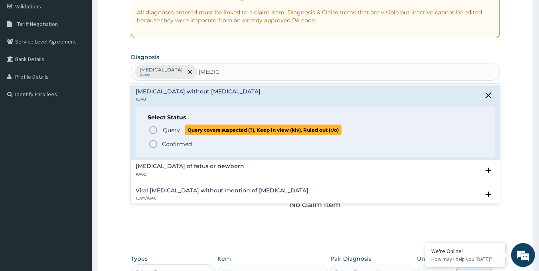
click at [153, 129] on icon "status option query" at bounding box center [153, 130] width 10 height 10
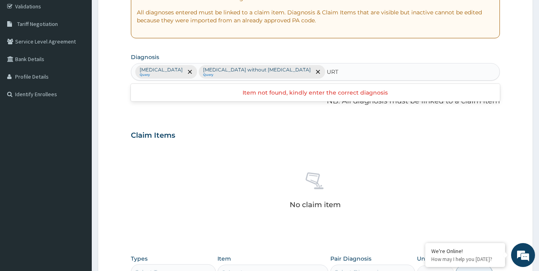
type input "URTI"
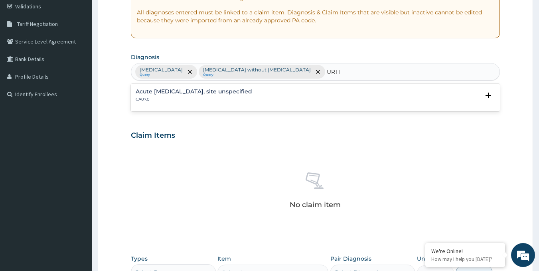
click at [220, 91] on h4 "Acute upper respiratory infection, site unspecified" at bounding box center [194, 92] width 116 height 6
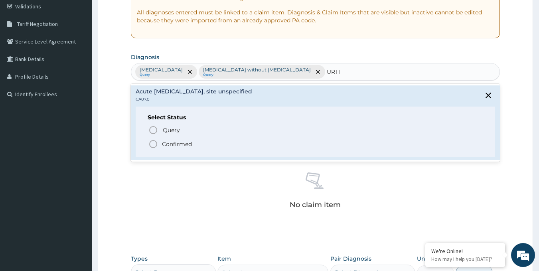
click at [154, 144] on icon "status option filled" at bounding box center [153, 144] width 10 height 10
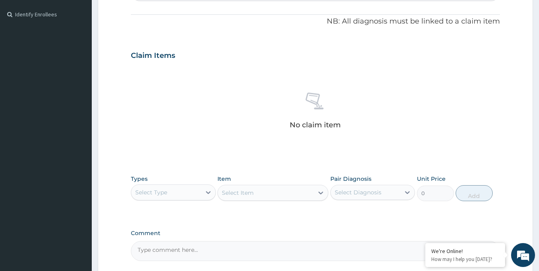
scroll to position [304, 0]
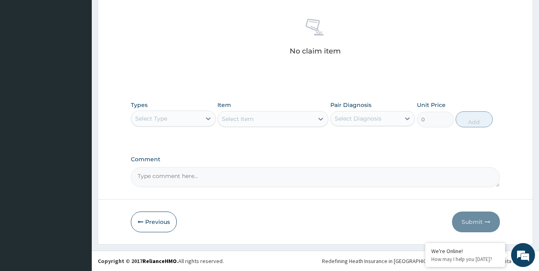
click at [194, 118] on div "Select Type" at bounding box center [166, 118] width 70 height 13
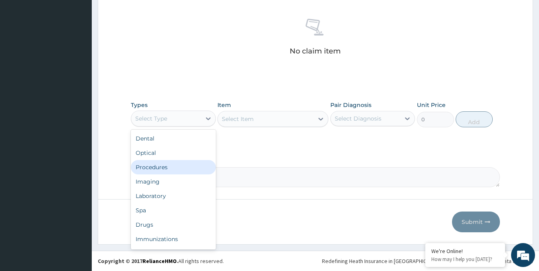
click at [175, 169] on div "Procedures" at bounding box center [173, 167] width 85 height 14
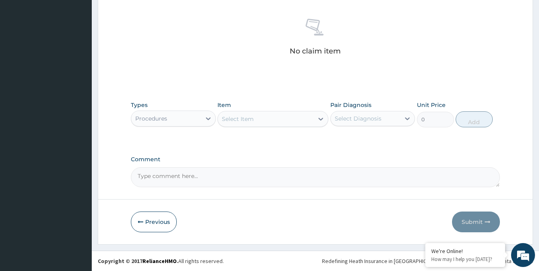
click at [296, 120] on div "Select Item" at bounding box center [266, 118] width 96 height 13
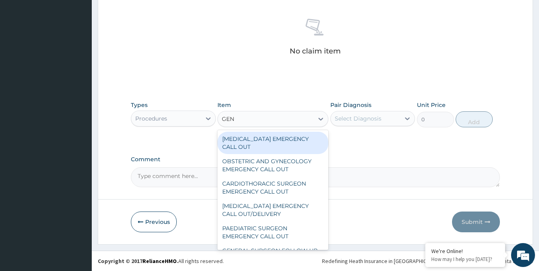
type input "GENE"
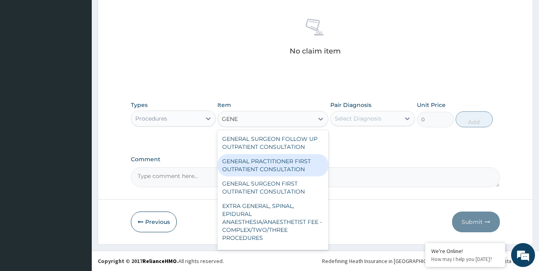
click at [301, 171] on div "GENERAL PRACTITIONER FIRST OUTPATIENT CONSULTATION" at bounding box center [272, 165] width 111 height 22
type input "3750"
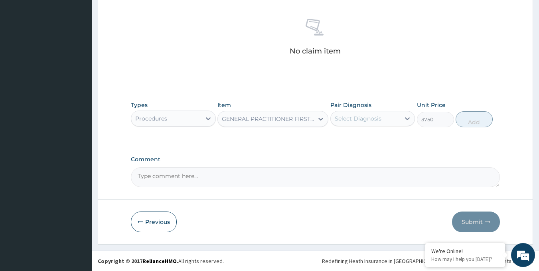
click at [368, 119] on div "Select Diagnosis" at bounding box center [357, 118] width 47 height 8
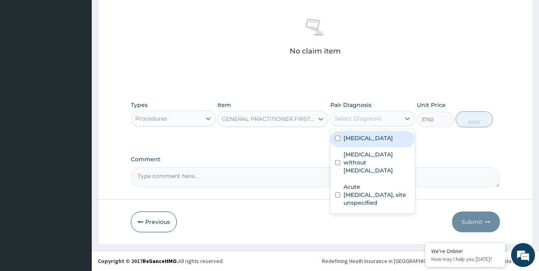
click at [370, 138] on label "Malaria, unspecified" at bounding box center [367, 138] width 49 height 8
checkbox input "true"
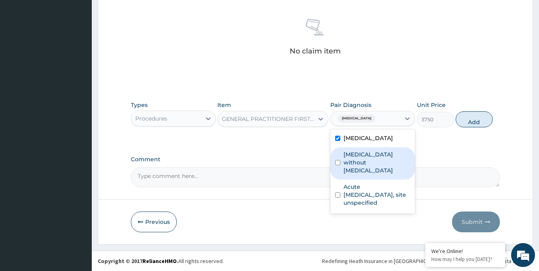
click at [386, 157] on label "Sepsis without septic shock" at bounding box center [376, 162] width 67 height 24
checkbox input "true"
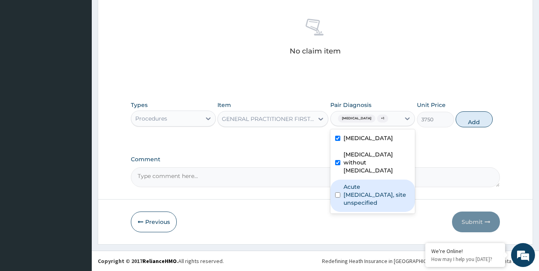
click at [379, 186] on label "Acute upper respiratory infection, site unspecified" at bounding box center [376, 195] width 67 height 24
checkbox input "true"
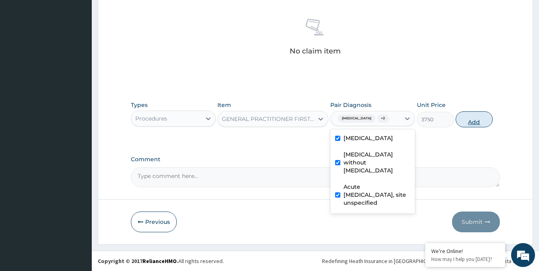
click at [464, 122] on button "Add" at bounding box center [473, 119] width 37 height 16
type input "0"
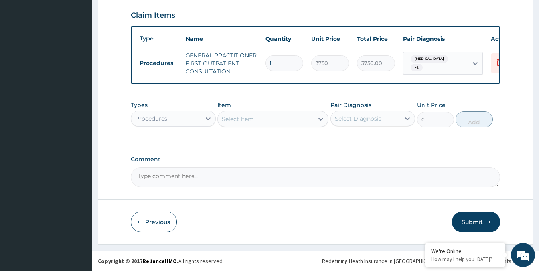
scroll to position [277, 0]
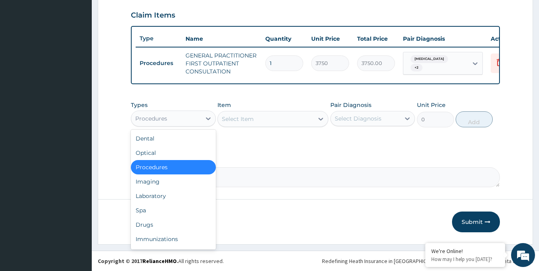
click at [193, 119] on div "Procedures" at bounding box center [166, 118] width 70 height 13
click at [162, 197] on div "Laboratory" at bounding box center [173, 196] width 85 height 14
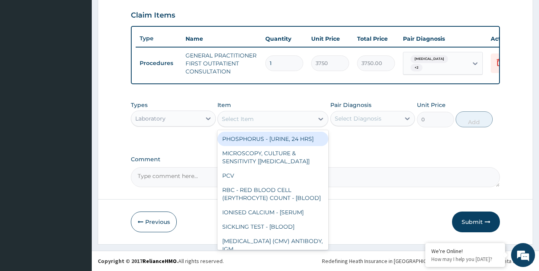
click at [287, 120] on div "Select Item" at bounding box center [266, 118] width 96 height 13
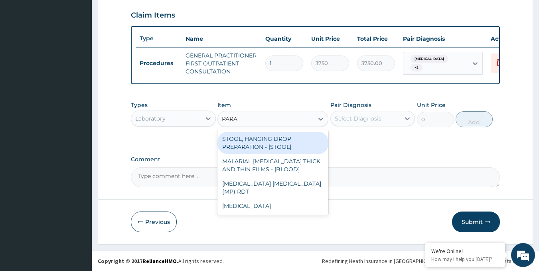
type input "PARAS"
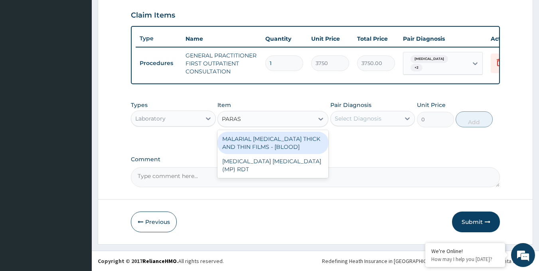
click at [282, 147] on div "MALARIAL PARASITE THICK AND THIN FILMS - [BLOOD]" at bounding box center [272, 143] width 111 height 22
type input "2187.5"
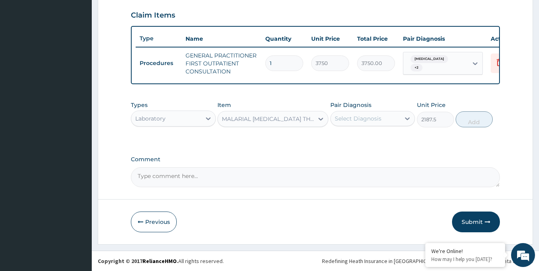
click at [366, 116] on div "Select Diagnosis" at bounding box center [357, 118] width 47 height 8
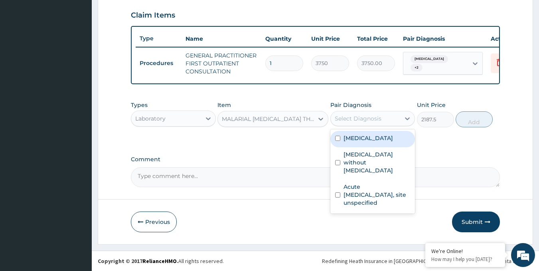
click at [370, 139] on label "Malaria, unspecified" at bounding box center [367, 138] width 49 height 8
checkbox input "true"
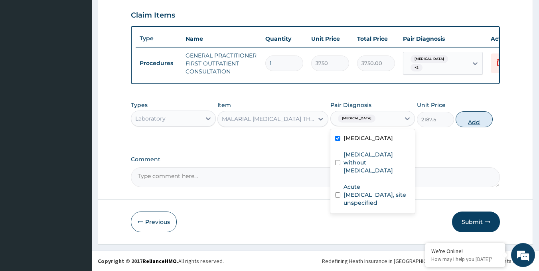
click at [462, 122] on button "Add" at bounding box center [473, 119] width 37 height 16
type input "0"
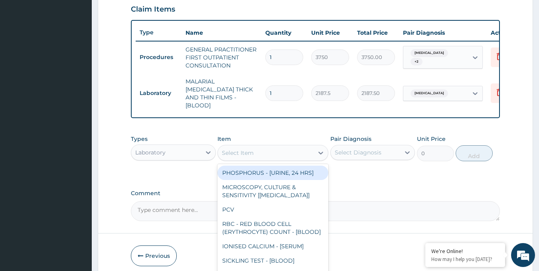
click at [286, 154] on div "Select Item" at bounding box center [266, 152] width 96 height 13
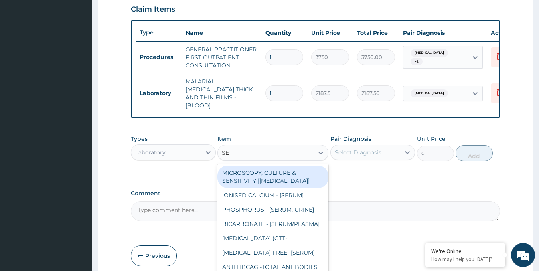
type input "S"
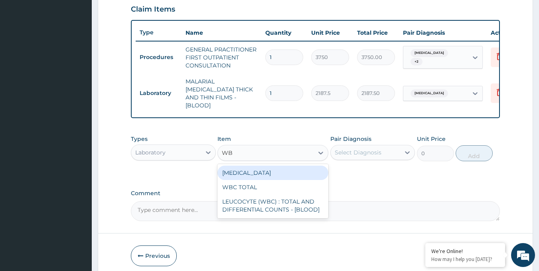
type input "WBC"
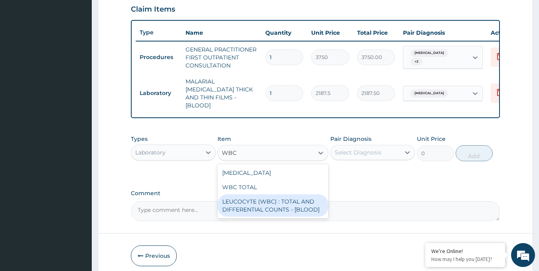
click at [262, 200] on div "LEUCOCYTE (WBC) : TOTAL AND DIFFERENTIAL COUNTS - [BLOOD]" at bounding box center [272, 205] width 111 height 22
type input "2500"
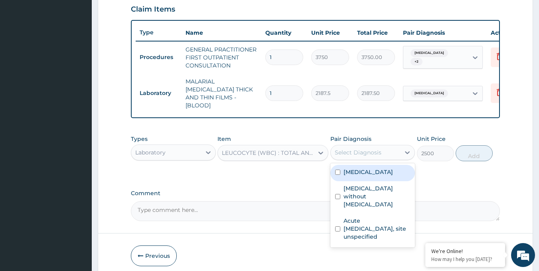
click at [366, 146] on div "Select Diagnosis" at bounding box center [365, 152] width 70 height 13
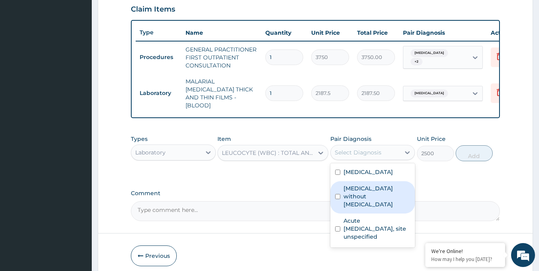
click at [374, 184] on label "Sepsis without septic shock" at bounding box center [376, 196] width 67 height 24
checkbox input "true"
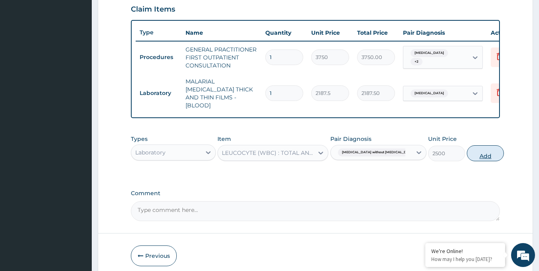
click at [473, 154] on button "Add" at bounding box center [484, 153] width 37 height 16
type input "0"
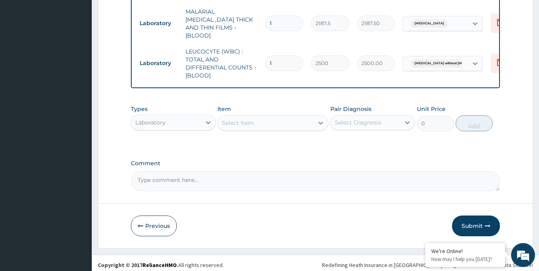
scroll to position [348, 0]
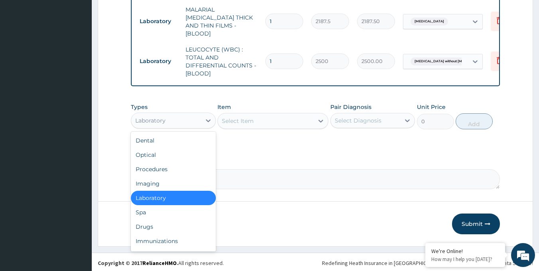
click at [197, 117] on div "Laboratory" at bounding box center [166, 120] width 70 height 13
click at [152, 224] on div "Drugs" at bounding box center [173, 226] width 85 height 14
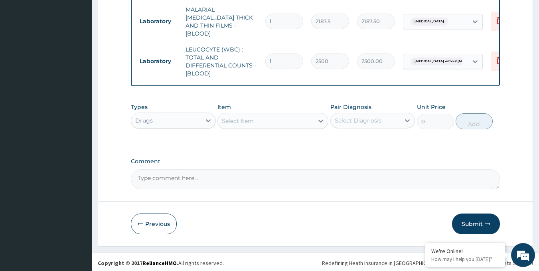
click at [277, 123] on div "Select Item" at bounding box center [266, 120] width 96 height 13
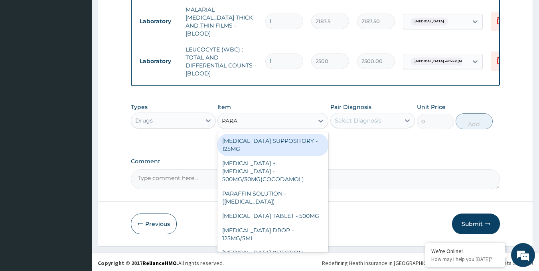
type input "PARAC"
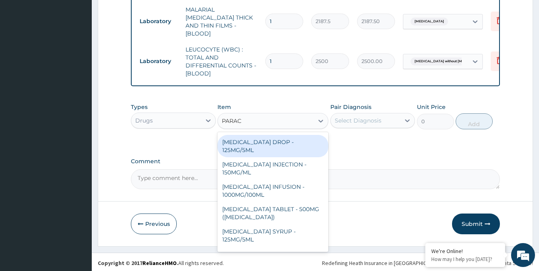
scroll to position [80, 0]
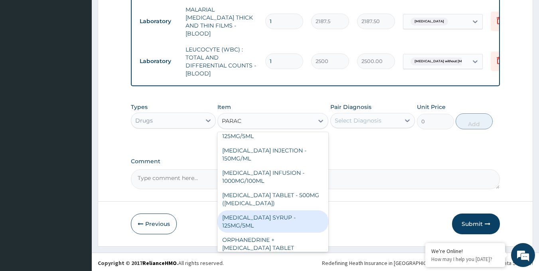
click at [292, 210] on div "PARACETAMOL SYRUP - 125MG/5ML" at bounding box center [272, 221] width 111 height 22
type input "840"
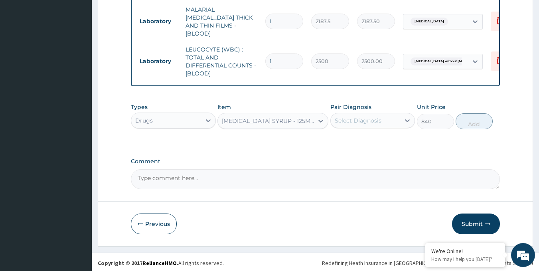
click at [349, 114] on div "Select Diagnosis" at bounding box center [365, 120] width 70 height 13
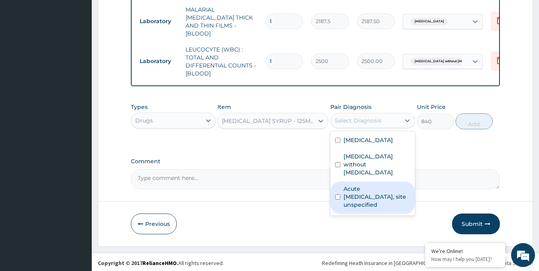
click at [360, 189] on label "Acute upper respiratory infection, site unspecified" at bounding box center [376, 197] width 67 height 24
checkbox input "true"
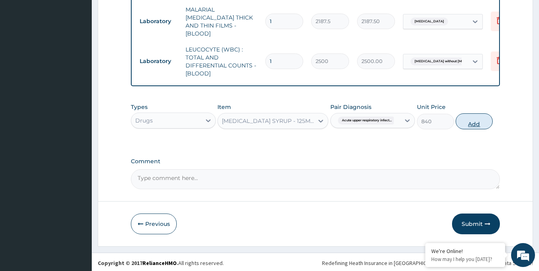
click at [470, 118] on button "Add" at bounding box center [473, 121] width 37 height 16
type input "0"
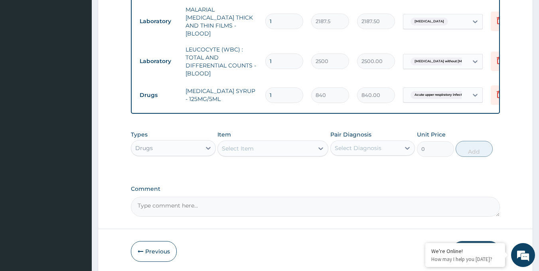
click at [260, 147] on div "Select Item" at bounding box center [266, 148] width 96 height 13
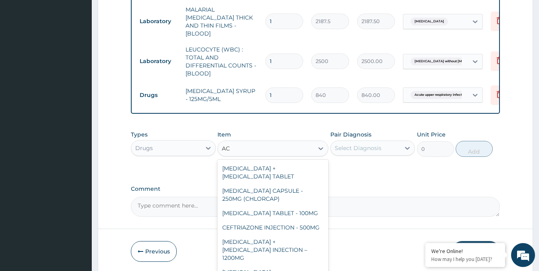
type input "A"
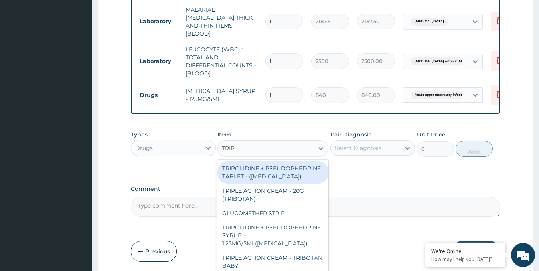
type input "TRIPO"
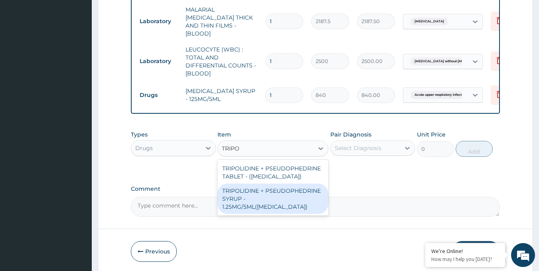
click at [279, 192] on div "TRIPOLIDINE + PSEUDOPHEDRINE SYRUP - 1.25MG/5ML(SINUFED)" at bounding box center [272, 198] width 111 height 30
type input "1120"
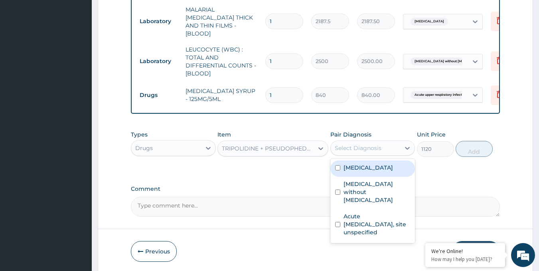
click at [367, 148] on div "Select Diagnosis" at bounding box center [357, 148] width 47 height 8
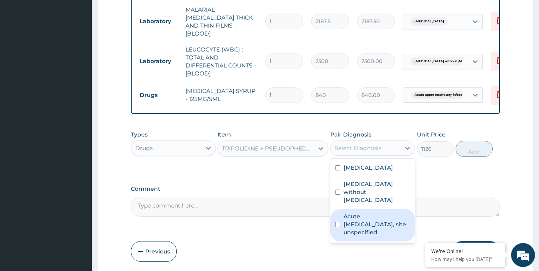
click at [371, 214] on label "Acute upper respiratory infection, site unspecified" at bounding box center [376, 224] width 67 height 24
checkbox input "true"
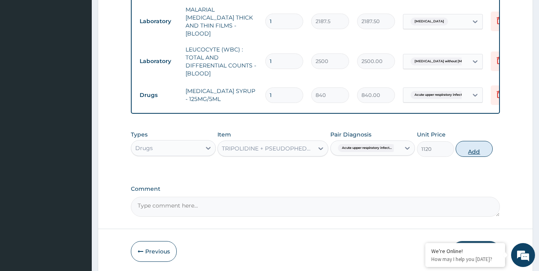
click at [479, 148] on button "Add" at bounding box center [473, 149] width 37 height 16
type input "0"
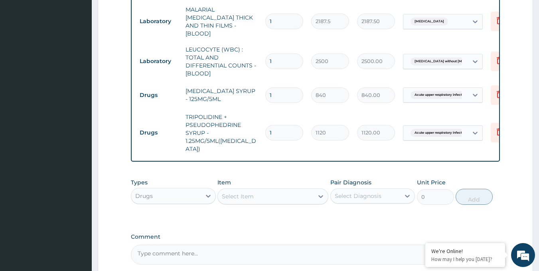
click at [288, 190] on div "Select Item" at bounding box center [266, 196] width 96 height 13
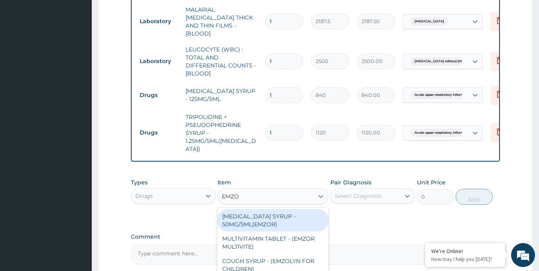
type input "EMZOL"
click at [283, 212] on div "COUGH SYRUP - (EMZOLYN FOR CHILDREN)" at bounding box center [272, 220] width 111 height 22
type input "1120"
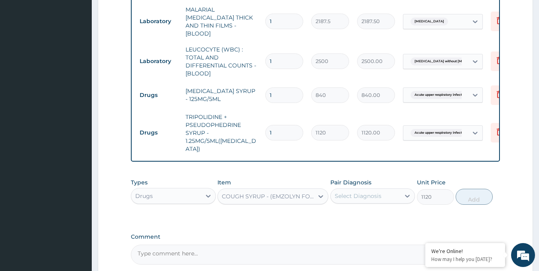
click at [358, 192] on div "Select Diagnosis" at bounding box center [357, 196] width 47 height 8
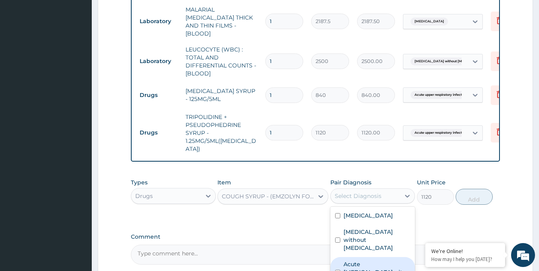
click at [380, 260] on label "Acute upper respiratory infection, site unspecified" at bounding box center [376, 272] width 67 height 24
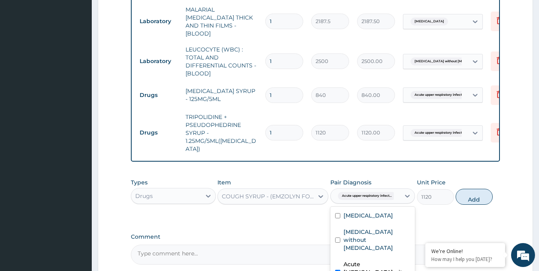
checkbox input "true"
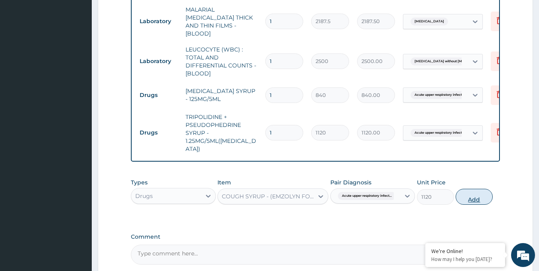
click at [471, 190] on button "Add" at bounding box center [473, 197] width 37 height 16
type input "0"
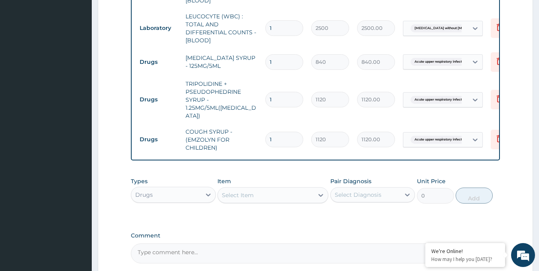
scroll to position [448, 0]
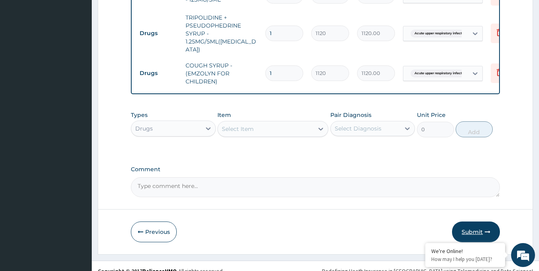
click at [475, 221] on button "Submit" at bounding box center [476, 231] width 48 height 21
click at [470, 221] on button "Submit" at bounding box center [476, 231] width 48 height 21
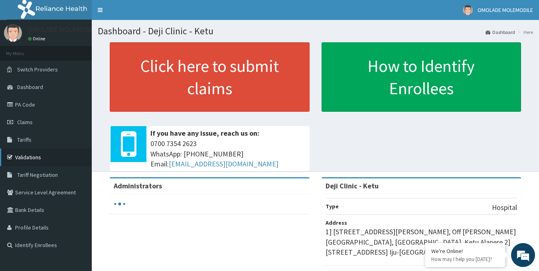
click at [36, 153] on link "Validations" at bounding box center [46, 157] width 92 height 18
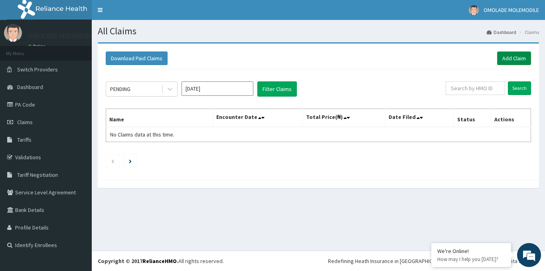
click at [507, 58] on link "Add Claim" at bounding box center [514, 58] width 34 height 14
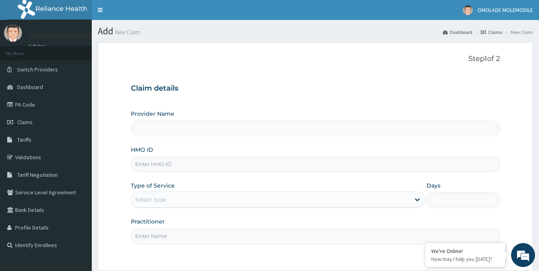
type input "Deji Clinic - Ketu"
click at [174, 165] on input "HMO ID" at bounding box center [315, 164] width 369 height 16
paste input "fmc/11464/a"
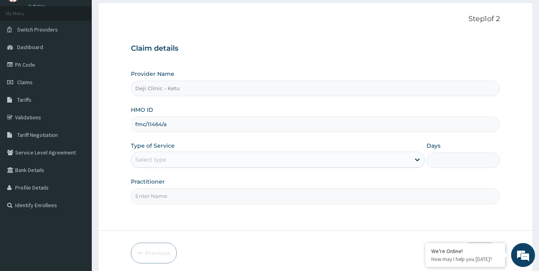
scroll to position [71, 0]
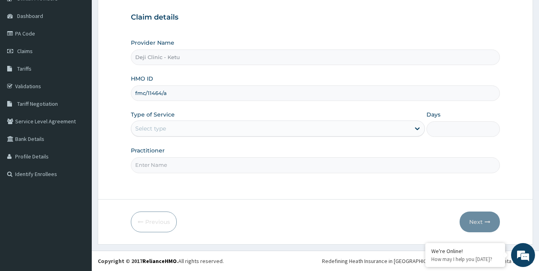
type input "fmc/11464/a"
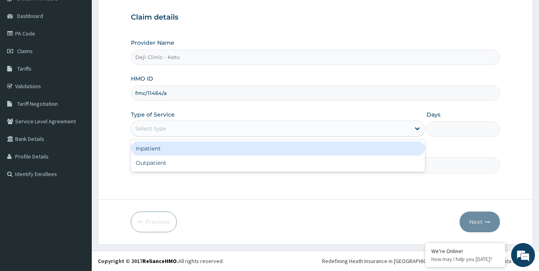
click at [167, 127] on div "Select type" at bounding box center [270, 128] width 279 height 13
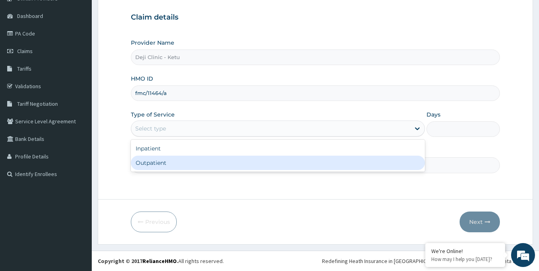
click at [163, 164] on div "Outpatient" at bounding box center [278, 162] width 294 height 14
type input "1"
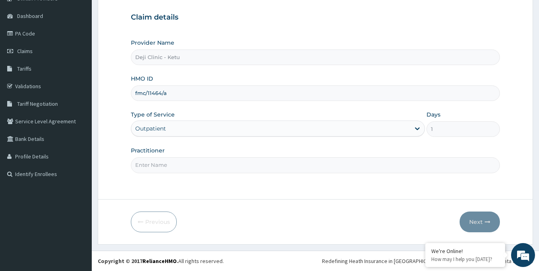
click at [169, 168] on input "Practitioner" at bounding box center [315, 165] width 369 height 16
type input "[PERSON_NAME]"
click at [480, 224] on button "Next" at bounding box center [479, 221] width 40 height 21
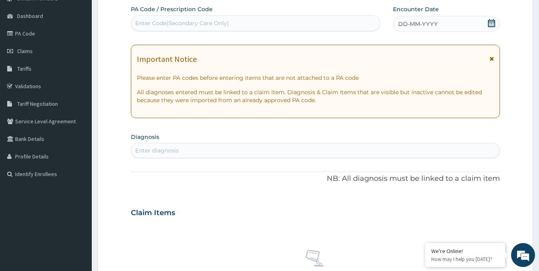
scroll to position [0, 0]
click at [492, 24] on icon at bounding box center [491, 23] width 8 height 8
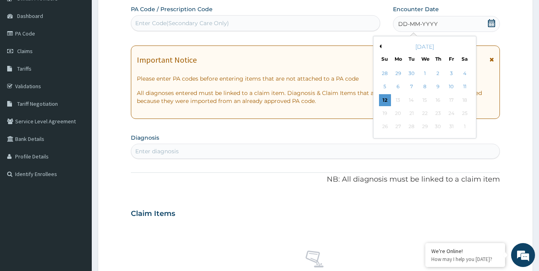
click at [379, 45] on button "Previous Month" at bounding box center [379, 46] width 4 height 4
click at [437, 112] on div "25" at bounding box center [438, 113] width 12 height 12
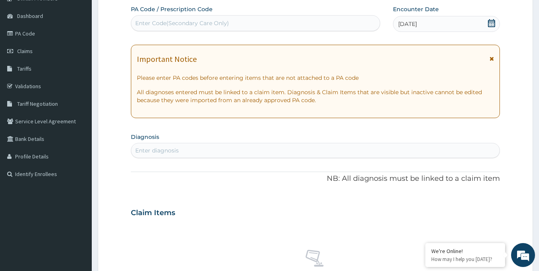
click at [191, 152] on div "Enter diagnosis" at bounding box center [315, 150] width 368 height 13
type input "P"
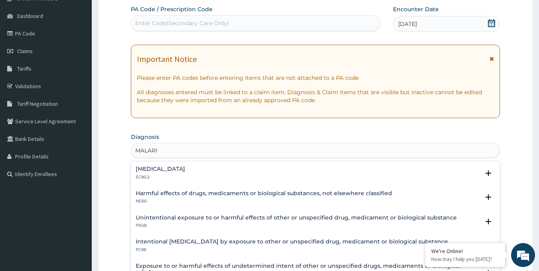
type input "MALARIA"
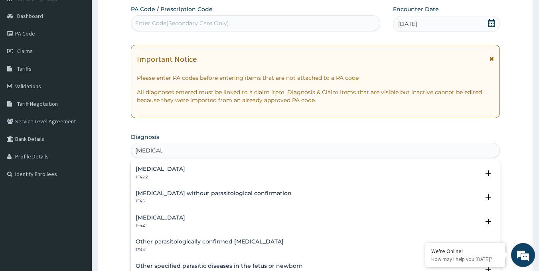
click at [171, 217] on h4 "Malaria, unspecified" at bounding box center [160, 217] width 49 height 6
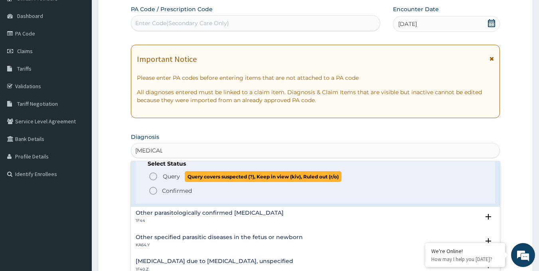
scroll to position [80, 0]
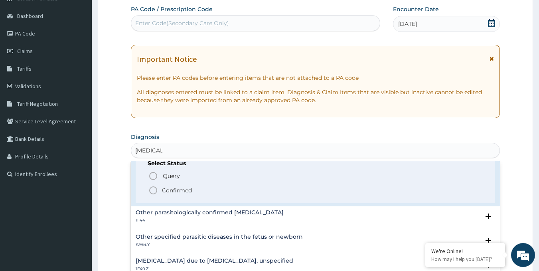
click at [156, 189] on icon "status option filled" at bounding box center [153, 190] width 10 height 10
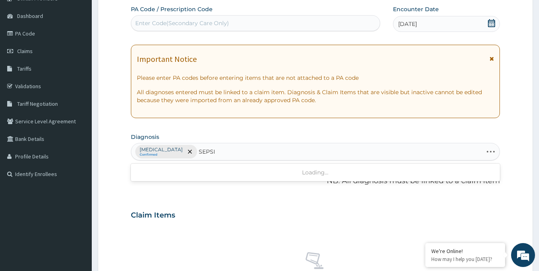
type input "SEPSIS"
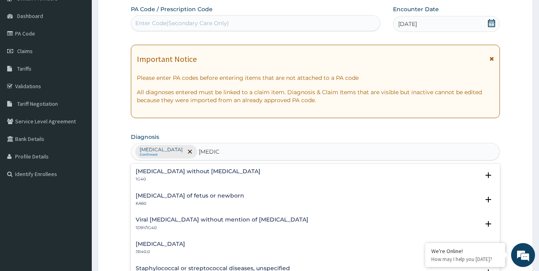
click at [180, 171] on h4 "Sepsis without septic shock" at bounding box center [198, 171] width 125 height 6
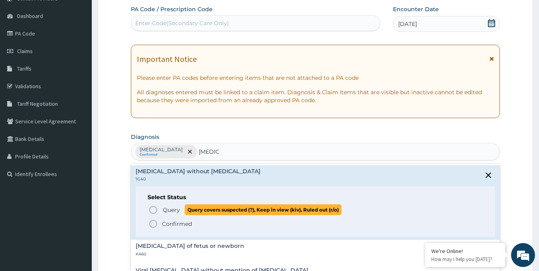
click at [156, 209] on circle "status option query" at bounding box center [152, 209] width 7 height 7
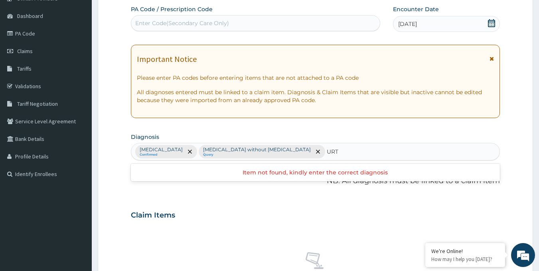
type input "URTI"
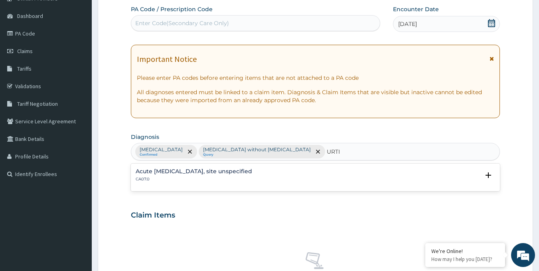
click at [200, 171] on h4 "Acute upper respiratory infection, site unspecified" at bounding box center [194, 171] width 116 height 6
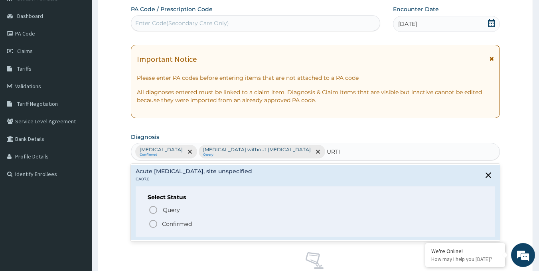
click at [155, 223] on icon "status option filled" at bounding box center [153, 224] width 10 height 10
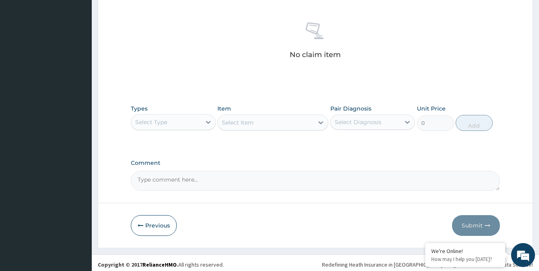
scroll to position [304, 0]
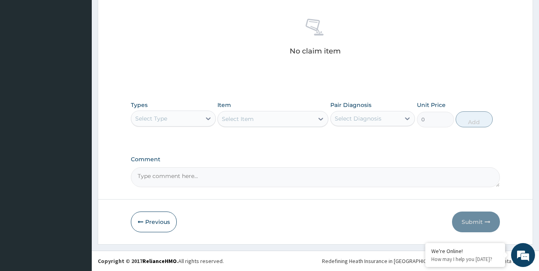
click at [195, 116] on div "Select Type" at bounding box center [166, 118] width 70 height 13
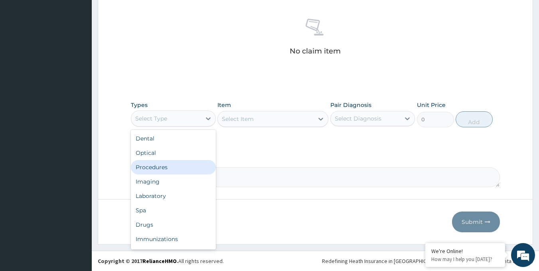
click at [161, 167] on div "Procedures" at bounding box center [173, 167] width 85 height 14
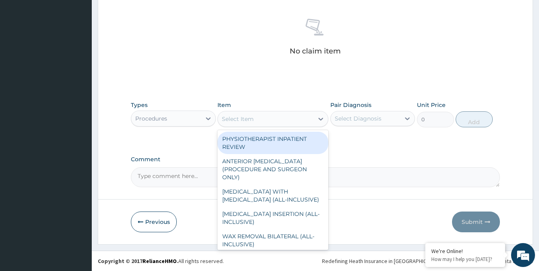
click at [271, 120] on div "Select Item" at bounding box center [266, 118] width 96 height 13
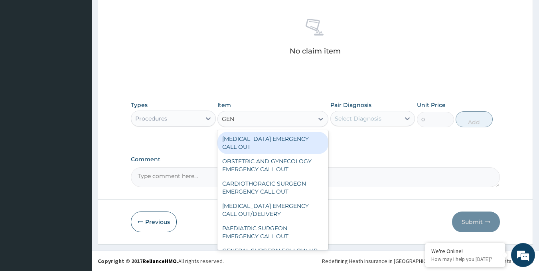
type input "GENE"
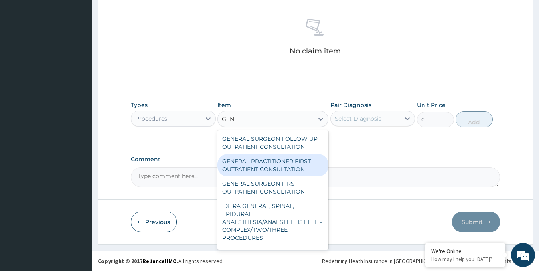
click at [280, 162] on div "GENERAL PRACTITIONER FIRST OUTPATIENT CONSULTATION" at bounding box center [272, 165] width 111 height 22
type input "3750"
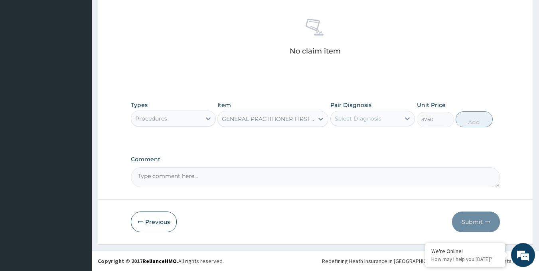
click at [364, 121] on div "Select Diagnosis" at bounding box center [357, 118] width 47 height 8
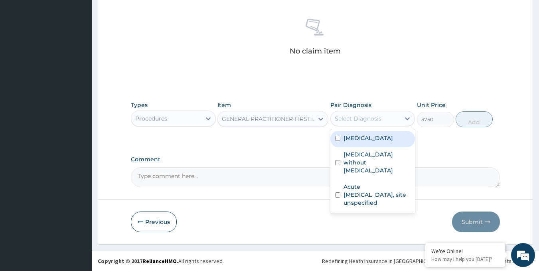
click at [367, 140] on label "Malaria, unspecified" at bounding box center [367, 138] width 49 height 8
checkbox input "true"
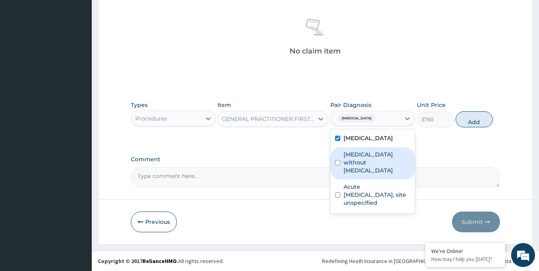
click at [366, 158] on label "Sepsis without septic shock" at bounding box center [376, 162] width 67 height 24
checkbox input "true"
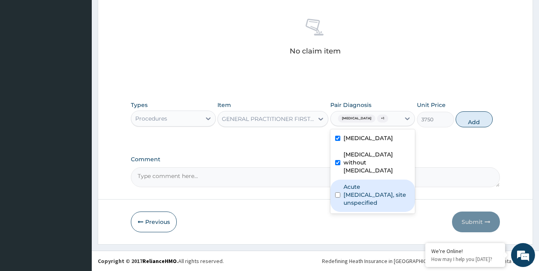
click at [366, 191] on label "Acute upper respiratory infection, site unspecified" at bounding box center [376, 195] width 67 height 24
checkbox input "true"
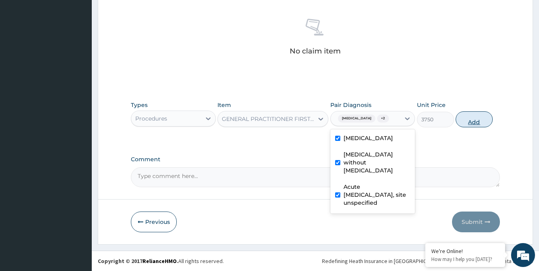
click at [470, 122] on button "Add" at bounding box center [473, 119] width 37 height 16
type input "0"
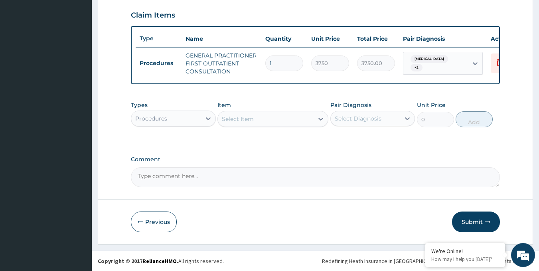
scroll to position [277, 0]
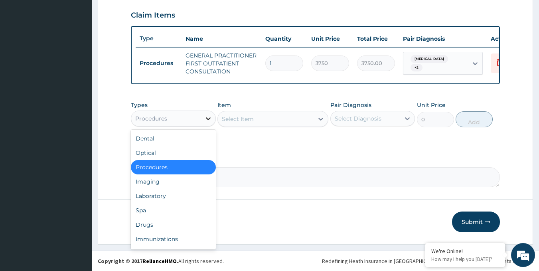
click at [202, 119] on div at bounding box center [208, 118] width 14 height 14
click at [177, 195] on div "Laboratory" at bounding box center [173, 196] width 85 height 14
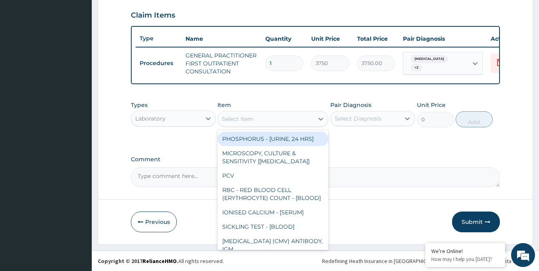
click at [271, 118] on div "Select Item" at bounding box center [266, 118] width 96 height 13
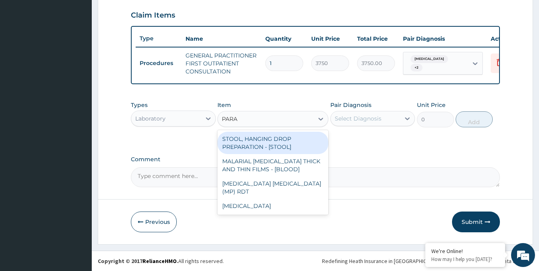
type input "PARAS"
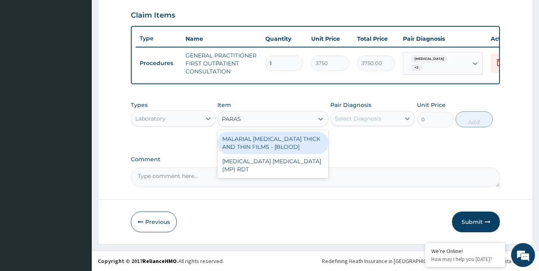
click at [288, 143] on div "MALARIAL PARASITE THICK AND THIN FILMS - [BLOOD]" at bounding box center [272, 143] width 111 height 22
type input "2187.5"
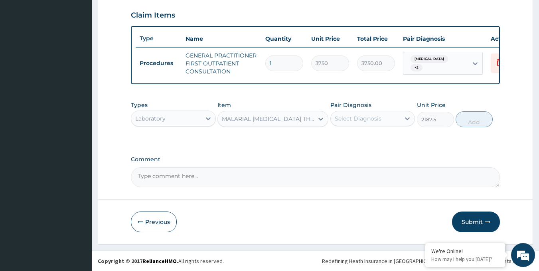
click at [346, 121] on div "Select Diagnosis" at bounding box center [357, 118] width 47 height 8
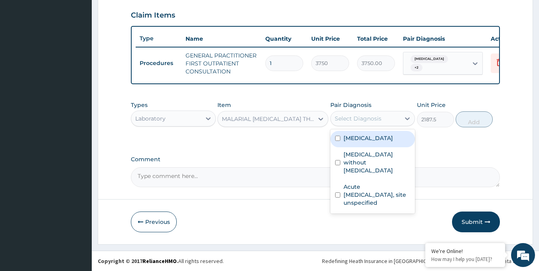
click at [358, 143] on div "Malaria, unspecified" at bounding box center [372, 139] width 85 height 16
checkbox input "true"
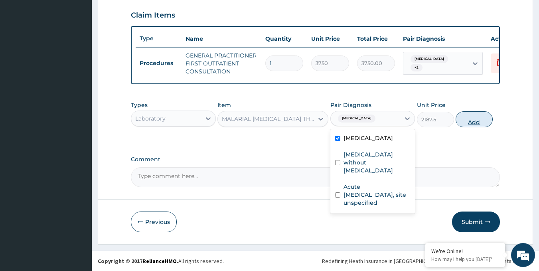
click at [466, 119] on button "Add" at bounding box center [473, 119] width 37 height 16
type input "0"
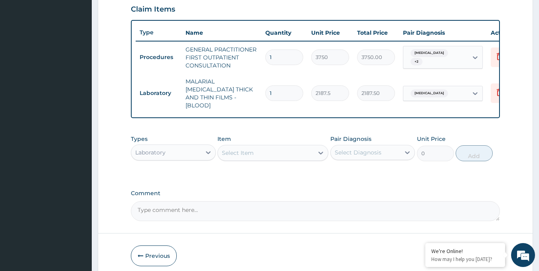
click at [267, 147] on div "Select Item" at bounding box center [266, 152] width 96 height 13
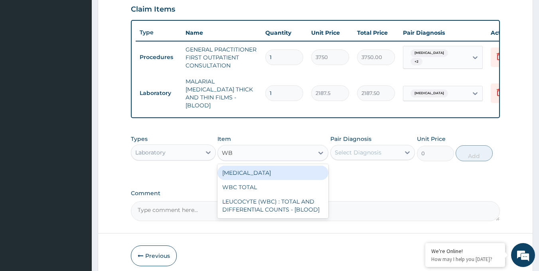
type input "WBC"
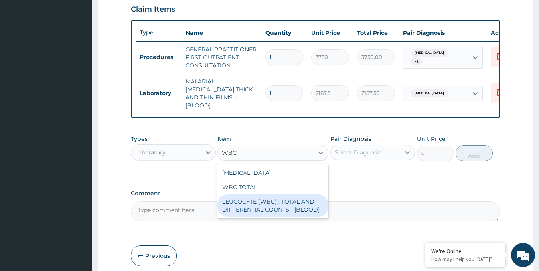
click at [284, 213] on div "LEUCOCYTE (WBC) : TOTAL AND DIFFERENTIAL COUNTS - [BLOOD]" at bounding box center [272, 205] width 111 height 22
type input "2500"
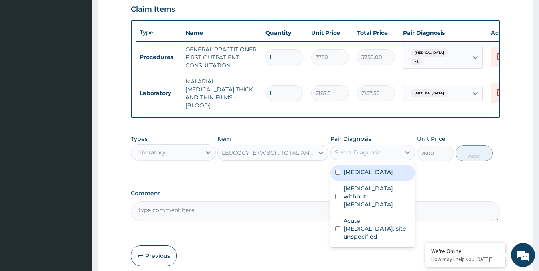
click at [369, 154] on div "Select Diagnosis" at bounding box center [365, 152] width 70 height 13
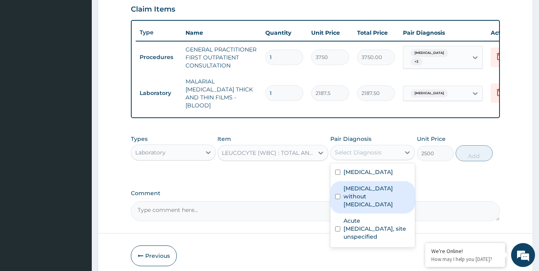
click at [364, 187] on label "Sepsis without septic shock" at bounding box center [376, 196] width 67 height 24
checkbox input "true"
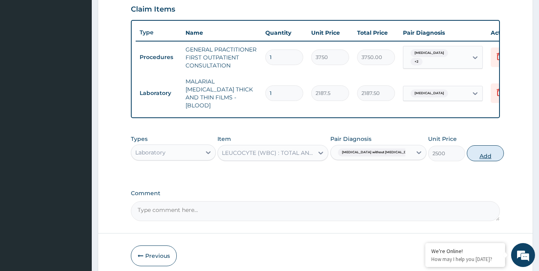
click at [471, 156] on button "Add" at bounding box center [484, 153] width 37 height 16
type input "0"
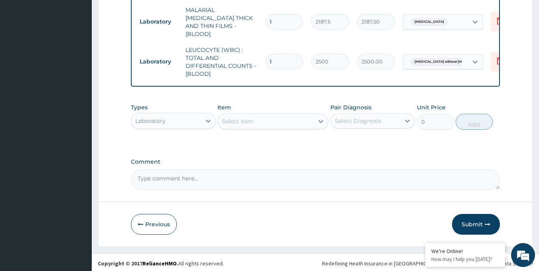
scroll to position [348, 0]
click at [251, 121] on div "Select Item" at bounding box center [238, 121] width 32 height 8
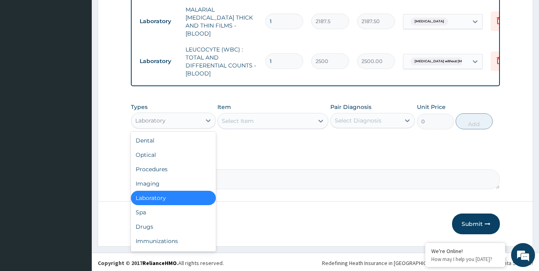
click at [185, 122] on div "Laboratory" at bounding box center [166, 120] width 70 height 13
click at [155, 223] on div "Drugs" at bounding box center [173, 226] width 85 height 14
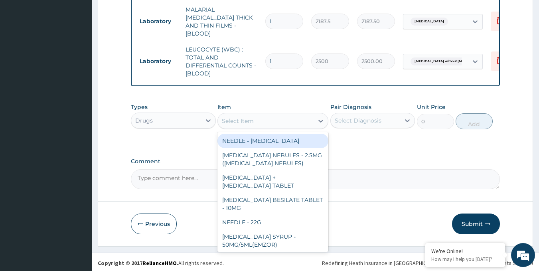
click at [252, 122] on div "Select Item" at bounding box center [238, 121] width 32 height 8
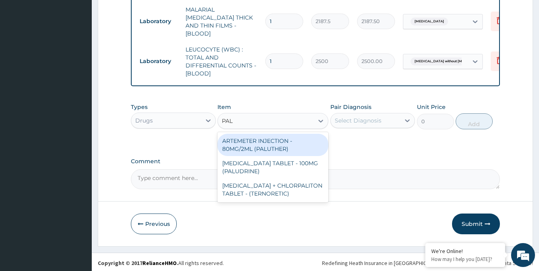
type input "PALU"
type input "700"
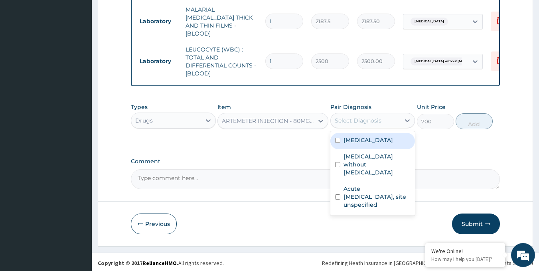
click at [342, 116] on div "Select Diagnosis" at bounding box center [357, 120] width 47 height 8
click at [372, 142] on label "Malaria, unspecified" at bounding box center [367, 140] width 49 height 8
checkbox input "true"
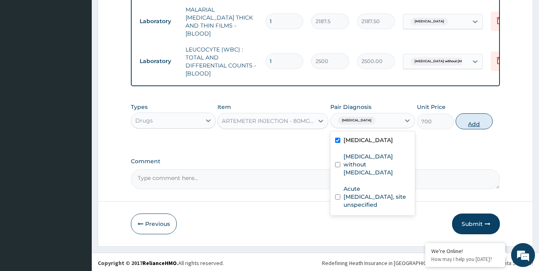
click at [473, 122] on button "Add" at bounding box center [473, 121] width 37 height 16
type input "0"
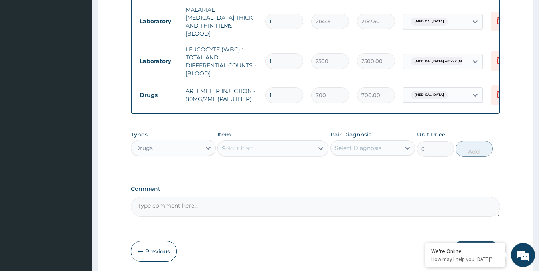
type input "0.00"
type input "6"
type input "4200.00"
type input "6"
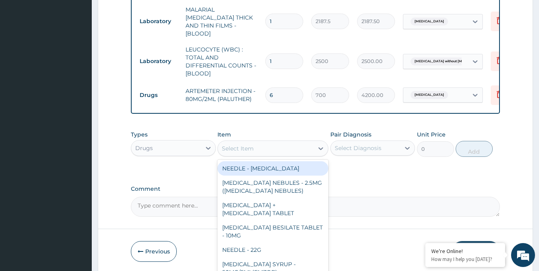
click at [297, 147] on div "Select Item" at bounding box center [266, 148] width 96 height 13
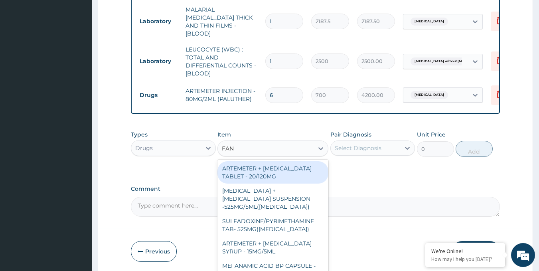
type input "FANS"
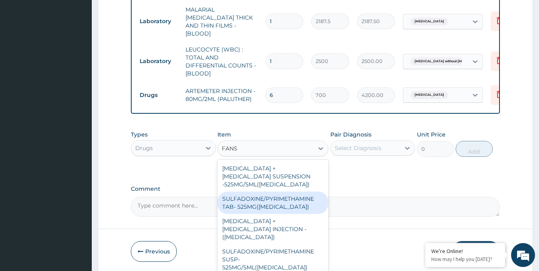
click at [289, 197] on div "SULFADOXINE/PYRIMETHAMINE TAB- 525MG(FANSIDAR)" at bounding box center [272, 202] width 111 height 22
type input "210"
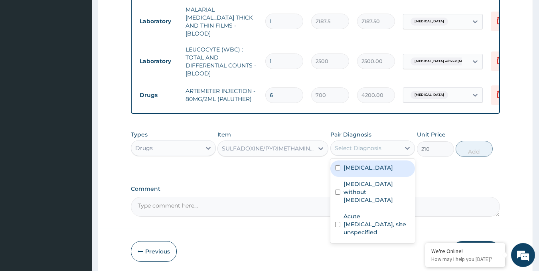
click at [369, 150] on div "Select Diagnosis" at bounding box center [365, 148] width 70 height 13
click at [370, 169] on label "Malaria, unspecified" at bounding box center [367, 167] width 49 height 8
checkbox input "true"
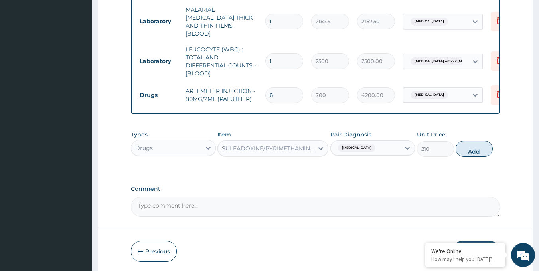
click at [472, 145] on button "Add" at bounding box center [473, 149] width 37 height 16
type input "0"
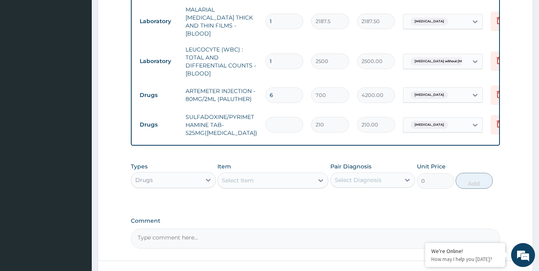
type input "0.00"
type input "3"
type input "630.00"
type input "3"
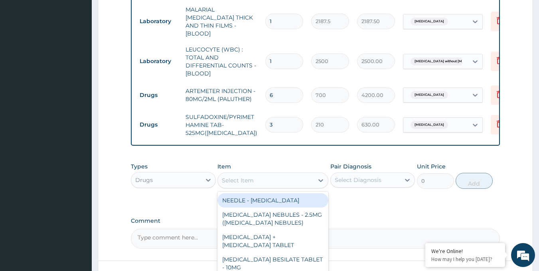
click at [300, 179] on div "Select Item" at bounding box center [266, 180] width 96 height 13
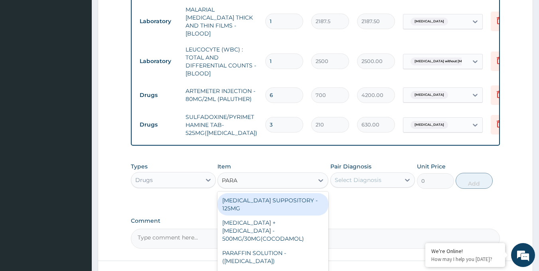
type input "PARAC"
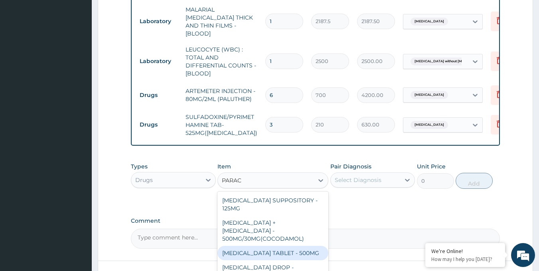
click at [295, 246] on div "PARACETAMOL TABLET - 500MG" at bounding box center [272, 253] width 111 height 14
type input "33.599999999999994"
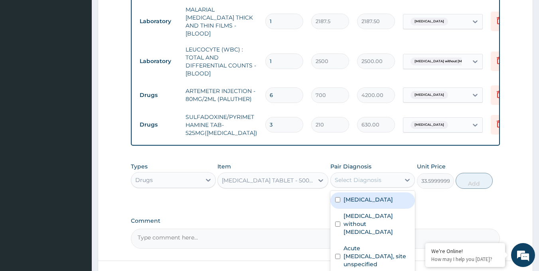
click at [391, 178] on div "Select Diagnosis" at bounding box center [365, 179] width 70 height 13
click at [390, 197] on label "Malaria, unspecified" at bounding box center [367, 199] width 49 height 8
checkbox input "true"
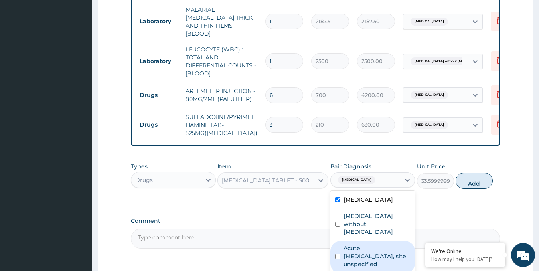
click at [383, 244] on label "Acute upper respiratory infection, site unspecified" at bounding box center [376, 256] width 67 height 24
checkbox input "true"
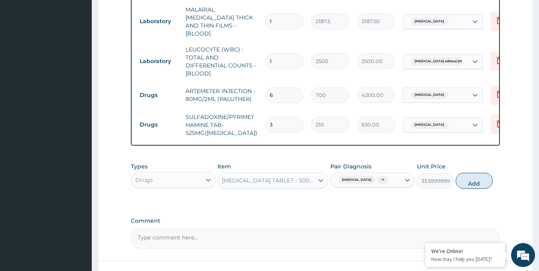
click at [480, 179] on button "Add" at bounding box center [473, 181] width 37 height 16
type input "0"
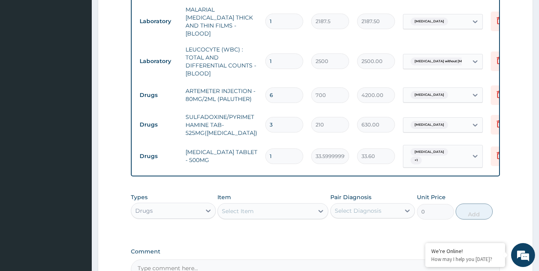
type input "18"
type input "604.80"
type input "16"
type input "537.60"
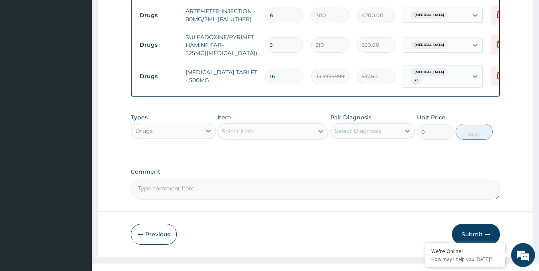
type input "16"
click at [248, 131] on div "Select Item" at bounding box center [238, 131] width 32 height 8
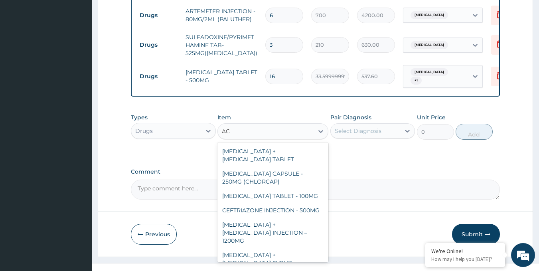
type input "A"
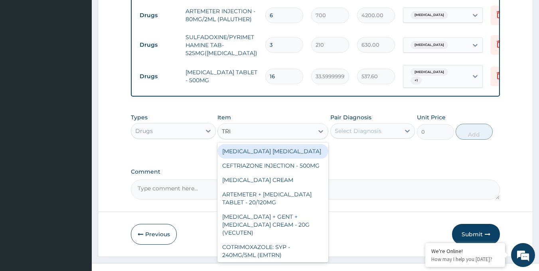
type input "TRIP"
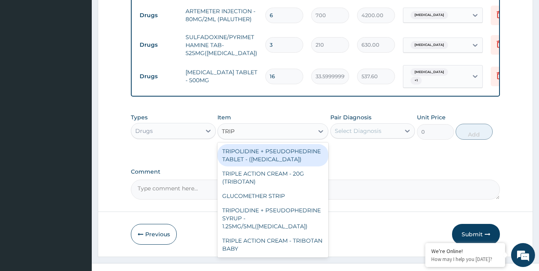
click at [255, 159] on div "TRIPOLIDINE + PSEUDOPHEDRINE TABLET - (SINUFED)" at bounding box center [272, 155] width 111 height 22
type input "148.39999999999998"
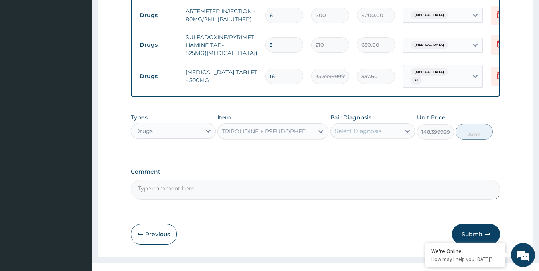
click at [370, 130] on div "Select Diagnosis" at bounding box center [357, 131] width 47 height 8
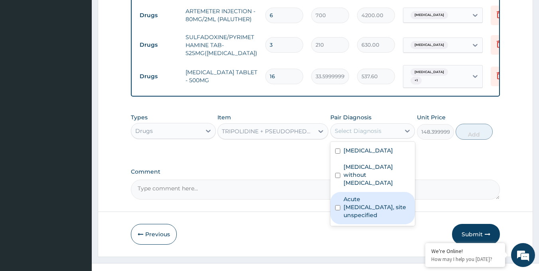
click at [378, 195] on label "Acute upper respiratory infection, site unspecified" at bounding box center [376, 207] width 67 height 24
checkbox input "true"
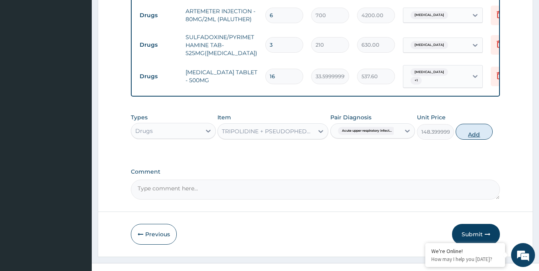
click at [472, 132] on button "Add" at bounding box center [473, 132] width 37 height 16
type input "0"
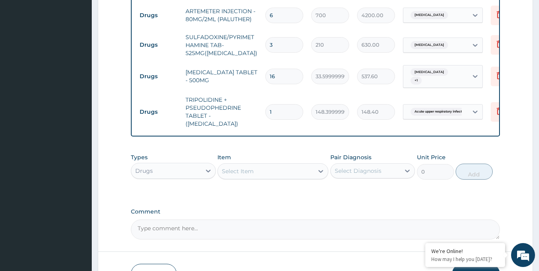
type input "0.00"
type input "6"
type input "890.40"
type input "6"
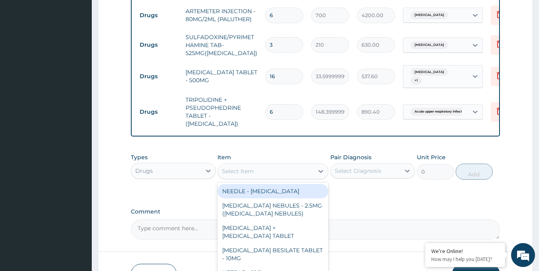
click at [247, 167] on div "Select Item" at bounding box center [238, 171] width 32 height 8
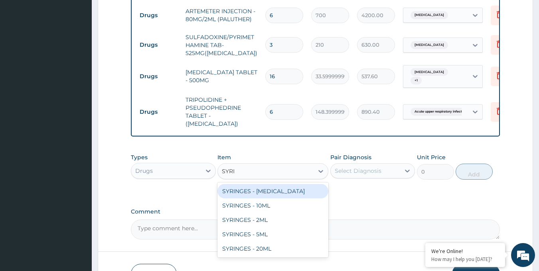
type input "SYRIN"
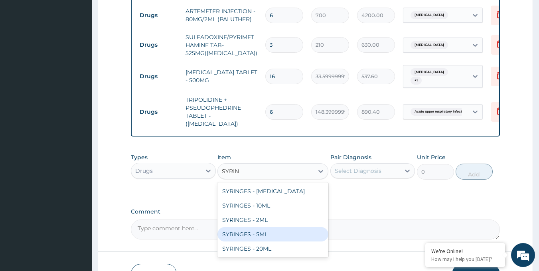
click at [252, 227] on div "SYRINGES - 5ML" at bounding box center [272, 234] width 111 height 14
type input "42"
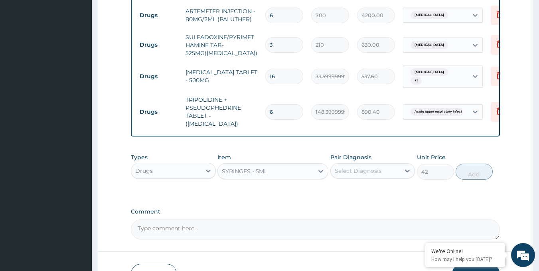
click at [362, 167] on div "Select Diagnosis" at bounding box center [357, 171] width 47 height 8
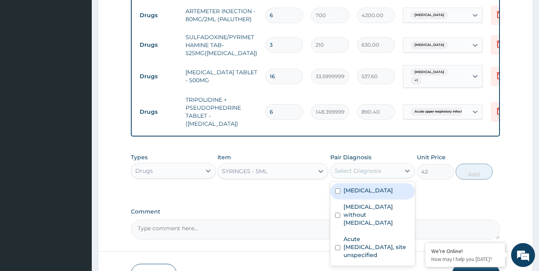
click at [367, 185] on div "Malaria, unspecified" at bounding box center [372, 191] width 85 height 16
checkbox input "true"
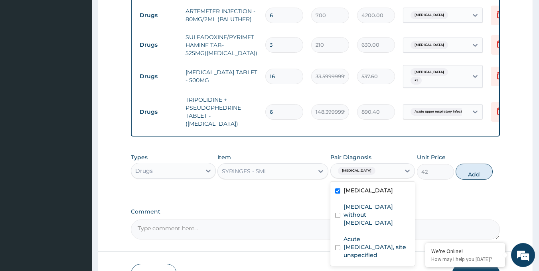
click at [468, 163] on button "Add" at bounding box center [473, 171] width 37 height 16
type input "0"
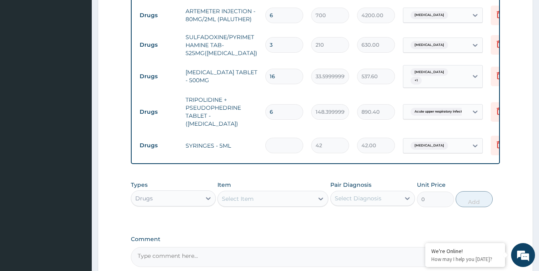
type input "0.00"
type input "3"
type input "126.00"
type input "3"
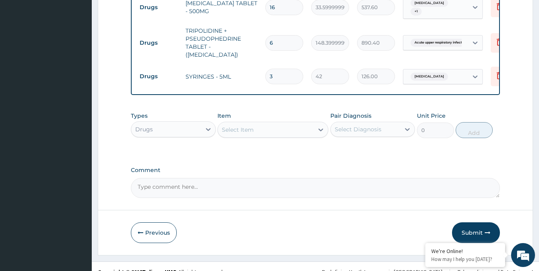
scroll to position [498, 0]
click at [476, 221] on button "Submit" at bounding box center [476, 231] width 48 height 21
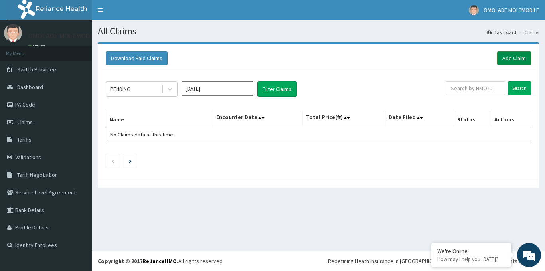
click at [513, 56] on link "Add Claim" at bounding box center [514, 58] width 34 height 14
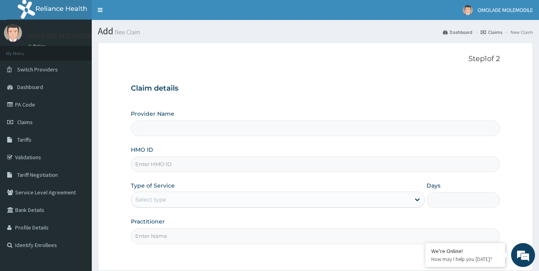
type input "Deji Clinic - Ketu"
click at [191, 165] on input "HMO ID" at bounding box center [315, 164] width 369 height 16
paste input "NZT/10043/A"
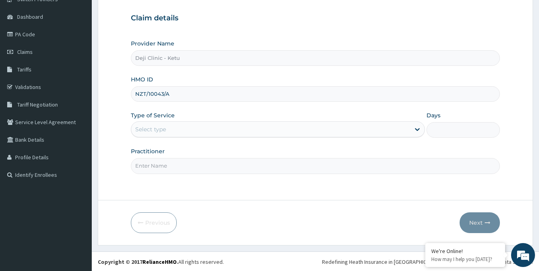
scroll to position [71, 0]
type input "NZT/10043/A"
click at [176, 130] on div "Select type" at bounding box center [270, 128] width 279 height 13
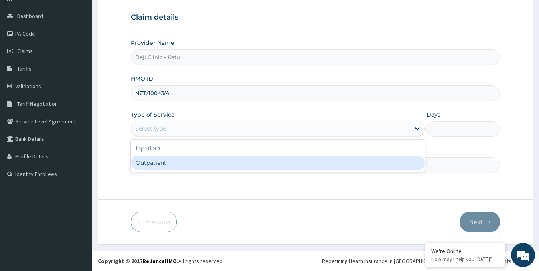
click at [166, 162] on div "Outpatient" at bounding box center [278, 162] width 294 height 14
type input "1"
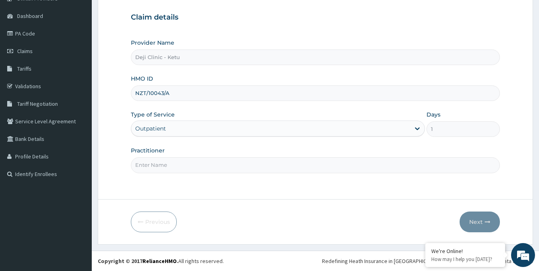
click at [175, 167] on input "Practitioner" at bounding box center [315, 165] width 369 height 16
type input "[PERSON_NAME]"
click at [476, 216] on button "Next" at bounding box center [479, 221] width 40 height 21
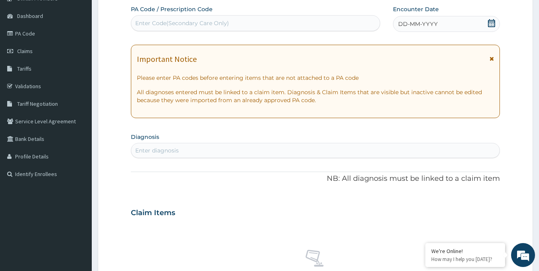
click at [212, 26] on div "Enter Code(Secondary Care Only)" at bounding box center [182, 23] width 94 height 8
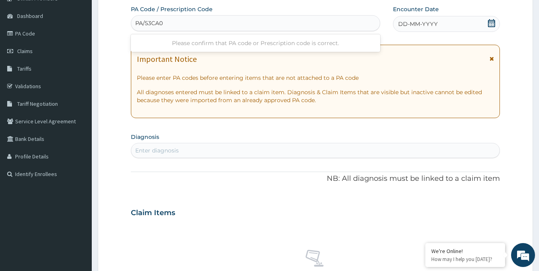
type input "PA/53CA03"
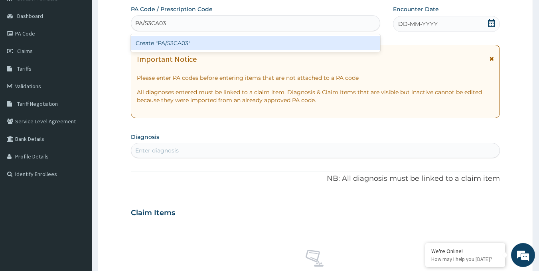
click at [187, 43] on div "Create "PA/53CA03"" at bounding box center [256, 43] width 250 height 14
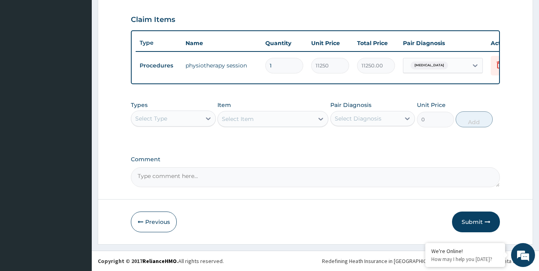
scroll to position [272, 0]
click at [472, 219] on button "Submit" at bounding box center [476, 221] width 48 height 21
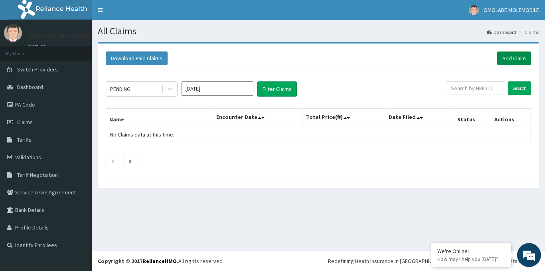
click at [505, 57] on link "Add Claim" at bounding box center [514, 58] width 34 height 14
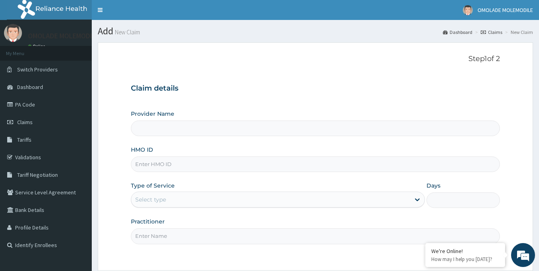
type input "Deji Clinic - Ketu"
click at [179, 164] on input "HMO ID" at bounding box center [315, 164] width 369 height 16
paste input "fmc/11464/a"
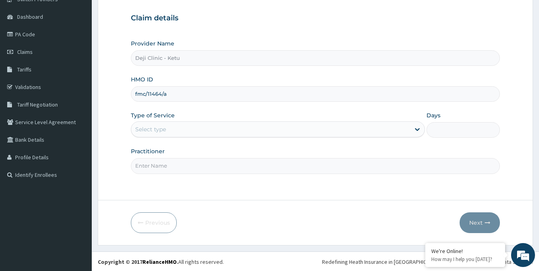
scroll to position [71, 0]
type input "fmc/11464/a"
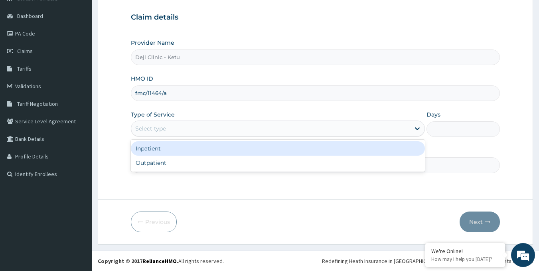
click at [172, 128] on div "Select type" at bounding box center [270, 128] width 279 height 13
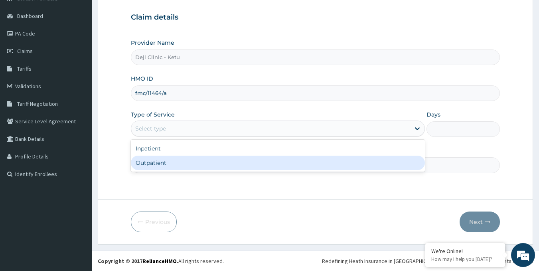
click at [160, 163] on div "Outpatient" at bounding box center [278, 162] width 294 height 14
type input "1"
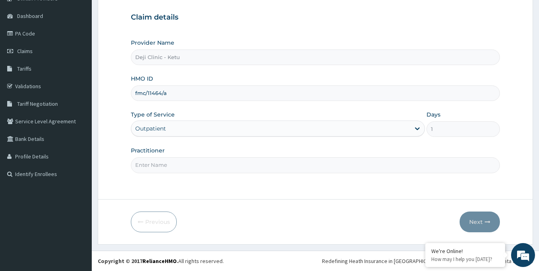
click at [163, 168] on input "Practitioner" at bounding box center [315, 165] width 369 height 16
type input "DR OLAWORE AYO"
click at [478, 218] on button "Next" at bounding box center [479, 221] width 40 height 21
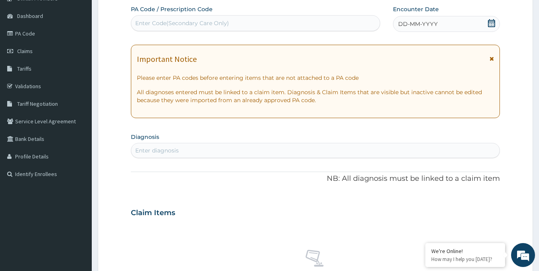
click at [493, 21] on icon at bounding box center [491, 23] width 8 height 8
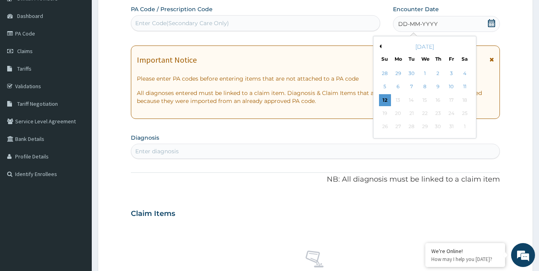
click at [381, 46] on button "Previous Month" at bounding box center [379, 46] width 4 height 4
click at [454, 113] on div "26" at bounding box center [451, 113] width 12 height 12
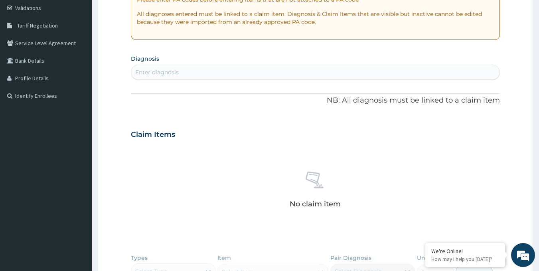
scroll to position [151, 0]
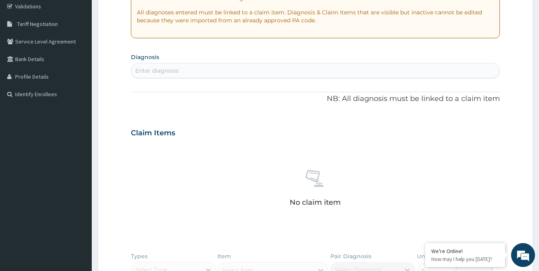
click at [160, 71] on div "Enter diagnosis" at bounding box center [156, 71] width 43 height 8
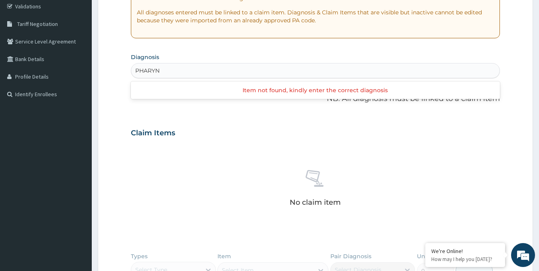
type input "PHARYNG"
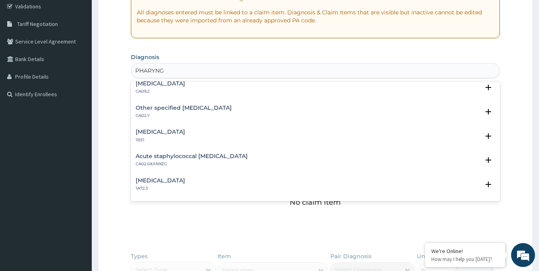
scroll to position [0, 0]
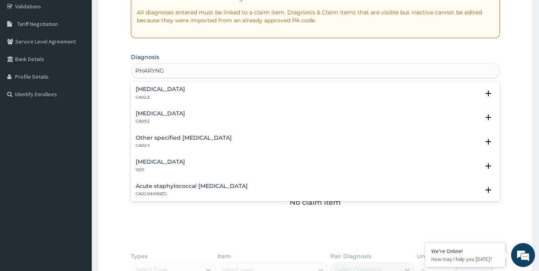
click at [183, 89] on h4 "Acute pharyngitis, unspecified" at bounding box center [160, 89] width 49 height 6
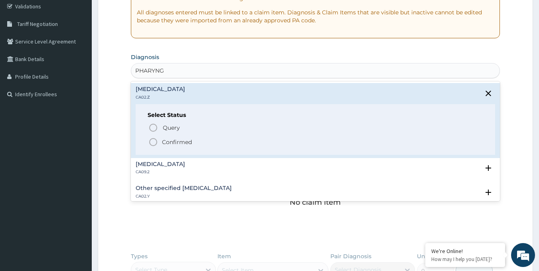
click at [151, 141] on icon "status option filled" at bounding box center [153, 142] width 10 height 10
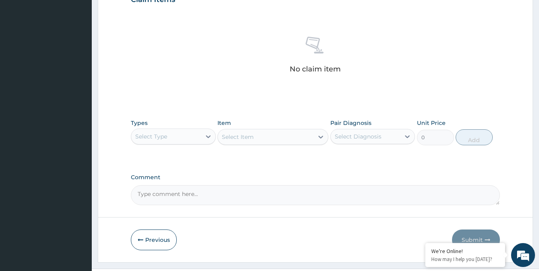
scroll to position [304, 0]
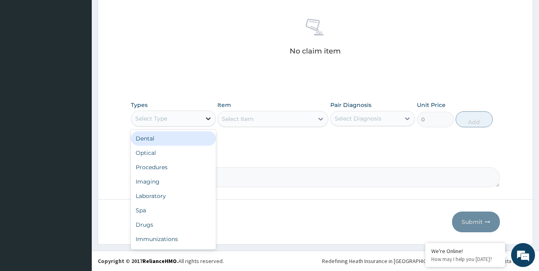
click at [203, 117] on div at bounding box center [208, 118] width 14 height 14
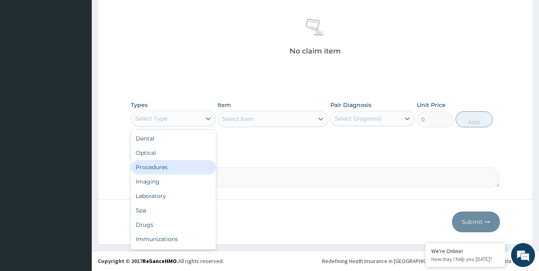
click at [170, 167] on div "Procedures" at bounding box center [173, 167] width 85 height 14
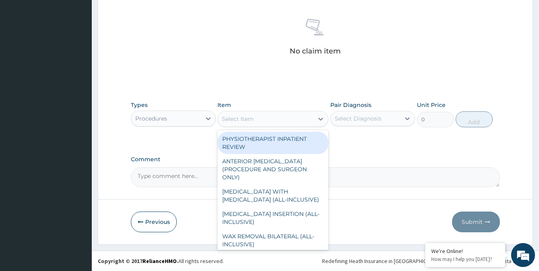
click at [256, 120] on div "Select Item" at bounding box center [266, 118] width 96 height 13
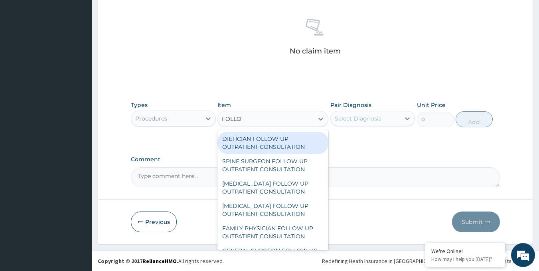
type input "FOLLOW"
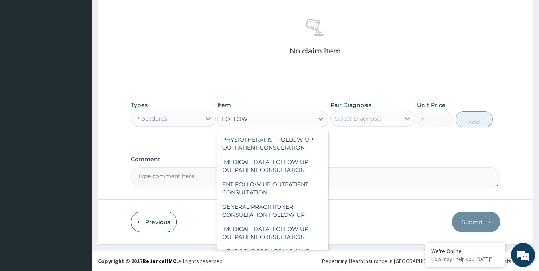
scroll to position [433, 0]
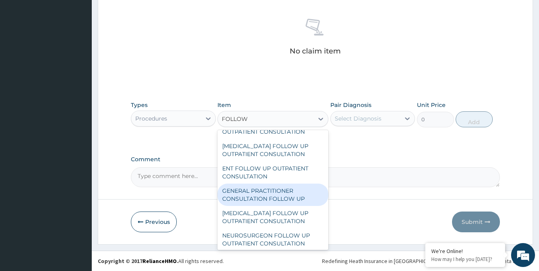
drag, startPoint x: 292, startPoint y: 200, endPoint x: 295, endPoint y: 196, distance: 4.5
click at [292, 199] on div "GENERAL PRACTITIONER CONSULTATION FOLLOW UP" at bounding box center [272, 194] width 111 height 22
type input "1875"
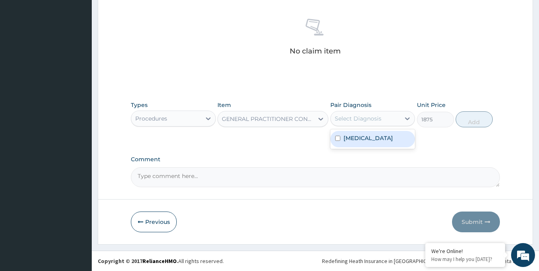
click at [370, 121] on div "Select Diagnosis" at bounding box center [357, 118] width 47 height 8
click at [370, 142] on label "Acute pharyngitis, unspecified" at bounding box center [367, 138] width 49 height 8
checkbox input "true"
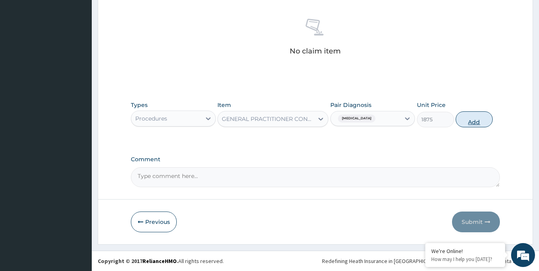
click at [463, 120] on button "Add" at bounding box center [473, 119] width 37 height 16
type input "0"
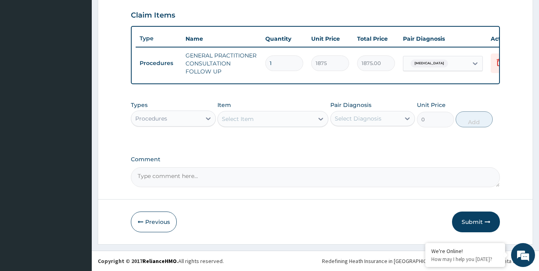
click at [198, 120] on div "Procedures" at bounding box center [166, 118] width 70 height 13
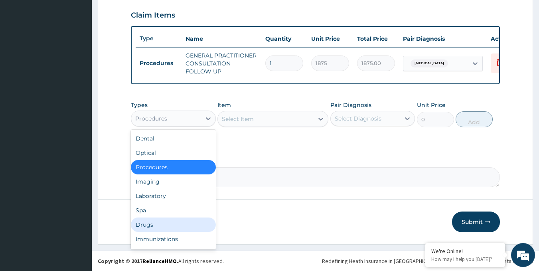
click at [149, 223] on div "Drugs" at bounding box center [173, 224] width 85 height 14
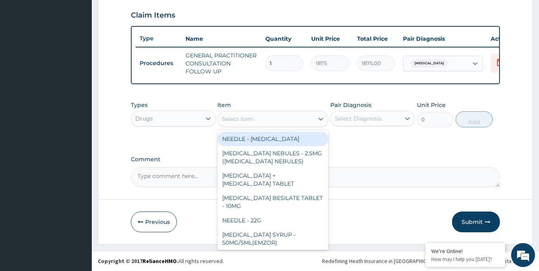
click at [248, 121] on div "Select Item" at bounding box center [238, 119] width 32 height 8
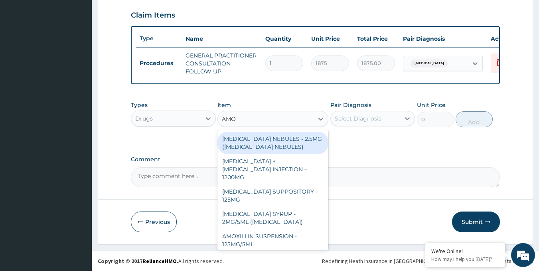
type input "AMOX"
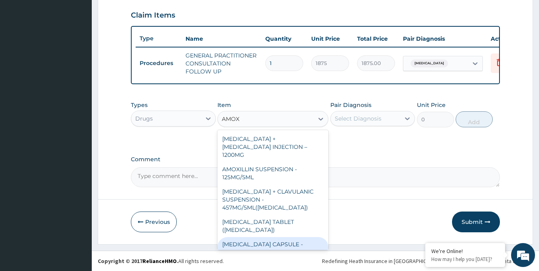
click at [304, 237] on div "AMOXICILLIN CAPSULE - 500MG" at bounding box center [272, 248] width 111 height 22
type input "112"
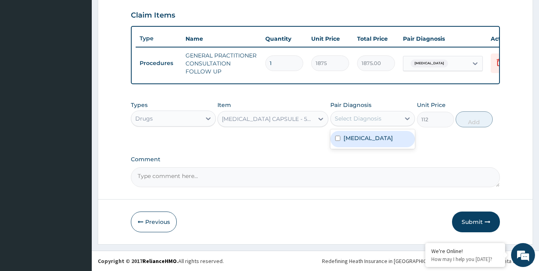
click at [369, 116] on div "Select Diagnosis" at bounding box center [357, 118] width 47 height 8
click at [372, 142] on label "Acute pharyngitis, unspecified" at bounding box center [367, 138] width 49 height 8
checkbox input "true"
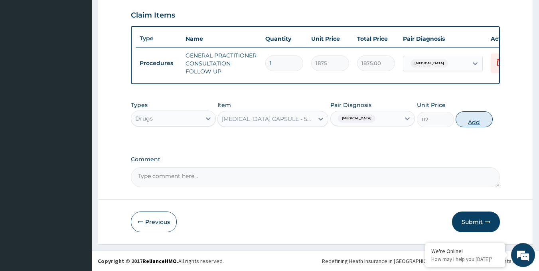
click at [475, 121] on button "Add" at bounding box center [473, 119] width 37 height 16
type input "0"
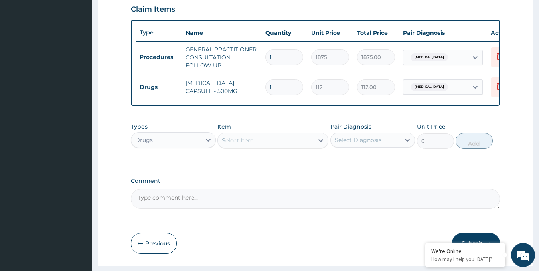
type input "15"
type input "1680.00"
type input "15"
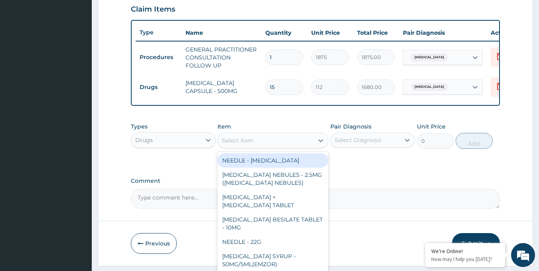
click at [234, 144] on div "Select Item" at bounding box center [238, 140] width 32 height 8
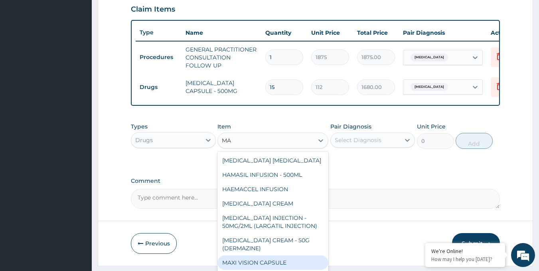
type input "M"
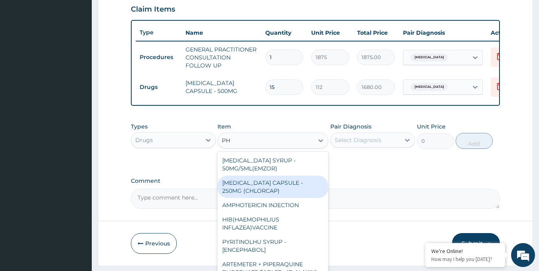
type input "P"
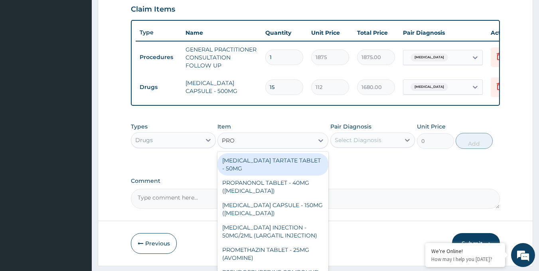
type input "PROM"
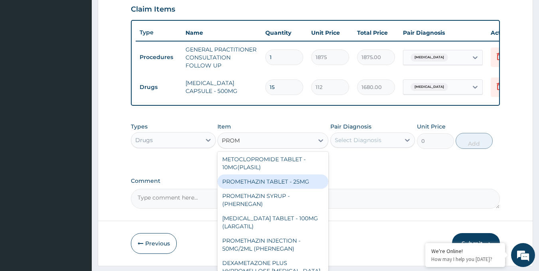
scroll to position [80, 0]
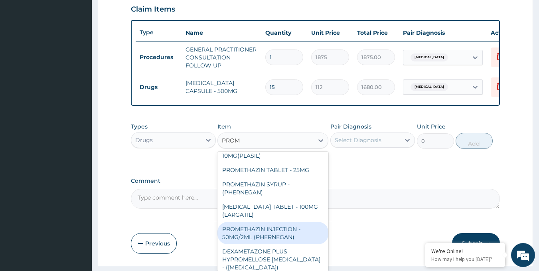
click at [281, 239] on div "PROMETHAZIN INJECTION - 50MG/2ML (PHERNEGAN)" at bounding box center [272, 233] width 111 height 22
type input "319.2"
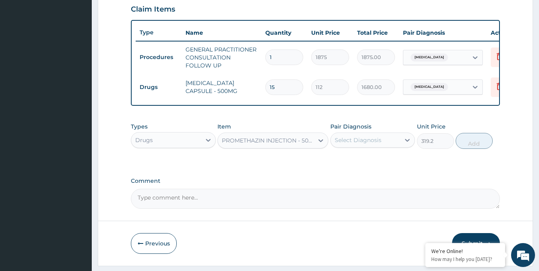
click at [362, 144] on div "Select Diagnosis" at bounding box center [357, 140] width 47 height 8
click at [357, 163] on label "Acute pharyngitis, unspecified" at bounding box center [367, 159] width 49 height 8
checkbox input "true"
click at [467, 148] on button "Add" at bounding box center [473, 141] width 37 height 16
type input "0"
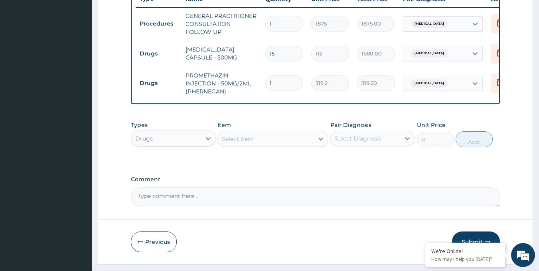
scroll to position [336, 0]
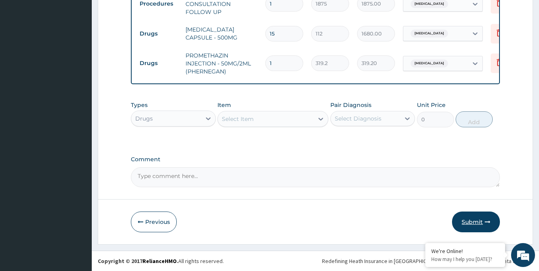
click at [480, 218] on button "Submit" at bounding box center [476, 221] width 48 height 21
